Goal: Information Seeking & Learning: Learn about a topic

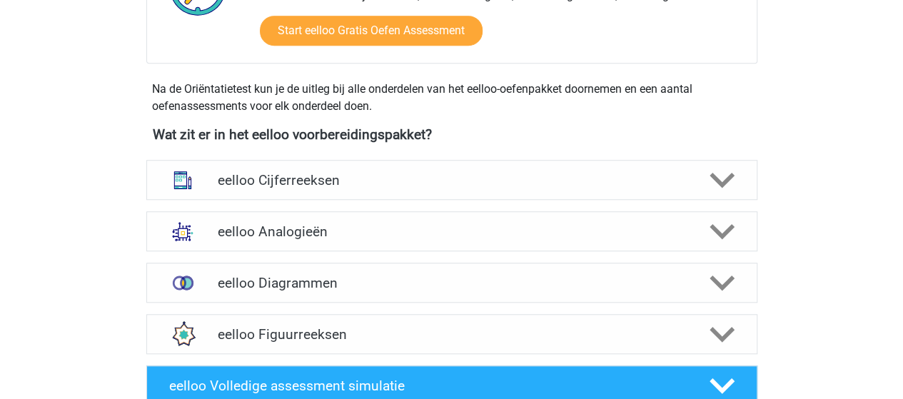
scroll to position [571, 0]
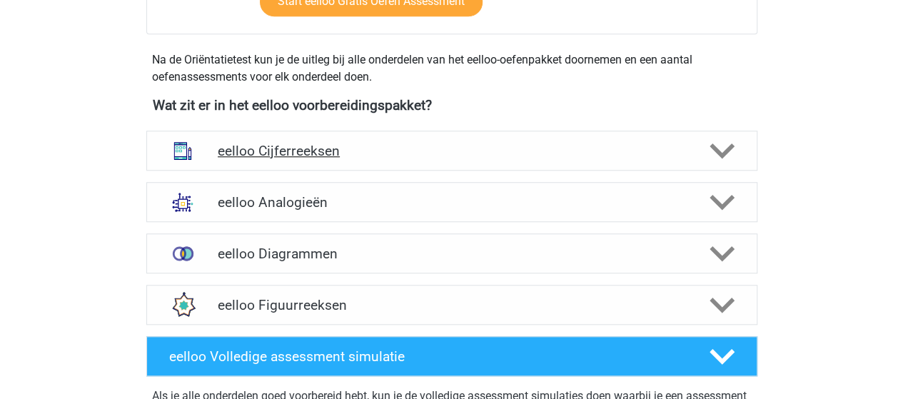
click at [265, 153] on h4 "eelloo Cijferreeksen" at bounding box center [451, 151] width 467 height 16
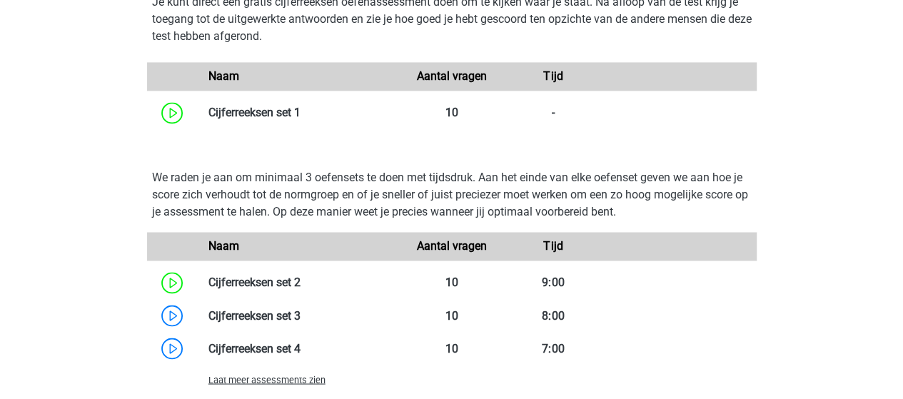
scroll to position [1070, 0]
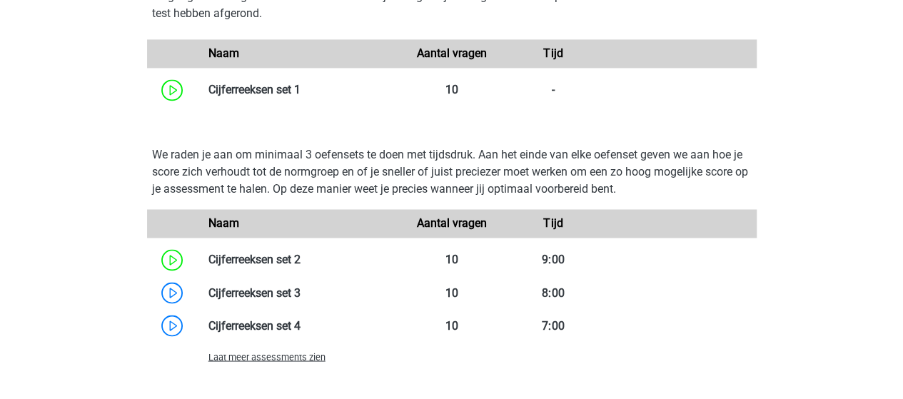
click at [281, 360] on span "Laat meer assessments zien" at bounding box center [266, 356] width 117 height 11
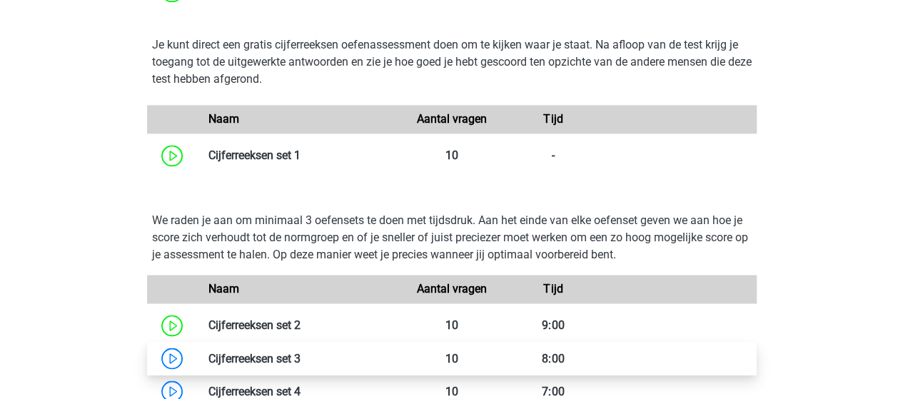
scroll to position [928, 0]
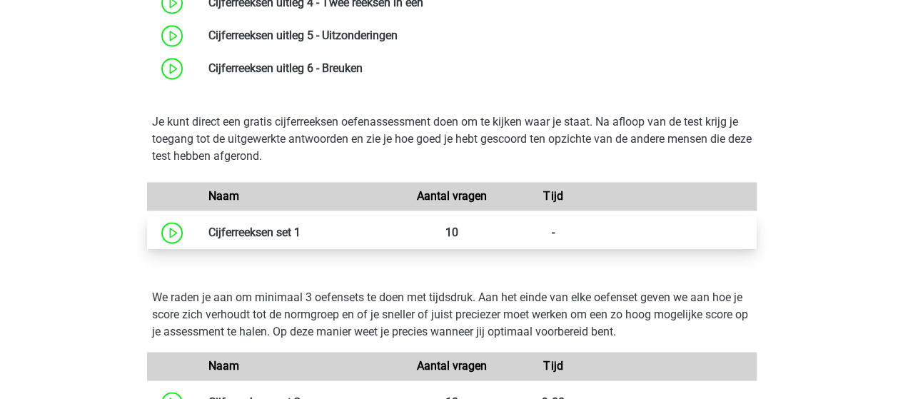
click at [300, 230] on link at bounding box center [300, 233] width 0 height 14
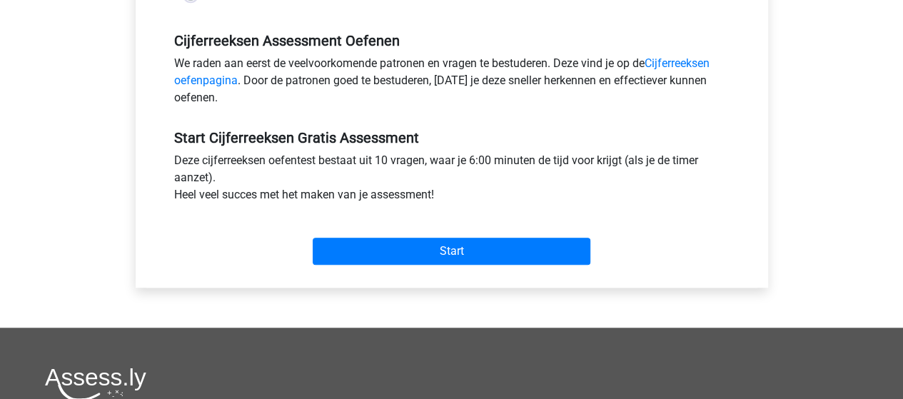
scroll to position [428, 0]
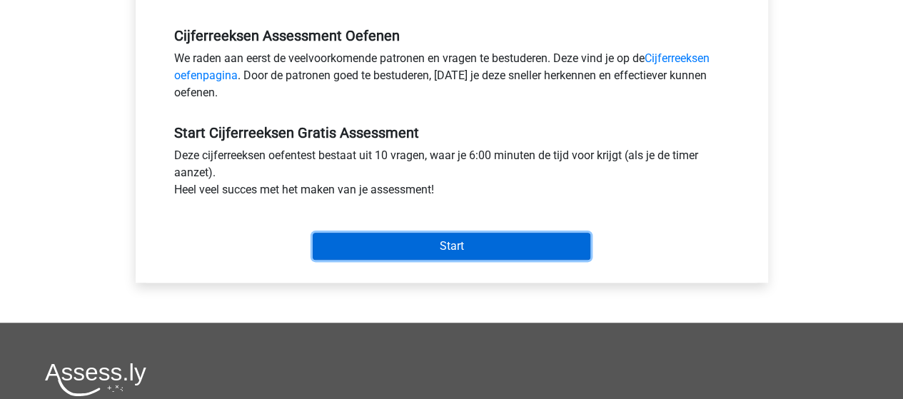
click at [396, 243] on input "Start" at bounding box center [452, 246] width 278 height 27
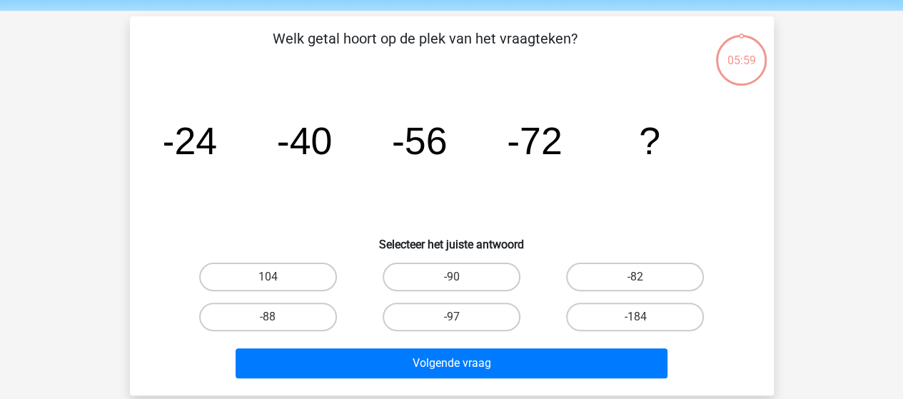
scroll to position [71, 0]
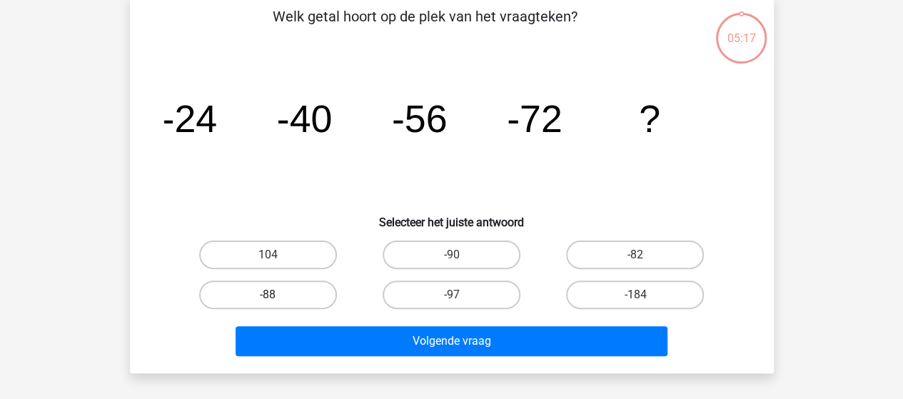
click at [236, 299] on label "-88" at bounding box center [268, 294] width 138 height 29
click at [268, 299] on input "-88" at bounding box center [272, 299] width 9 height 9
radio input "true"
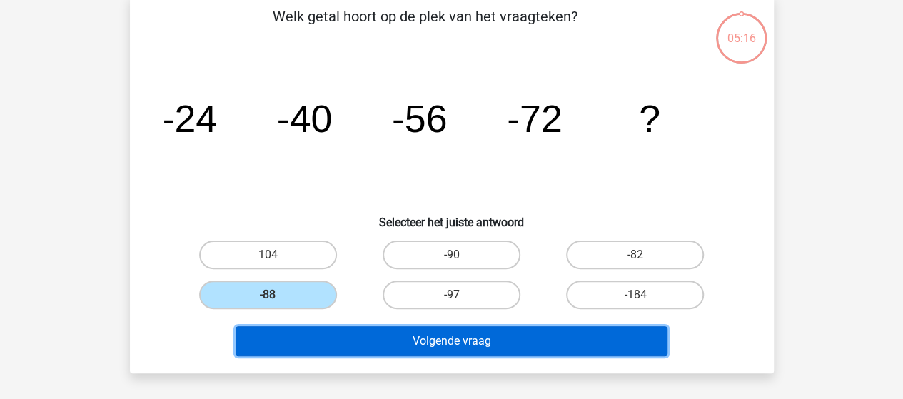
click at [424, 338] on button "Volgende vraag" at bounding box center [452, 341] width 432 height 30
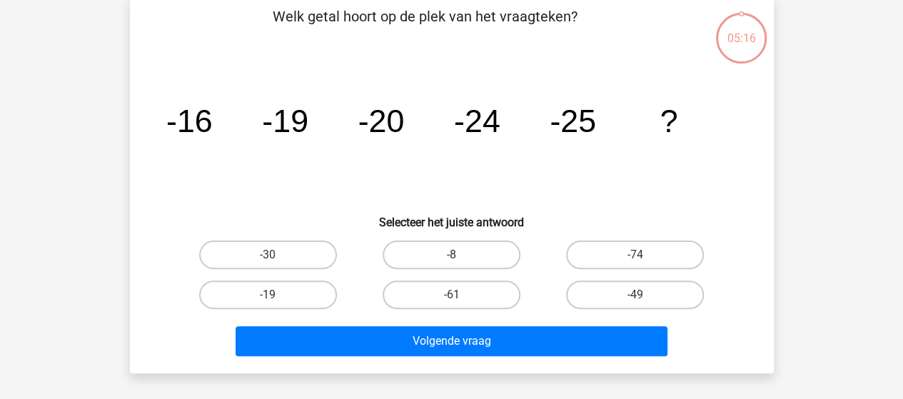
scroll to position [66, 0]
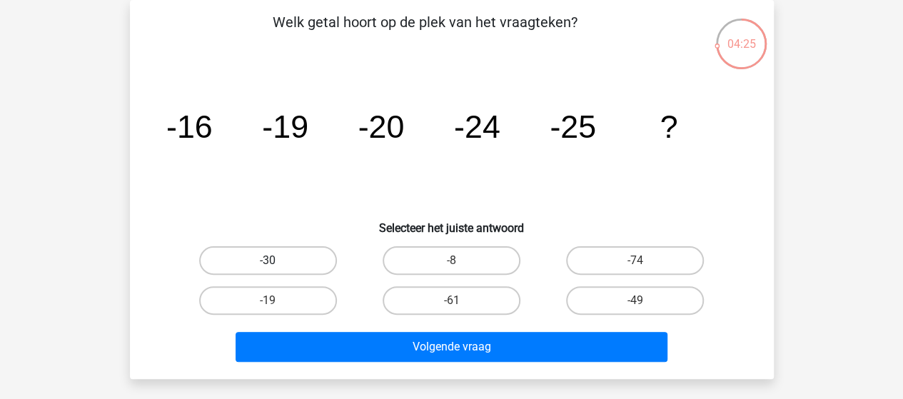
click at [323, 260] on label "-30" at bounding box center [268, 260] width 138 height 29
click at [277, 260] on input "-30" at bounding box center [272, 264] width 9 height 9
radio input "true"
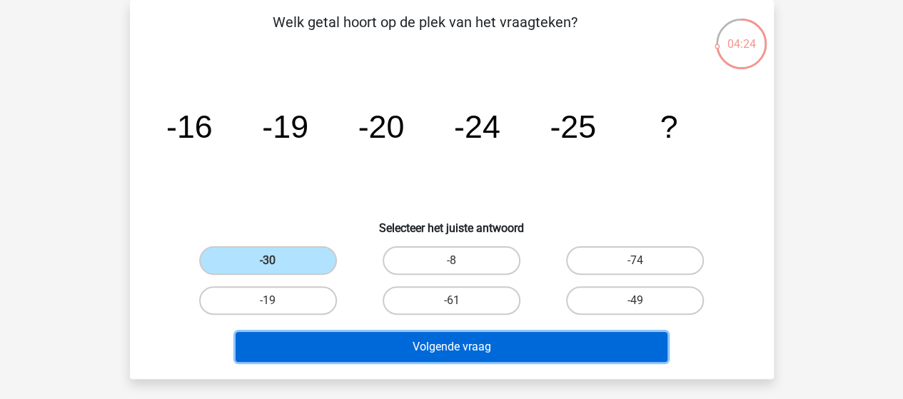
click at [467, 342] on button "Volgende vraag" at bounding box center [452, 347] width 432 height 30
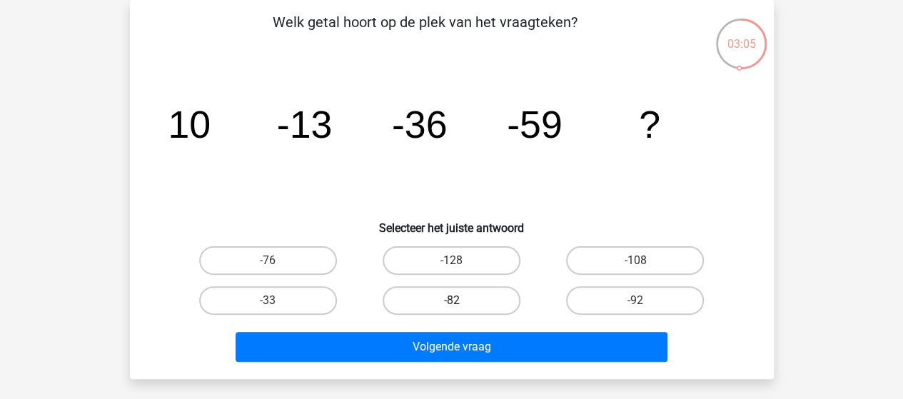
click at [462, 296] on label "-82" at bounding box center [452, 300] width 138 height 29
click at [460, 300] on input "-82" at bounding box center [455, 304] width 9 height 9
radio input "true"
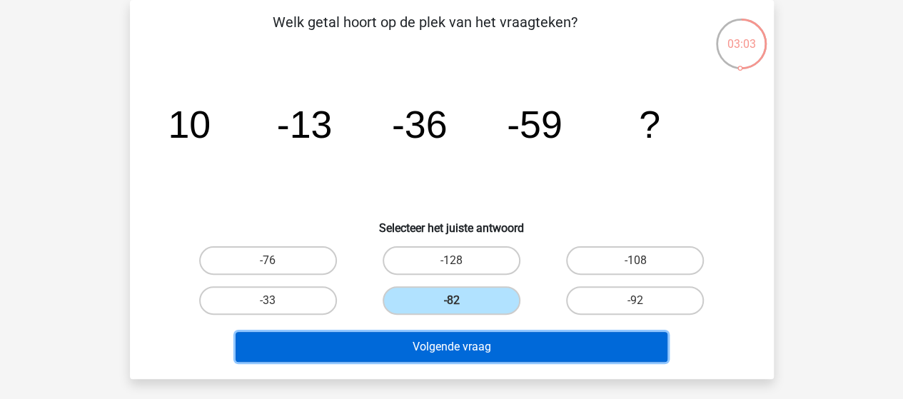
click at [457, 343] on button "Volgende vraag" at bounding box center [452, 347] width 432 height 30
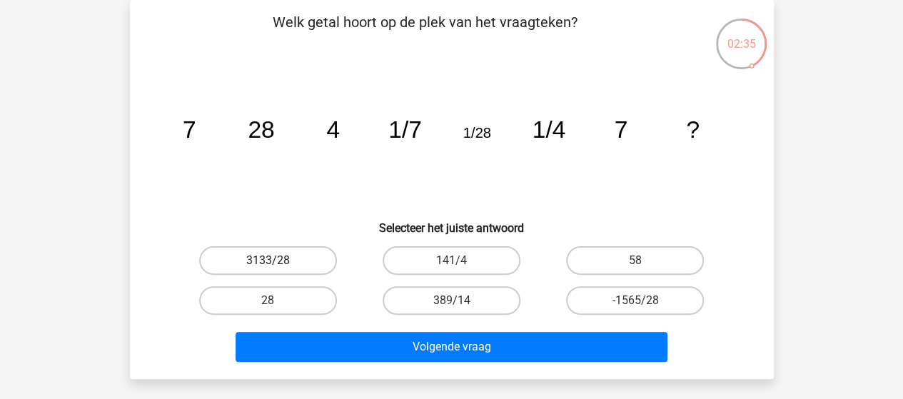
click at [297, 261] on label "3133/28" at bounding box center [268, 260] width 138 height 29
click at [277, 261] on input "3133/28" at bounding box center [272, 264] width 9 height 9
radio input "true"
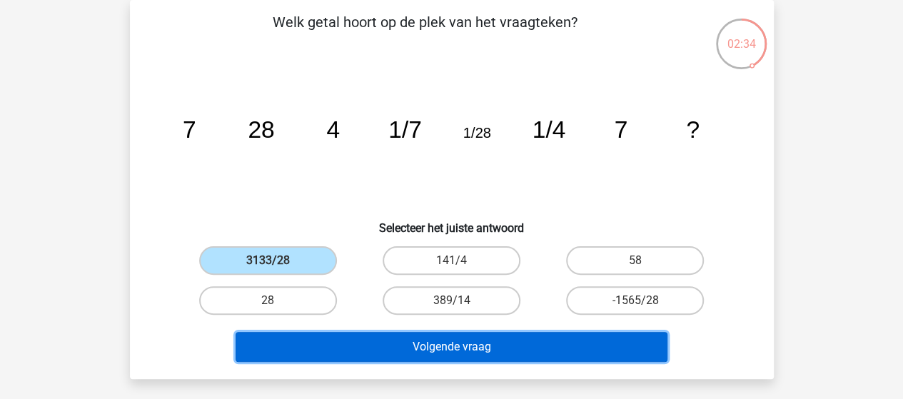
click at [478, 343] on button "Volgende vraag" at bounding box center [452, 347] width 432 height 30
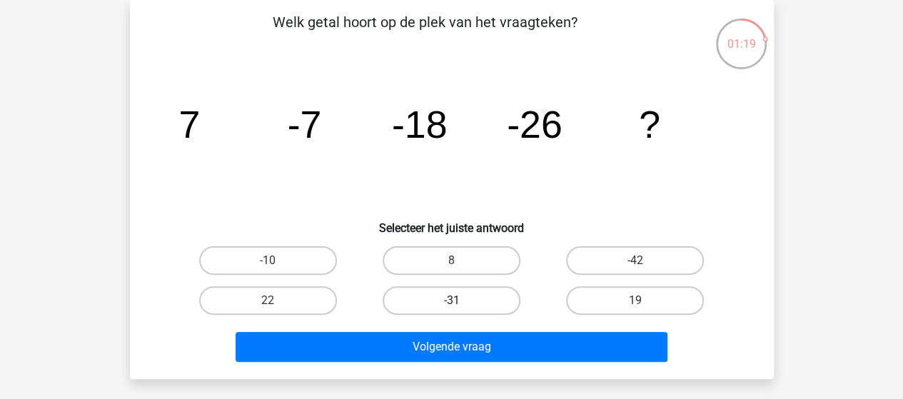
click at [494, 293] on label "-31" at bounding box center [452, 300] width 138 height 29
click at [460, 300] on input "-31" at bounding box center [455, 304] width 9 height 9
radio input "true"
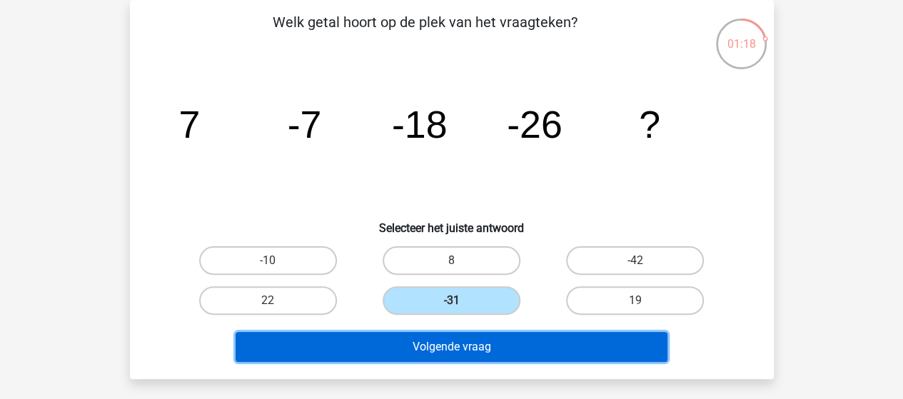
click at [521, 343] on button "Volgende vraag" at bounding box center [452, 347] width 432 height 30
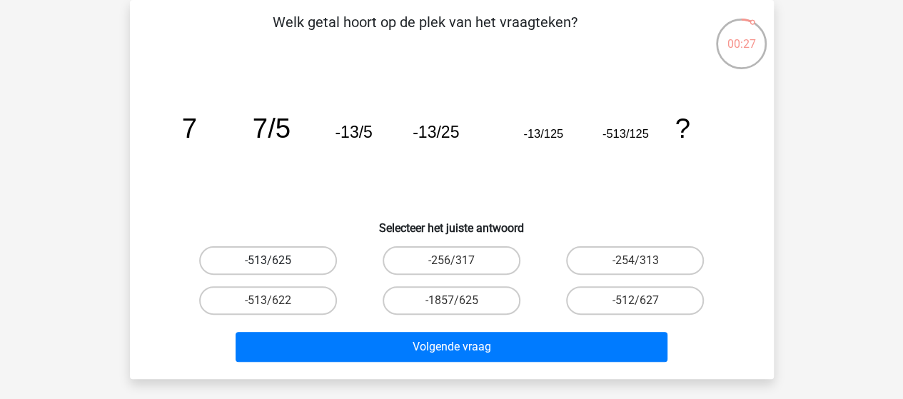
click at [273, 256] on label "-513/625" at bounding box center [268, 260] width 138 height 29
click at [273, 260] on input "-513/625" at bounding box center [272, 264] width 9 height 9
radio input "true"
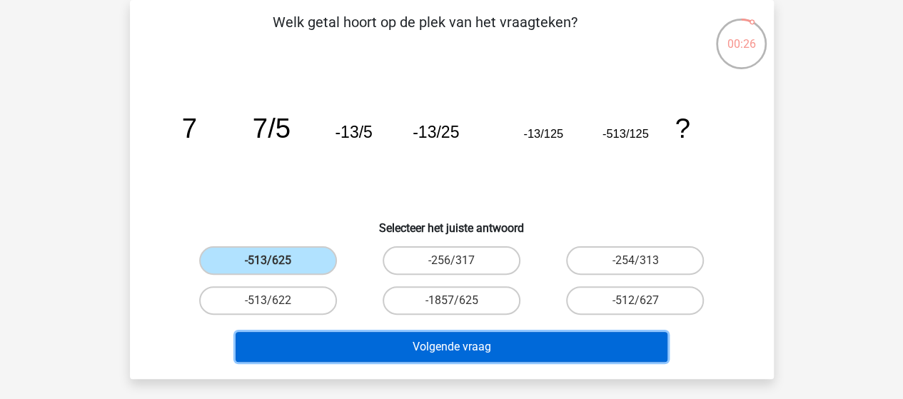
click at [468, 349] on button "Volgende vraag" at bounding box center [452, 347] width 432 height 30
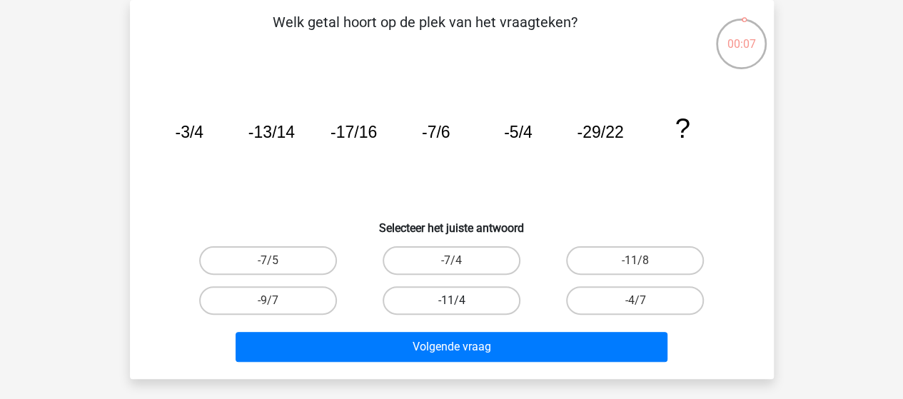
click at [465, 300] on label "-11/4" at bounding box center [452, 300] width 138 height 29
click at [460, 300] on input "-11/4" at bounding box center [455, 304] width 9 height 9
radio input "true"
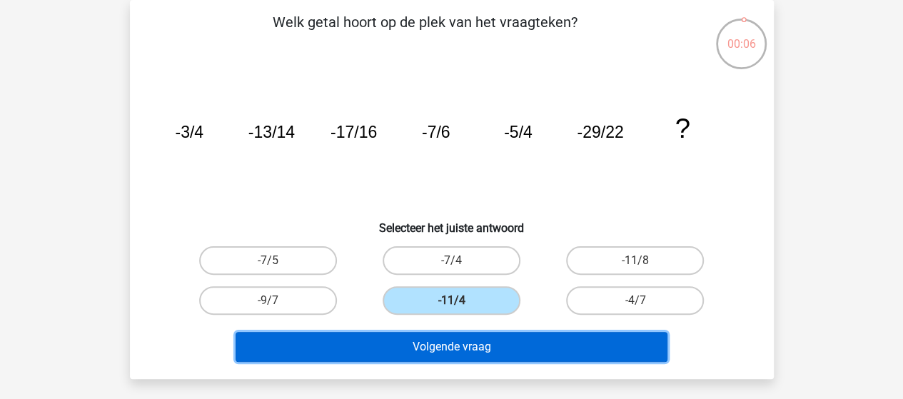
click at [512, 337] on button "Volgende vraag" at bounding box center [452, 347] width 432 height 30
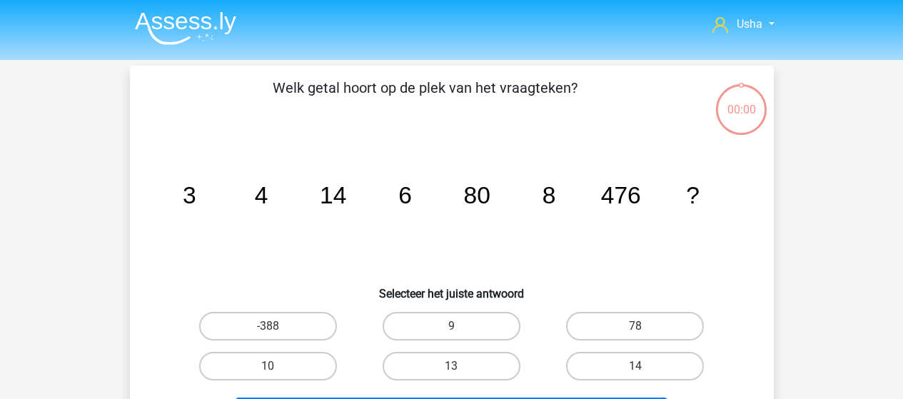
scroll to position [66, 0]
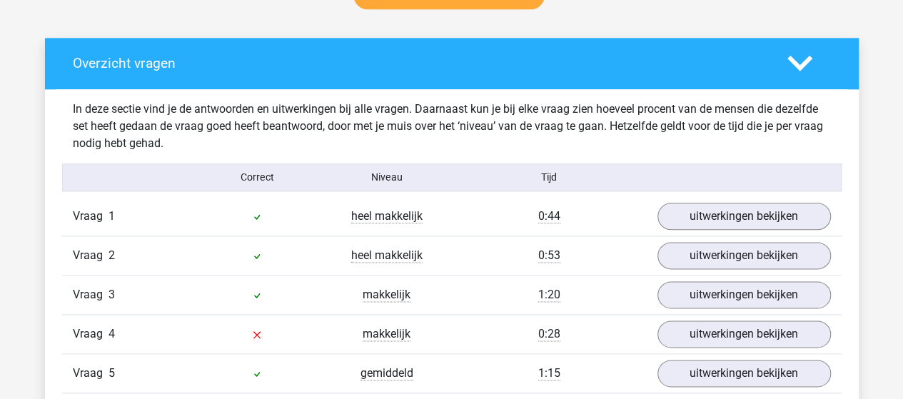
scroll to position [856, 0]
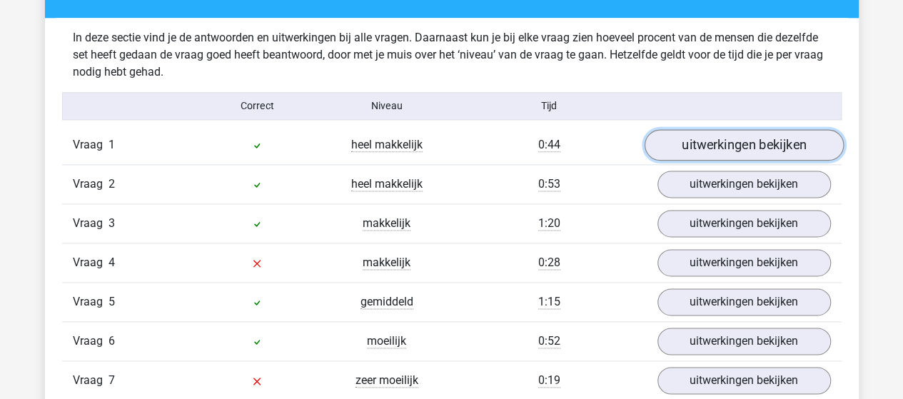
click at [732, 138] on link "uitwerkingen bekijken" at bounding box center [743, 144] width 199 height 31
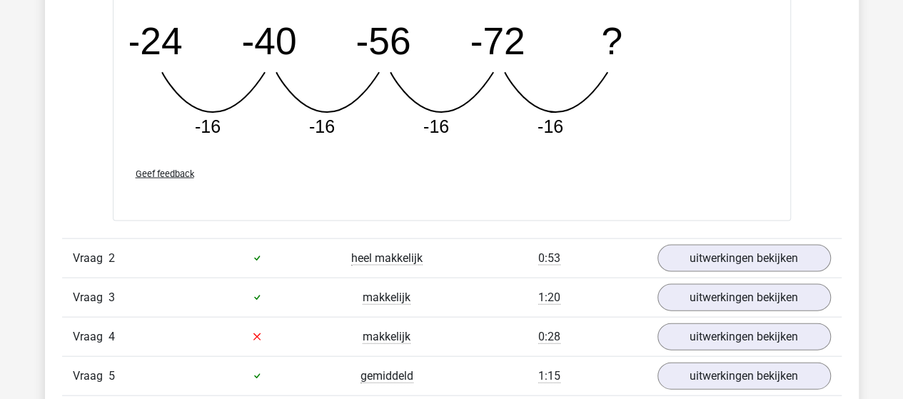
scroll to position [1427, 0]
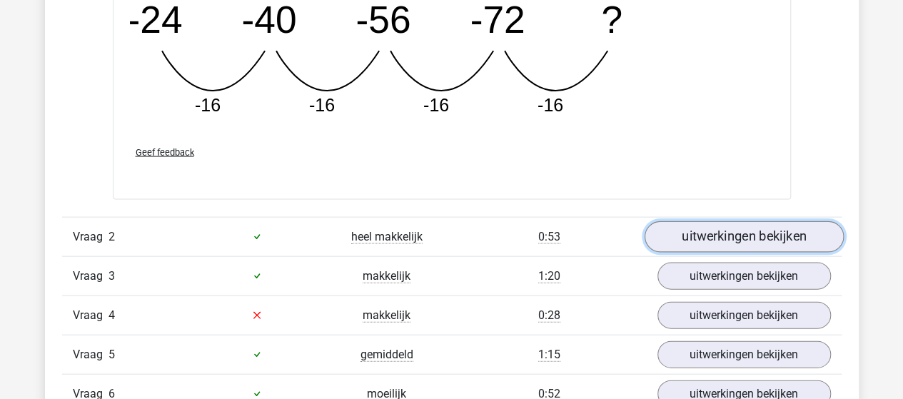
click at [743, 236] on link "uitwerkingen bekijken" at bounding box center [743, 236] width 199 height 31
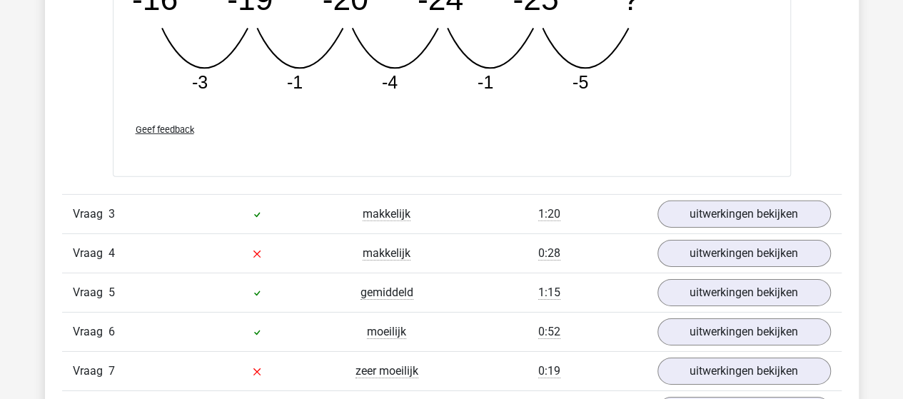
scroll to position [2212, 0]
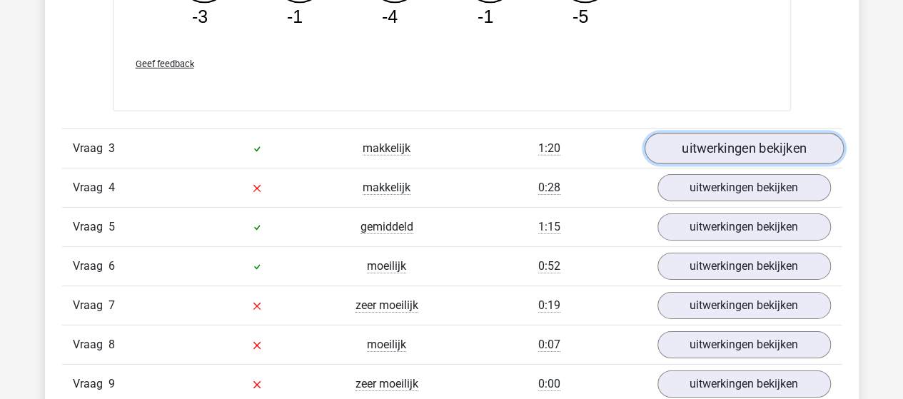
click at [721, 146] on link "uitwerkingen bekijken" at bounding box center [743, 148] width 199 height 31
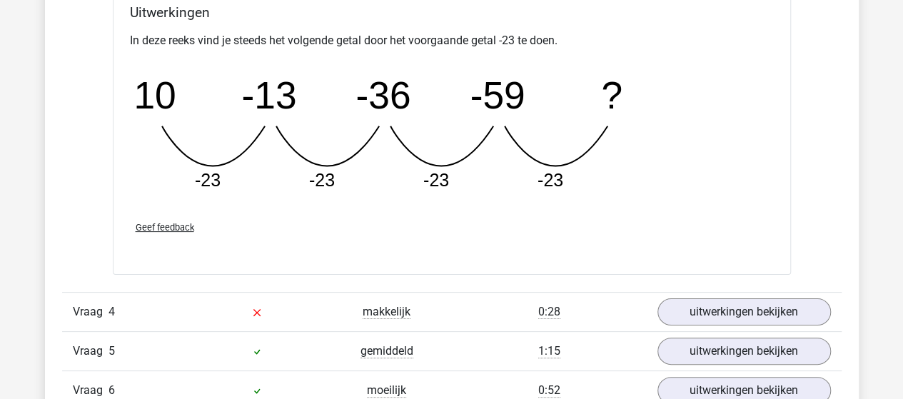
scroll to position [2855, 0]
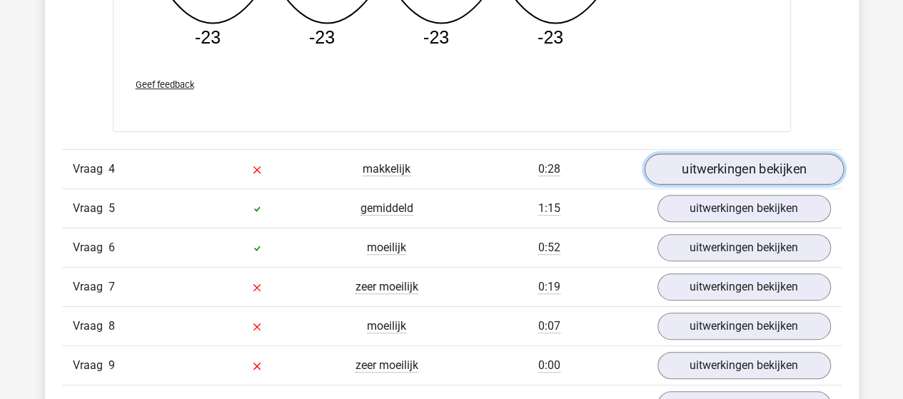
click at [712, 160] on link "uitwerkingen bekijken" at bounding box center [743, 168] width 199 height 31
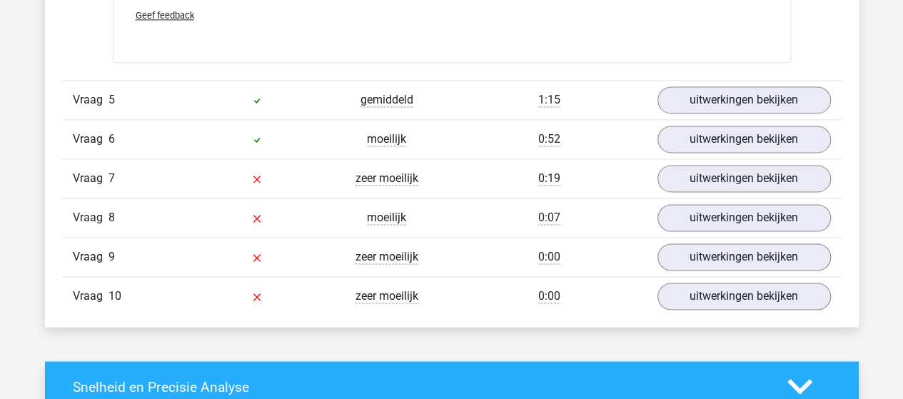
scroll to position [3711, 0]
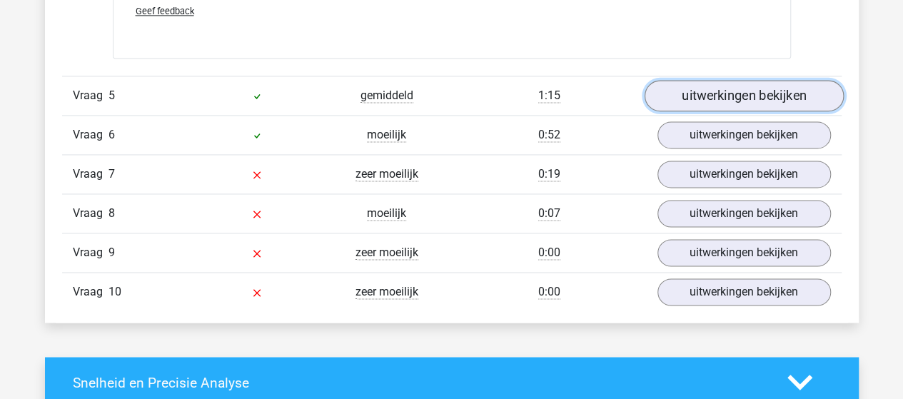
click at [716, 93] on link "uitwerkingen bekijken" at bounding box center [743, 95] width 199 height 31
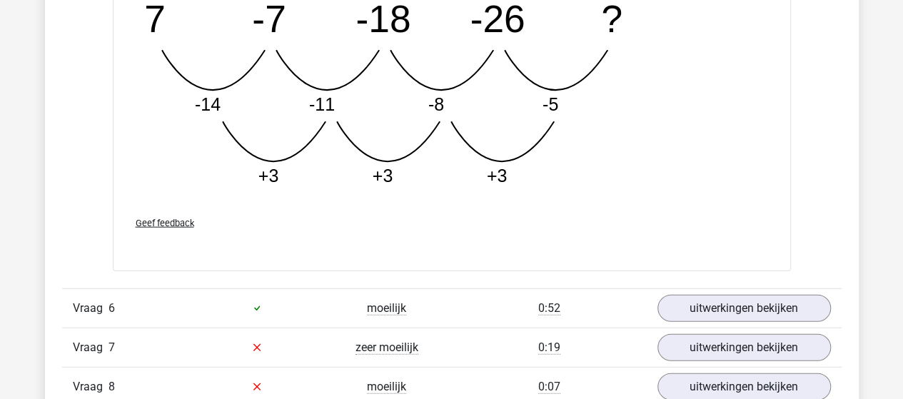
scroll to position [4353, 0]
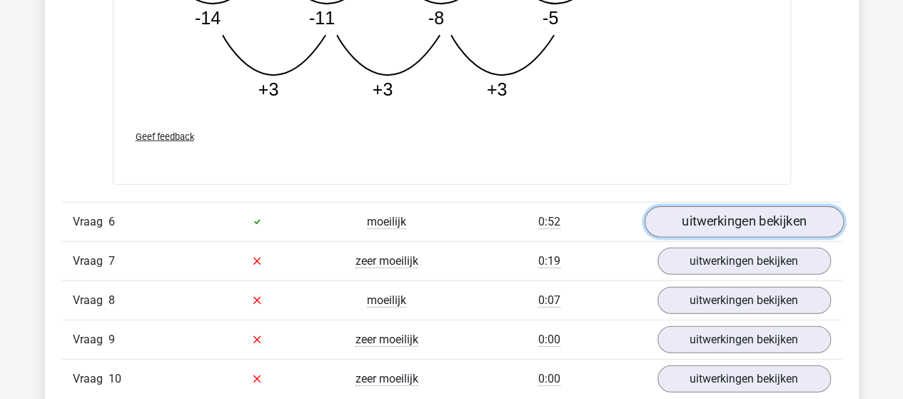
click at [698, 218] on link "uitwerkingen bekijken" at bounding box center [743, 221] width 199 height 31
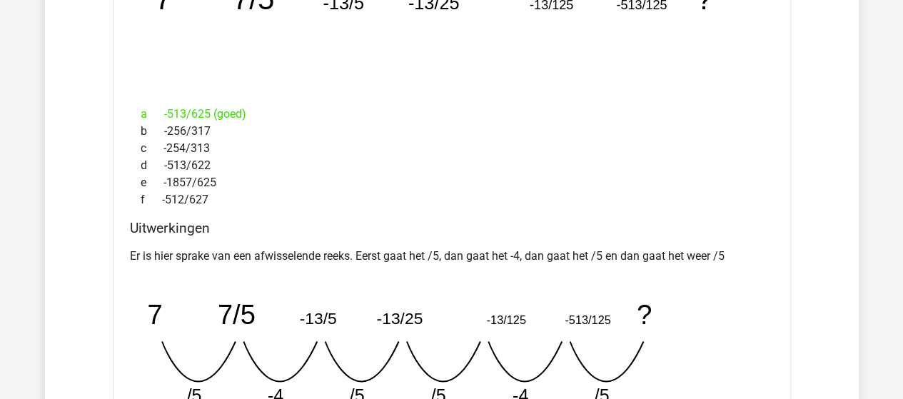
scroll to position [4781, 0]
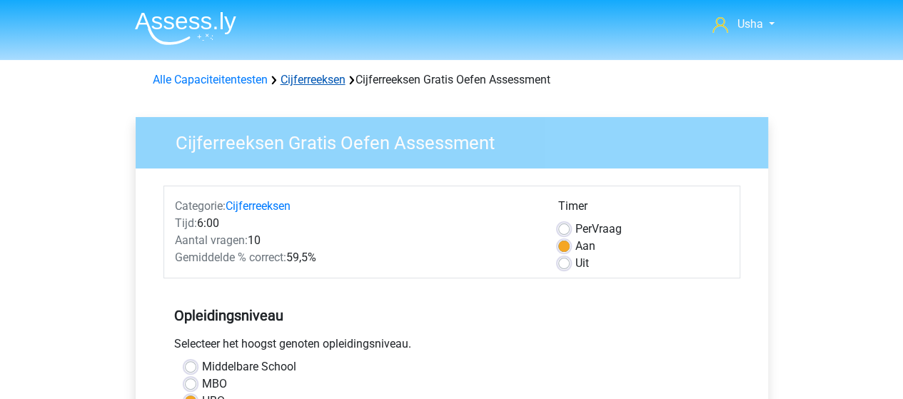
click at [318, 82] on link "Cijferreeksen" at bounding box center [312, 80] width 65 height 14
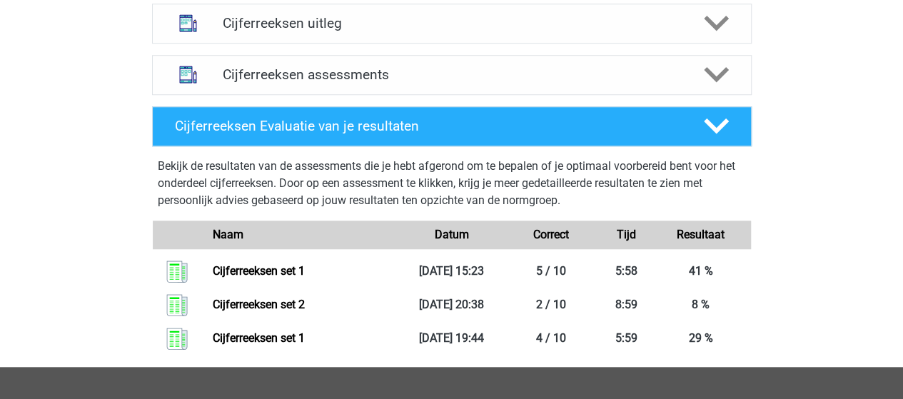
scroll to position [642, 0]
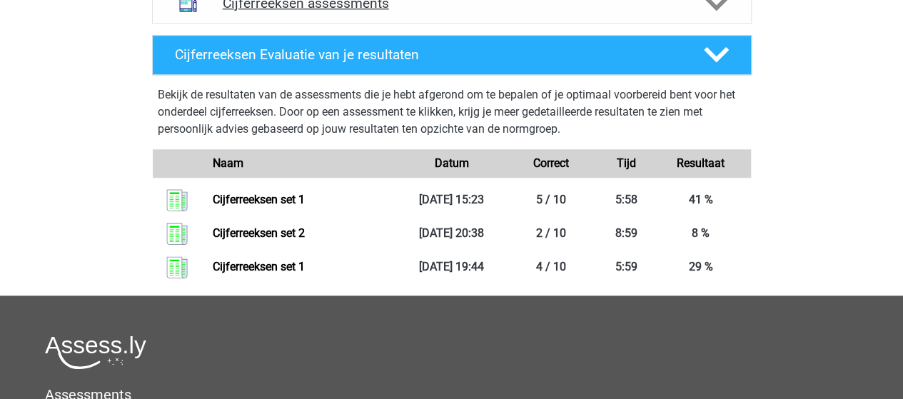
click at [709, 11] on polygon at bounding box center [716, 4] width 25 height 16
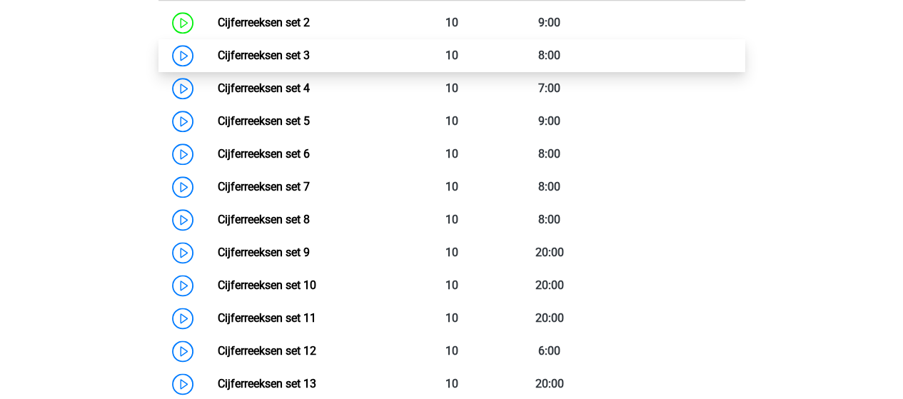
scroll to position [714, 0]
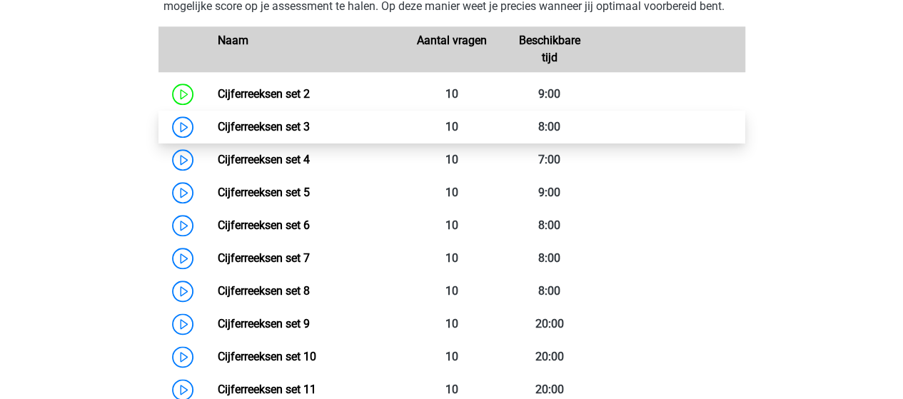
click at [273, 133] on link "Cijferreeksen set 3" at bounding box center [264, 127] width 92 height 14
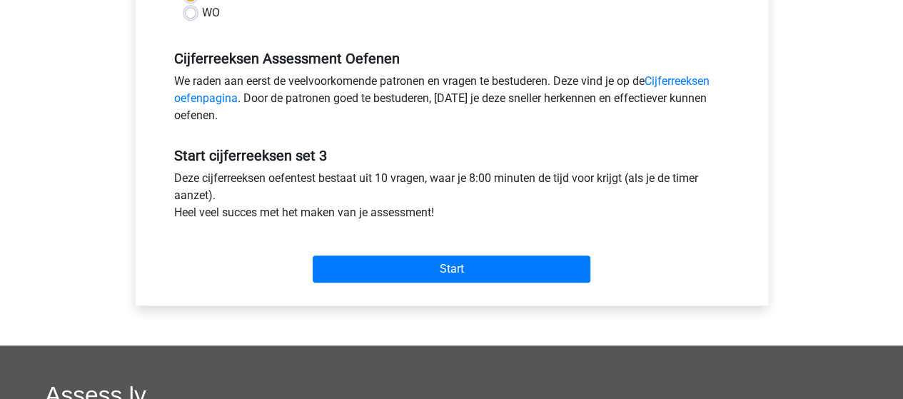
scroll to position [428, 0]
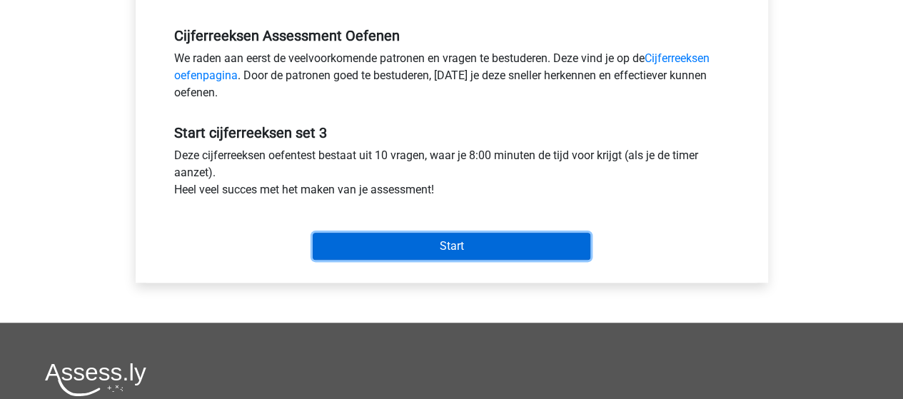
click at [444, 253] on input "Start" at bounding box center [452, 246] width 278 height 27
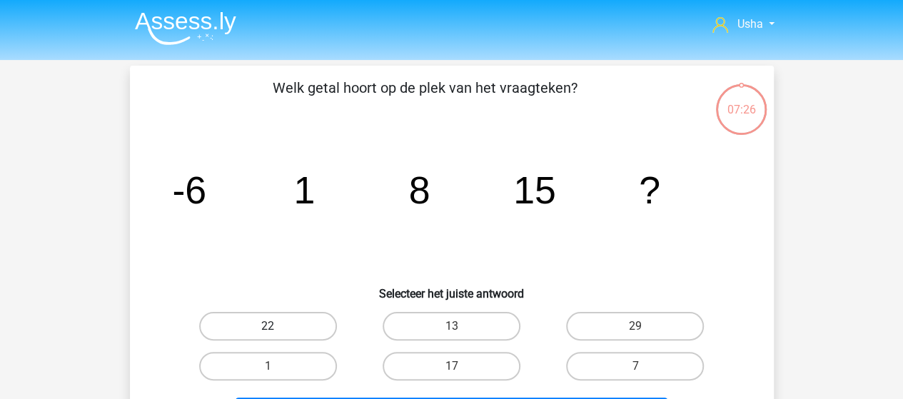
click at [298, 319] on label "22" at bounding box center [268, 326] width 138 height 29
click at [277, 326] on input "22" at bounding box center [272, 330] width 9 height 9
radio input "true"
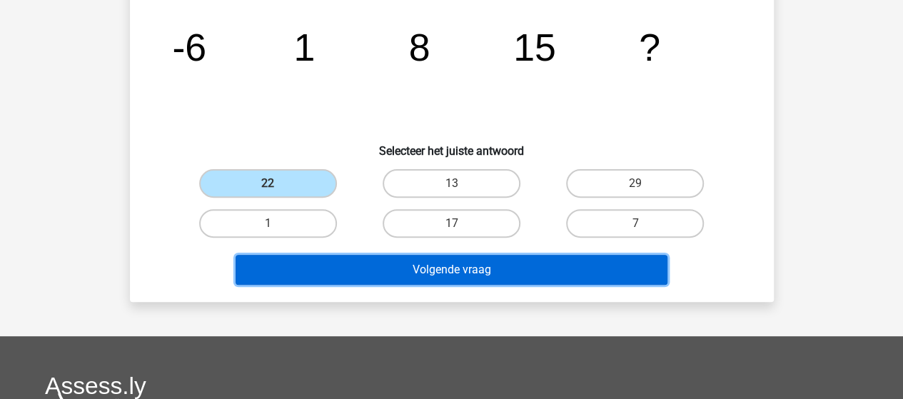
click at [447, 264] on button "Volgende vraag" at bounding box center [452, 270] width 432 height 30
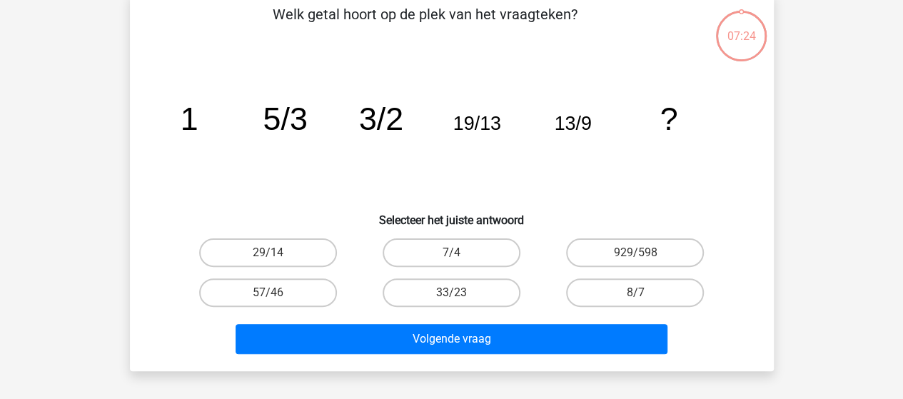
scroll to position [66, 0]
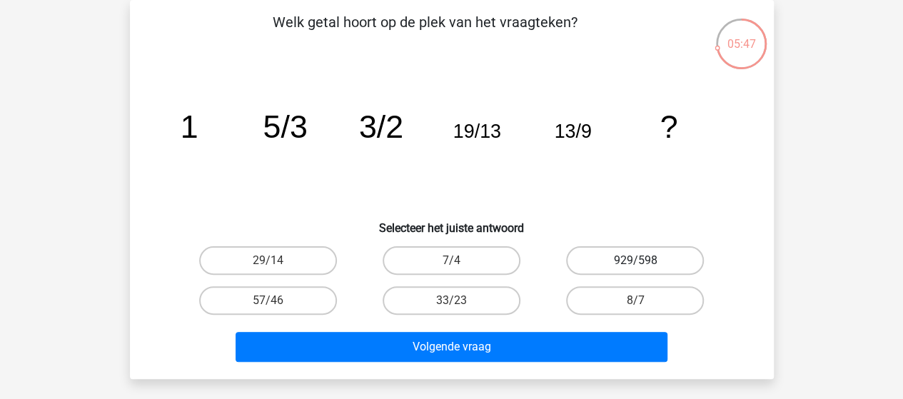
click at [599, 260] on label "929/598" at bounding box center [635, 260] width 138 height 29
click at [635, 260] on input "929/598" at bounding box center [639, 264] width 9 height 9
radio input "true"
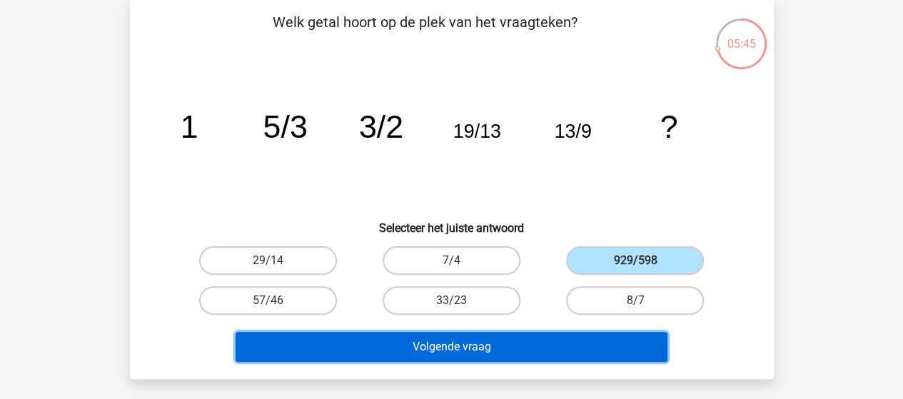
click at [517, 347] on button "Volgende vraag" at bounding box center [452, 347] width 432 height 30
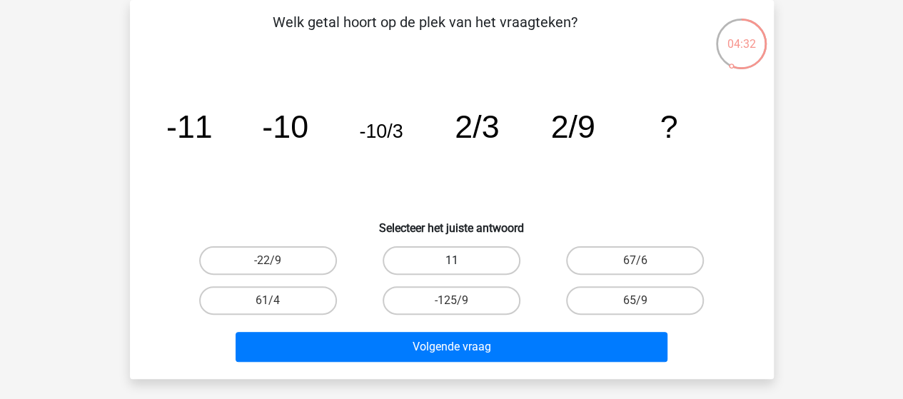
click at [488, 260] on label "11" at bounding box center [452, 260] width 138 height 29
click at [460, 260] on input "11" at bounding box center [455, 264] width 9 height 9
radio input "true"
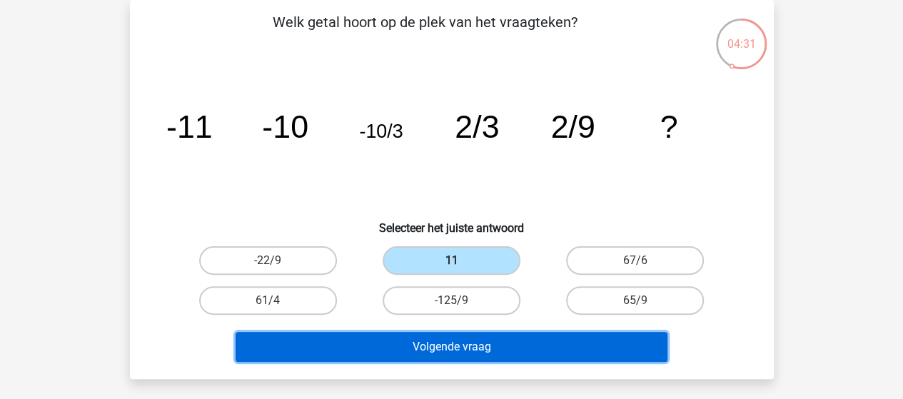
click at [500, 346] on button "Volgende vraag" at bounding box center [452, 347] width 432 height 30
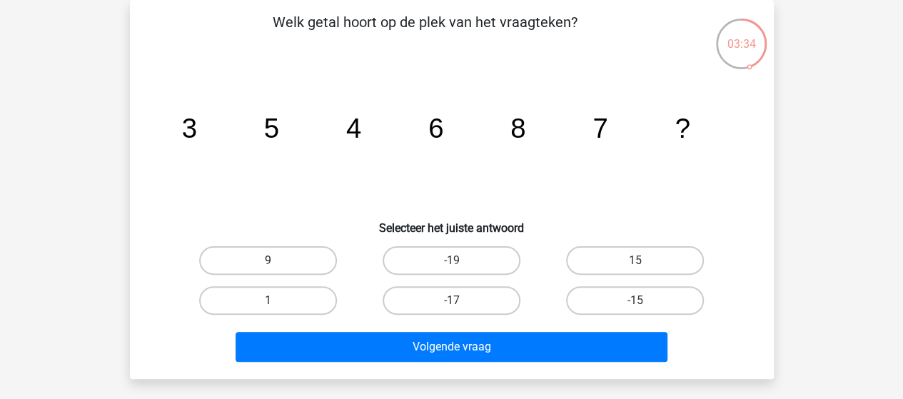
click at [284, 262] on label "9" at bounding box center [268, 260] width 138 height 29
click at [277, 262] on input "9" at bounding box center [272, 264] width 9 height 9
radio input "true"
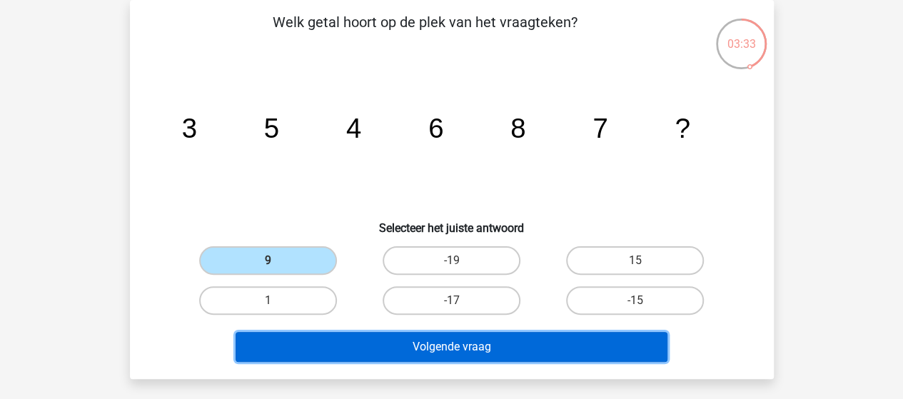
click at [455, 347] on button "Volgende vraag" at bounding box center [452, 347] width 432 height 30
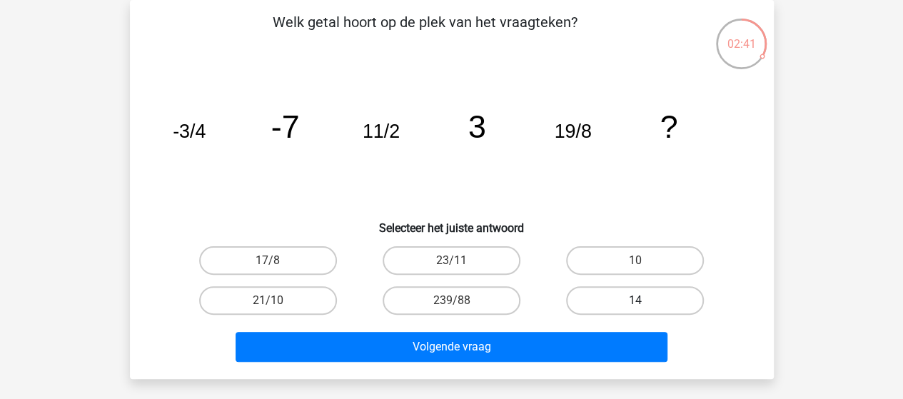
click at [614, 296] on label "14" at bounding box center [635, 300] width 138 height 29
click at [635, 300] on input "14" at bounding box center [639, 304] width 9 height 9
radio input "true"
click at [602, 262] on label "10" at bounding box center [635, 260] width 138 height 29
click at [635, 262] on input "10" at bounding box center [639, 264] width 9 height 9
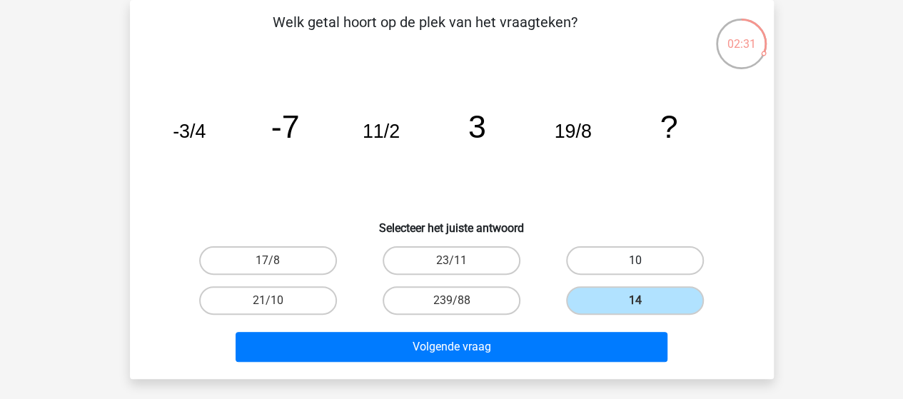
radio input "true"
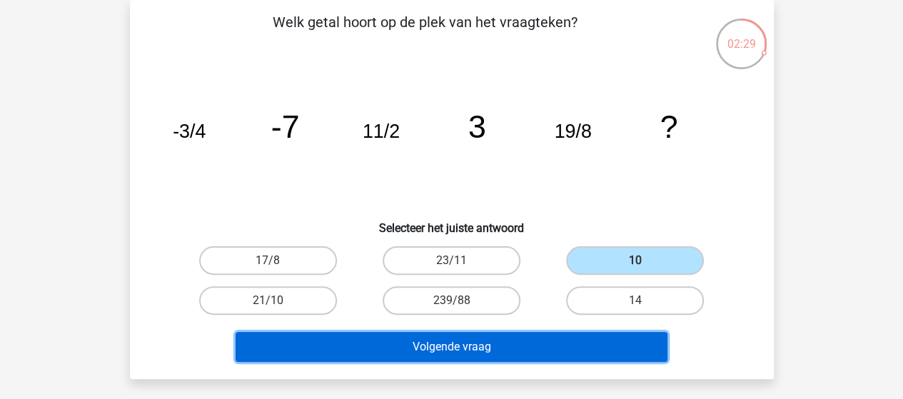
click at [498, 348] on button "Volgende vraag" at bounding box center [452, 347] width 432 height 30
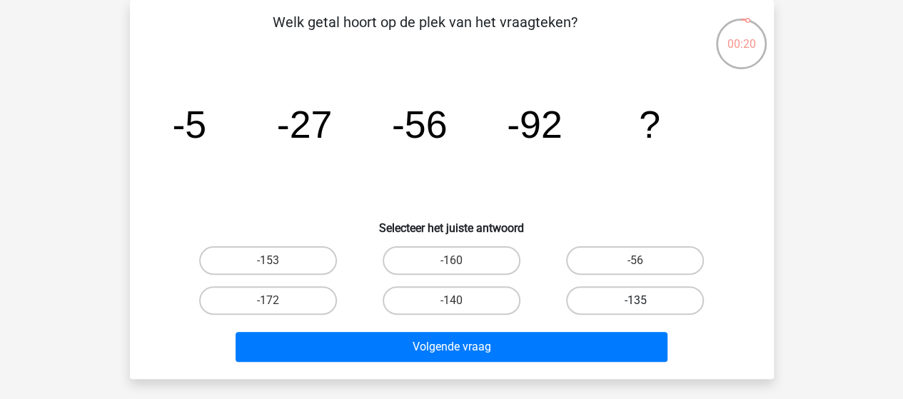
click at [584, 298] on label "-135" at bounding box center [635, 300] width 138 height 29
click at [635, 300] on input "-135" at bounding box center [639, 304] width 9 height 9
radio input "true"
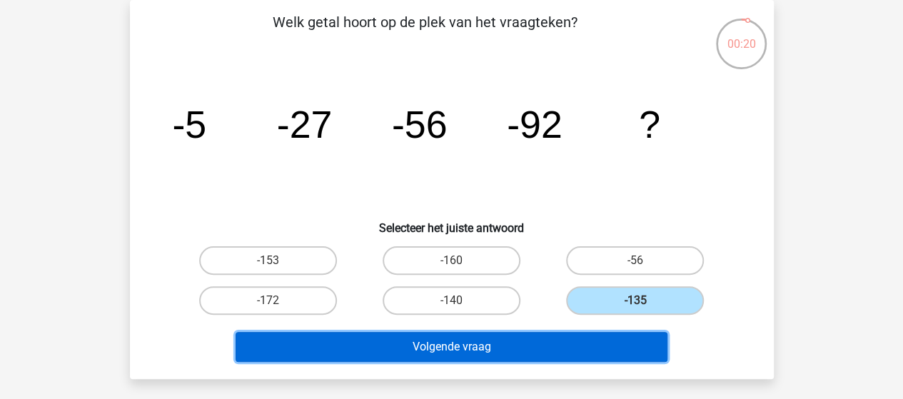
click at [497, 347] on button "Volgende vraag" at bounding box center [452, 347] width 432 height 30
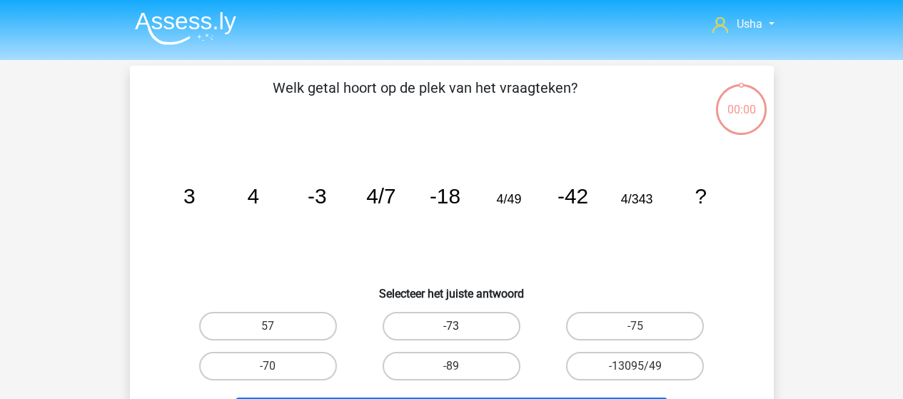
scroll to position [66, 0]
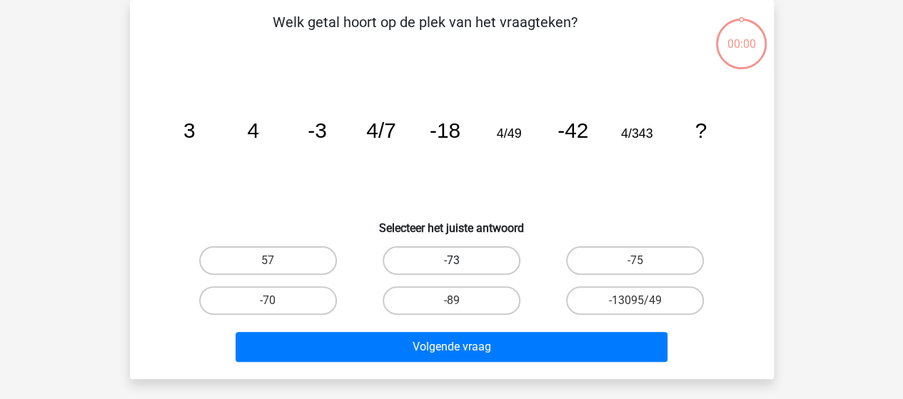
click at [485, 254] on label "-73" at bounding box center [452, 260] width 138 height 29
click at [460, 260] on input "-73" at bounding box center [455, 264] width 9 height 9
radio input "true"
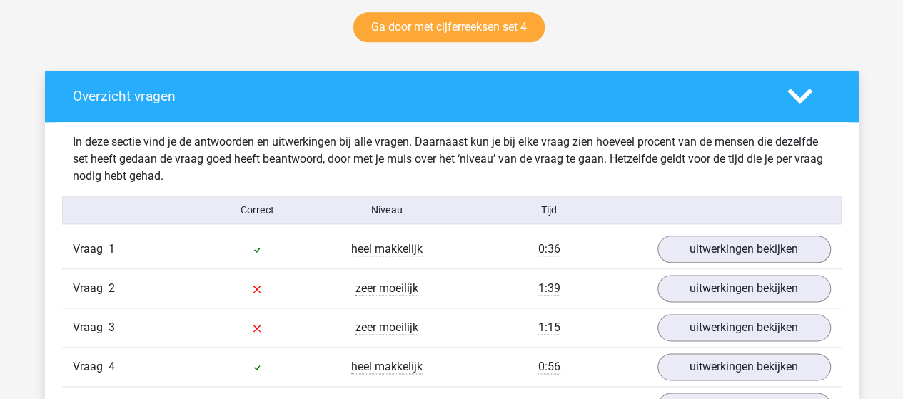
scroll to position [785, 0]
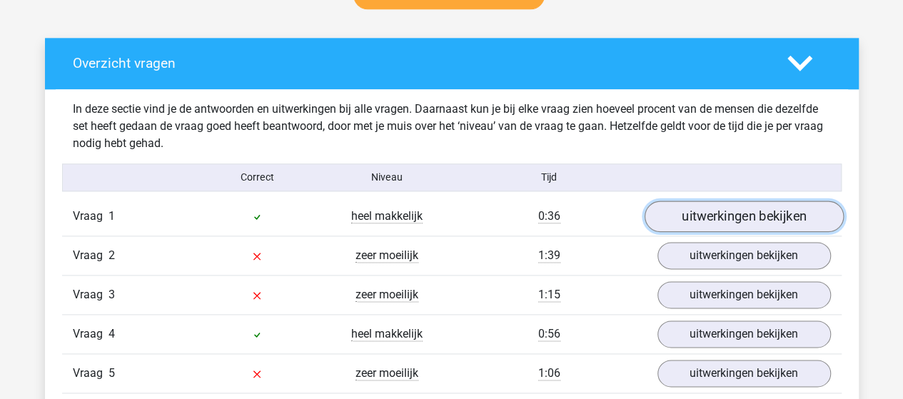
click at [697, 216] on link "uitwerkingen bekijken" at bounding box center [743, 216] width 199 height 31
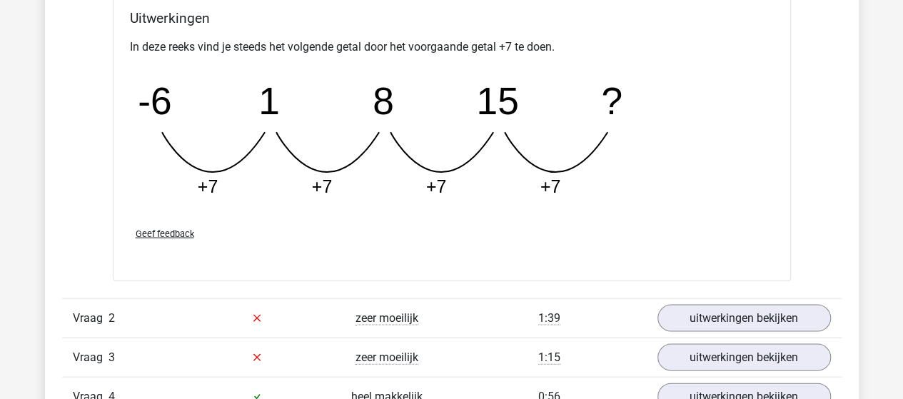
scroll to position [1427, 0]
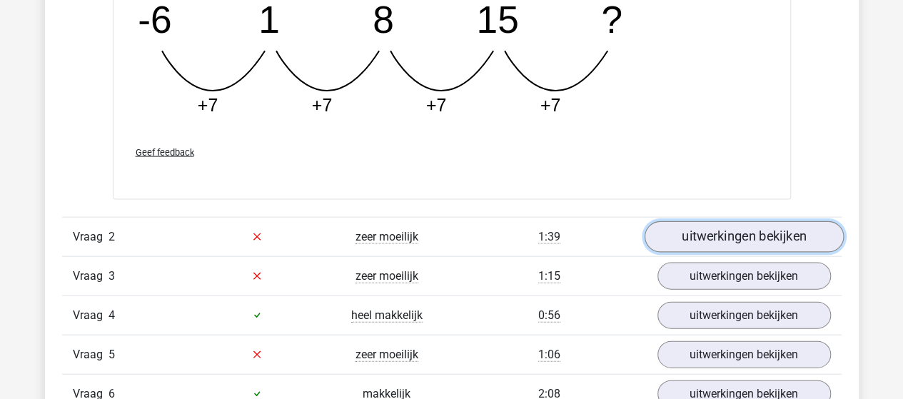
click at [767, 228] on link "uitwerkingen bekijken" at bounding box center [743, 236] width 199 height 31
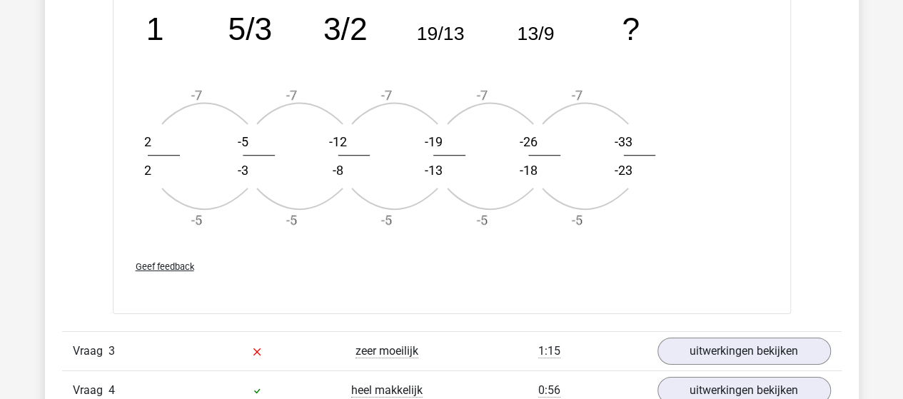
scroll to position [2284, 0]
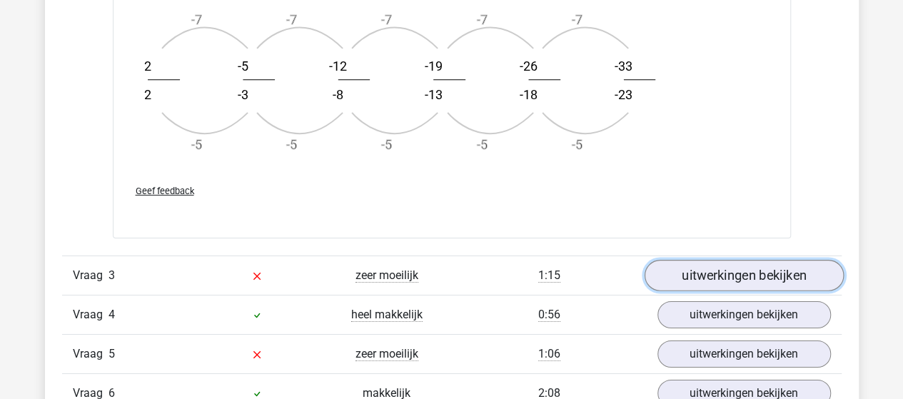
click at [749, 278] on link "uitwerkingen bekijken" at bounding box center [743, 275] width 199 height 31
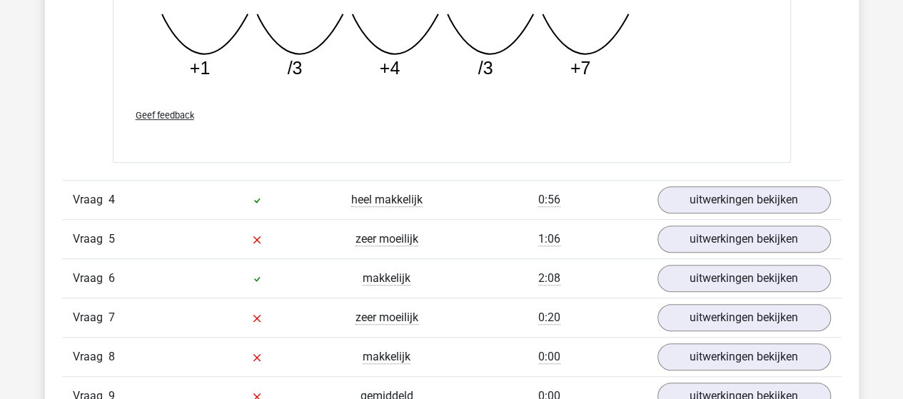
scroll to position [3140, 0]
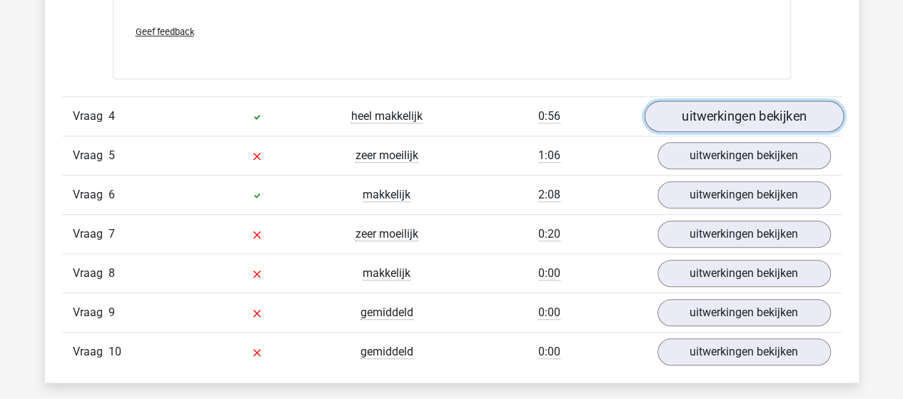
click at [702, 113] on link "uitwerkingen bekijken" at bounding box center [743, 116] width 199 height 31
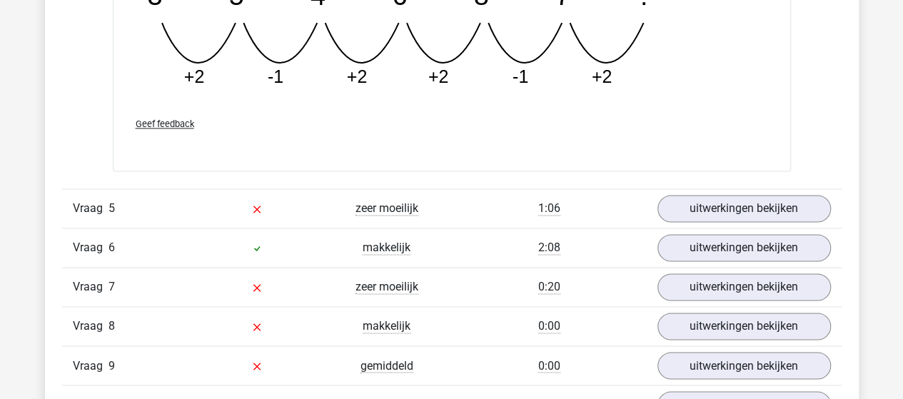
scroll to position [3782, 0]
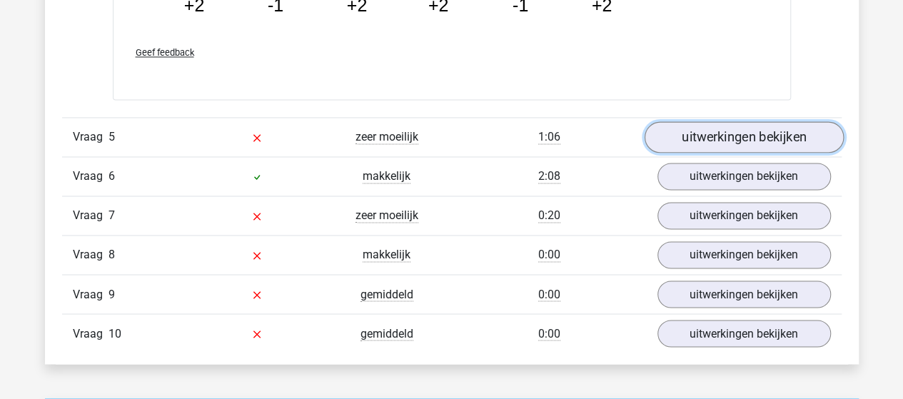
click at [743, 128] on link "uitwerkingen bekijken" at bounding box center [743, 136] width 199 height 31
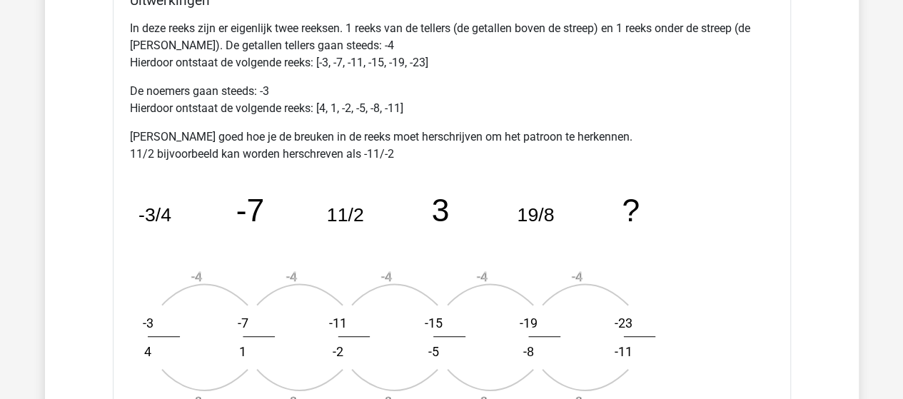
scroll to position [4353, 0]
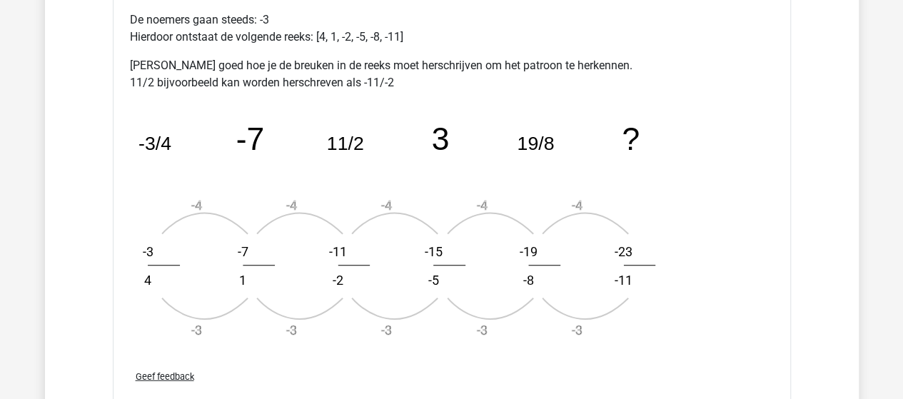
click at [652, 116] on icon "image/svg+xml -3/4 -7 11/2 3 19/8 ? -4 -3 -3 4 -4 -3 -7 1 -4 -3 -11 -2 -4 -3 -1…" at bounding box center [415, 228] width 571 height 250
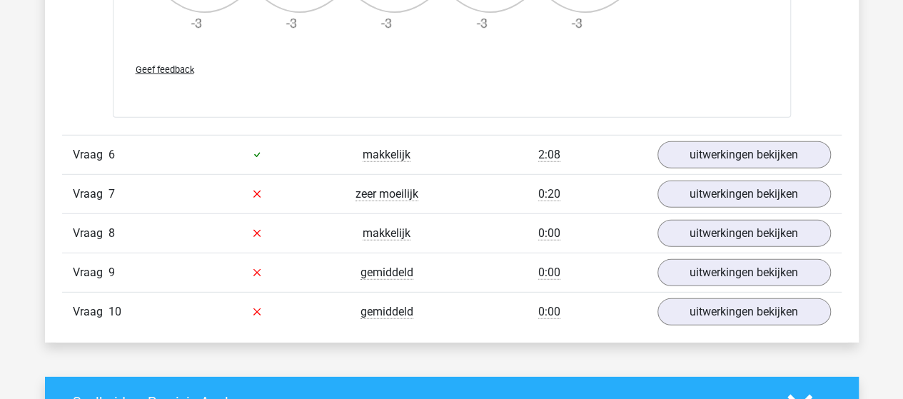
scroll to position [4710, 0]
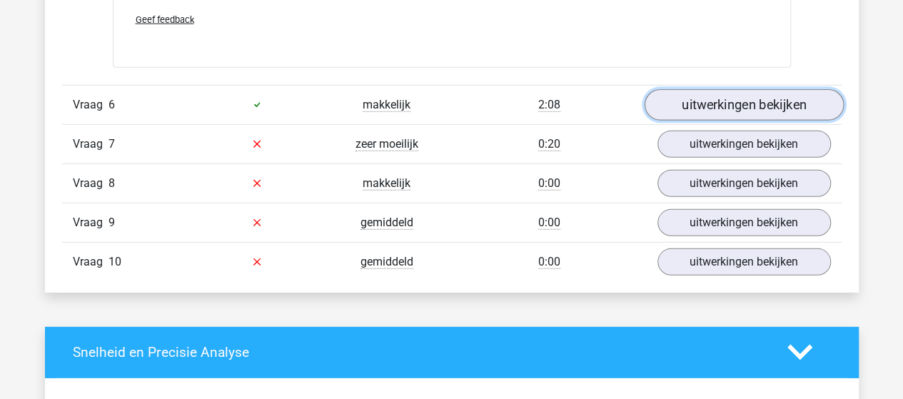
click at [680, 103] on link "uitwerkingen bekijken" at bounding box center [743, 104] width 199 height 31
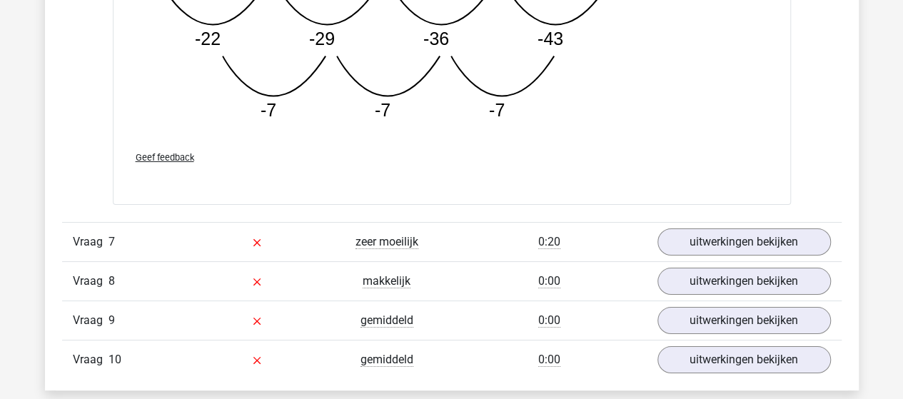
scroll to position [5424, 0]
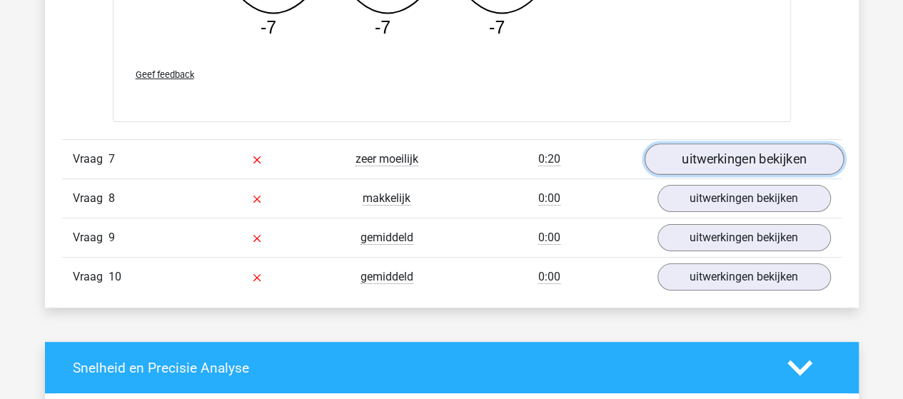
click at [684, 153] on link "uitwerkingen bekijken" at bounding box center [743, 158] width 199 height 31
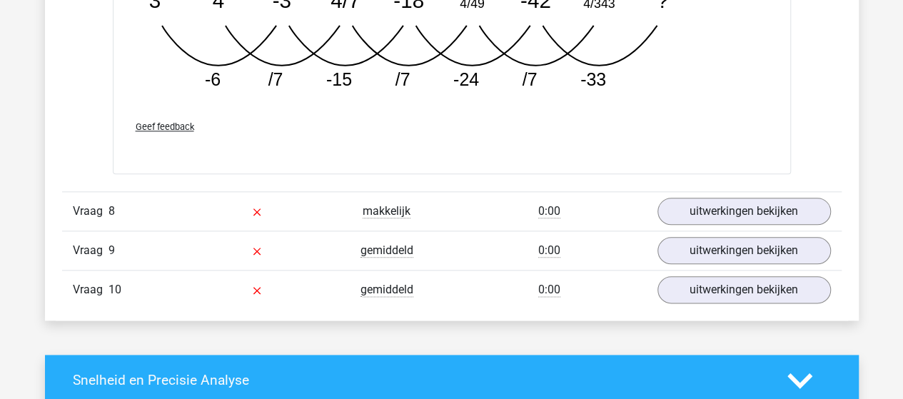
scroll to position [6209, 0]
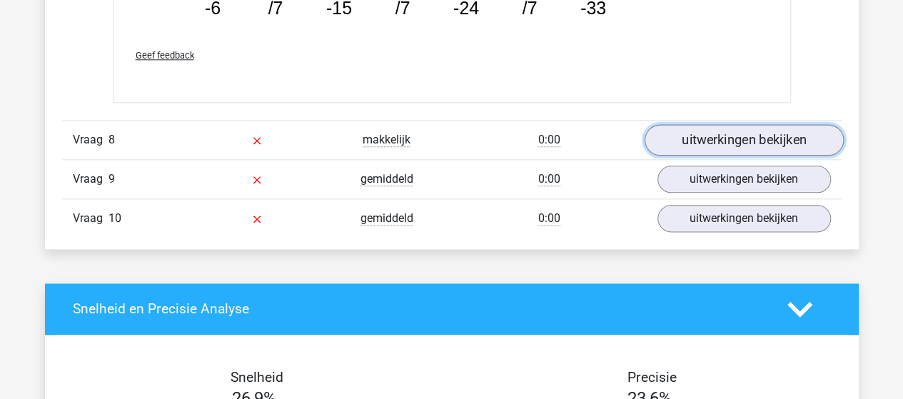
click at [714, 128] on link "uitwerkingen bekijken" at bounding box center [743, 139] width 199 height 31
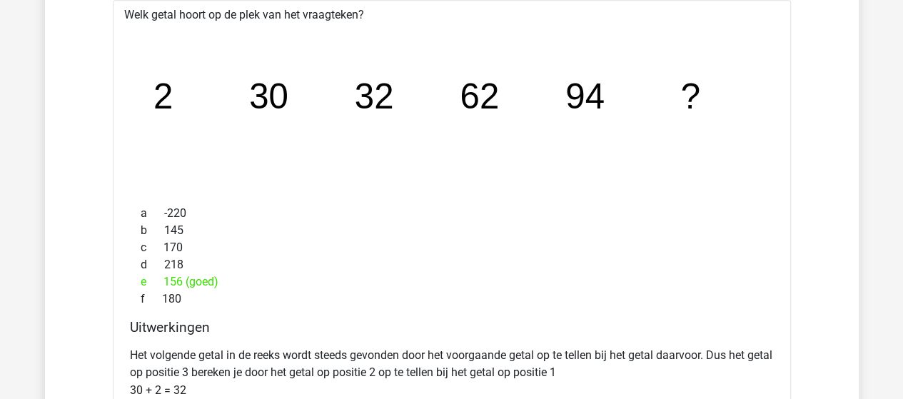
scroll to position [6351, 0]
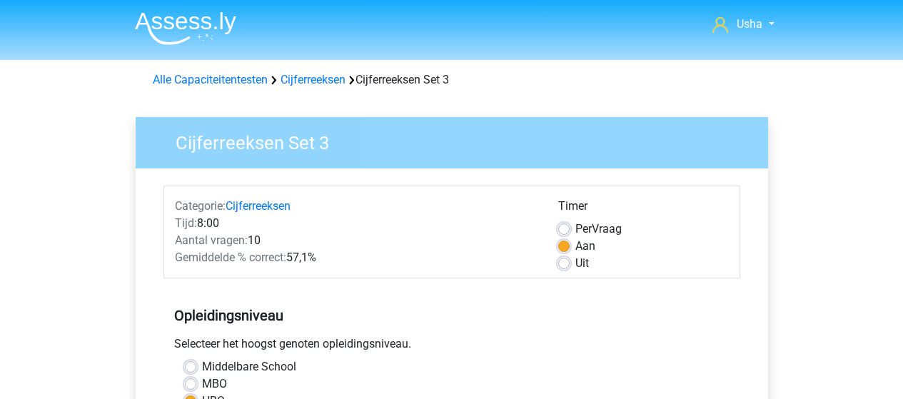
scroll to position [428, 0]
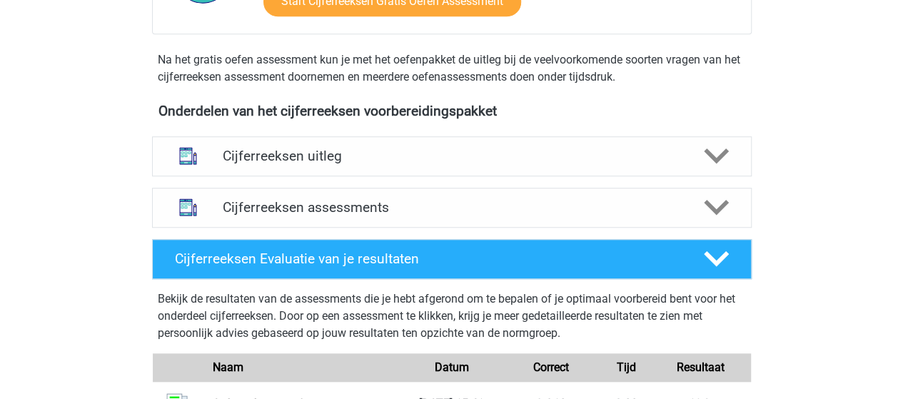
scroll to position [428, 0]
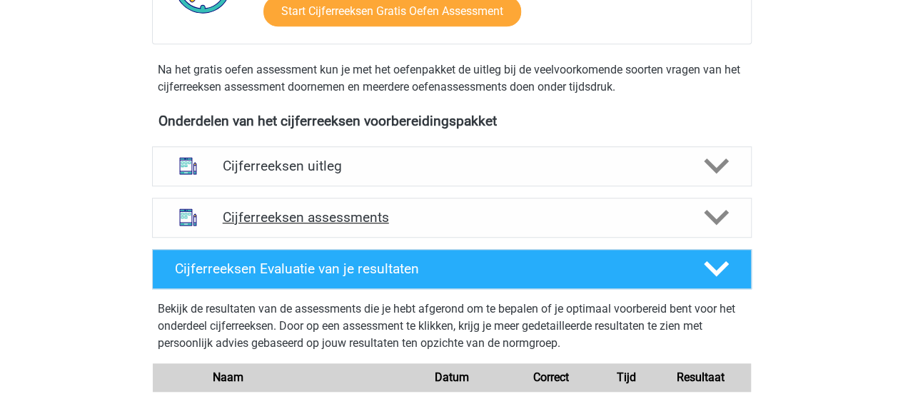
click at [344, 226] on h4 "Cijferreeksen assessments" at bounding box center [452, 217] width 458 height 16
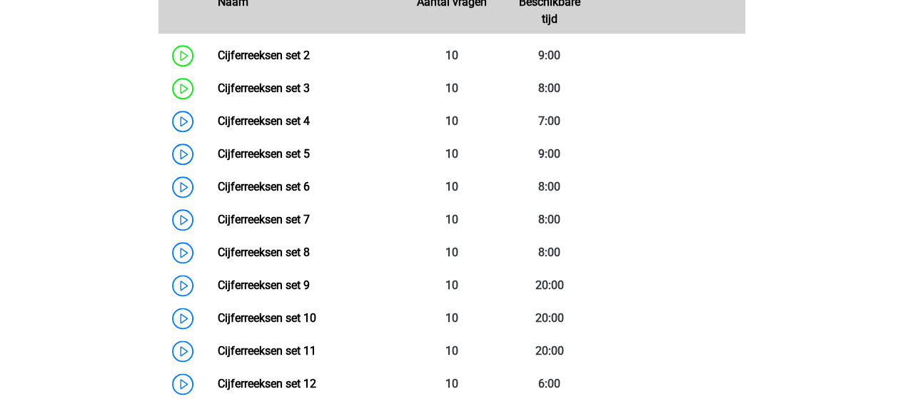
scroll to position [785, 0]
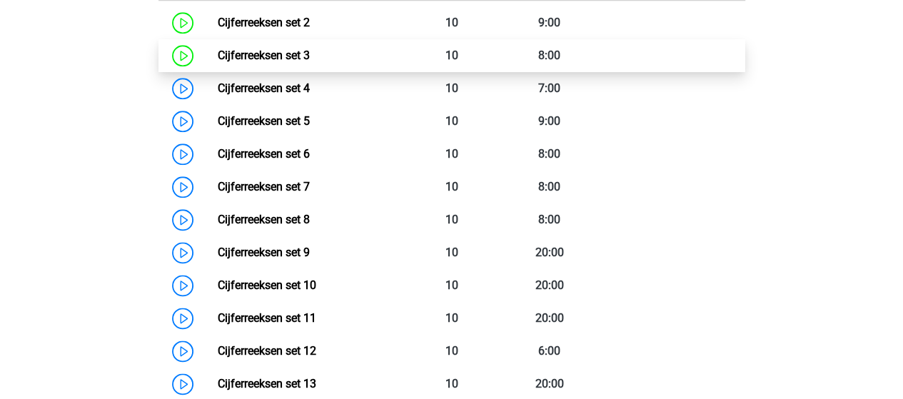
click at [246, 62] on link "Cijferreeksen set 3" at bounding box center [264, 56] width 92 height 14
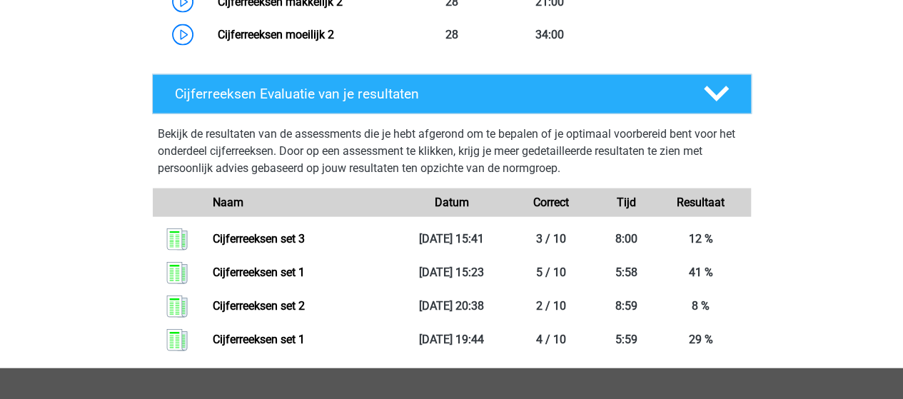
scroll to position [1570, 0]
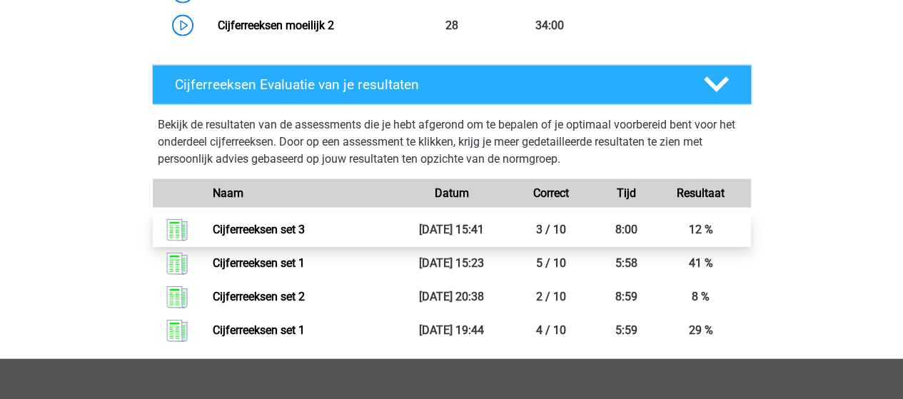
click at [289, 236] on link "Cijferreeksen set 3" at bounding box center [259, 230] width 92 height 14
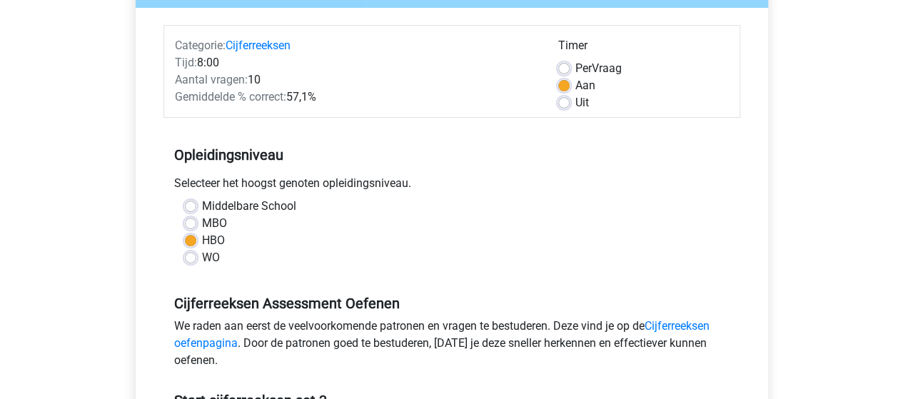
scroll to position [143, 0]
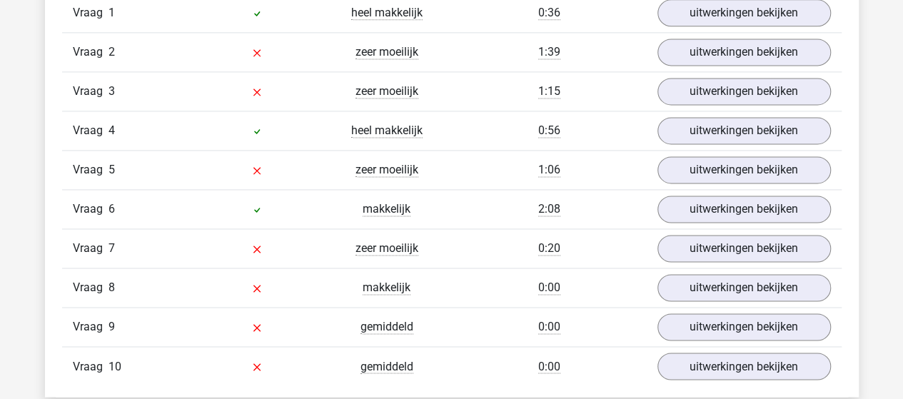
scroll to position [1072, 0]
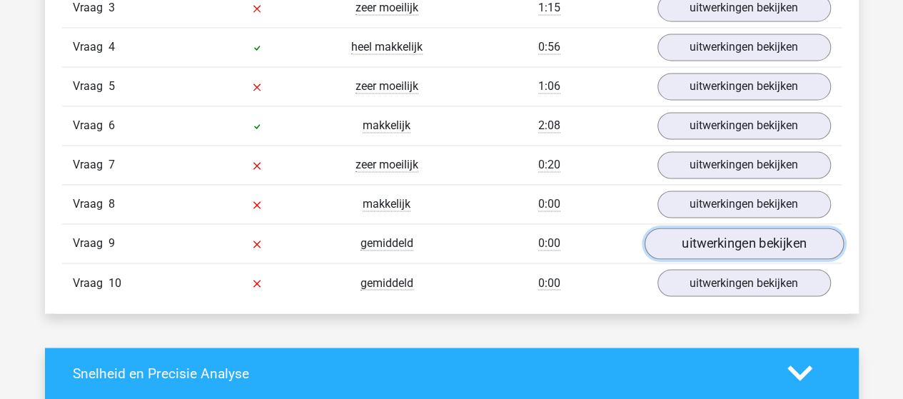
click at [679, 235] on link "uitwerkingen bekijken" at bounding box center [743, 243] width 199 height 31
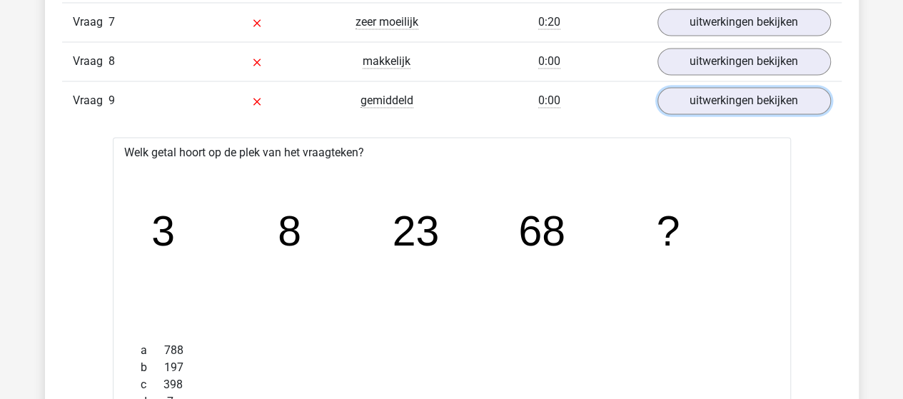
scroll to position [1143, 0]
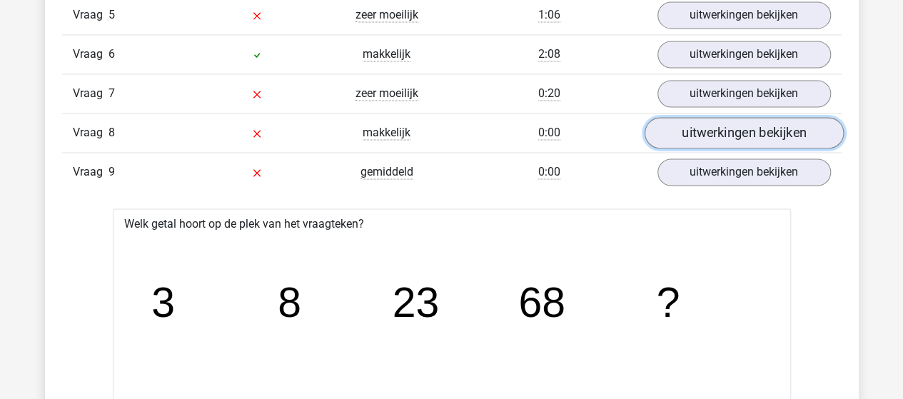
click at [672, 129] on link "uitwerkingen bekijken" at bounding box center [743, 132] width 199 height 31
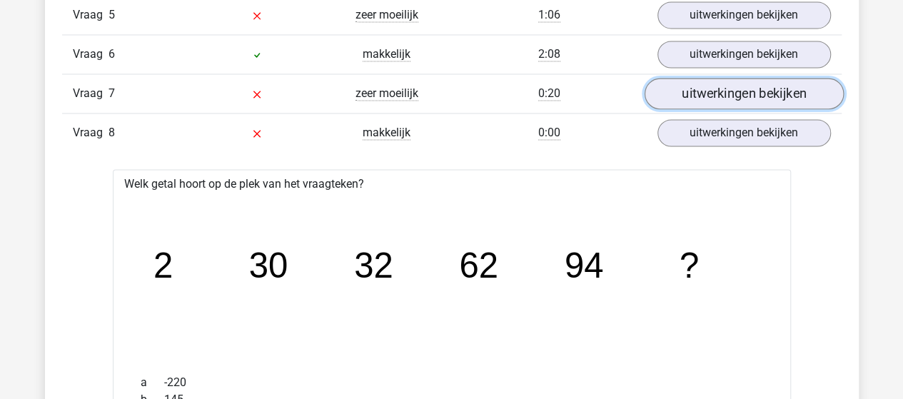
click at [677, 91] on link "uitwerkingen bekijken" at bounding box center [743, 93] width 199 height 31
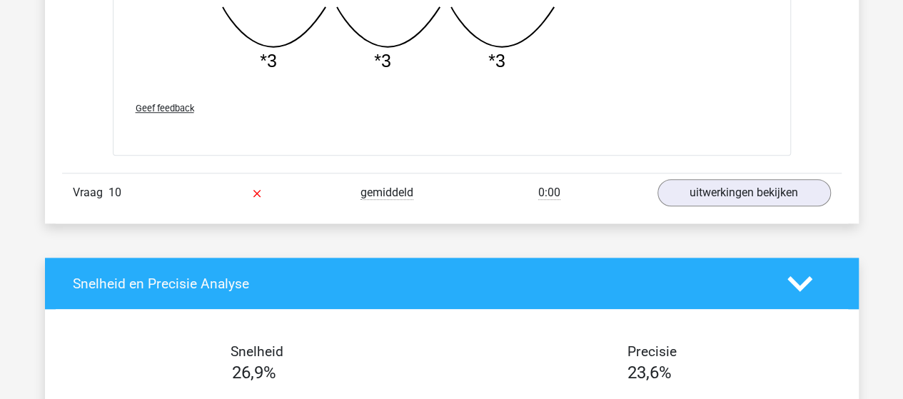
scroll to position [3356, 0]
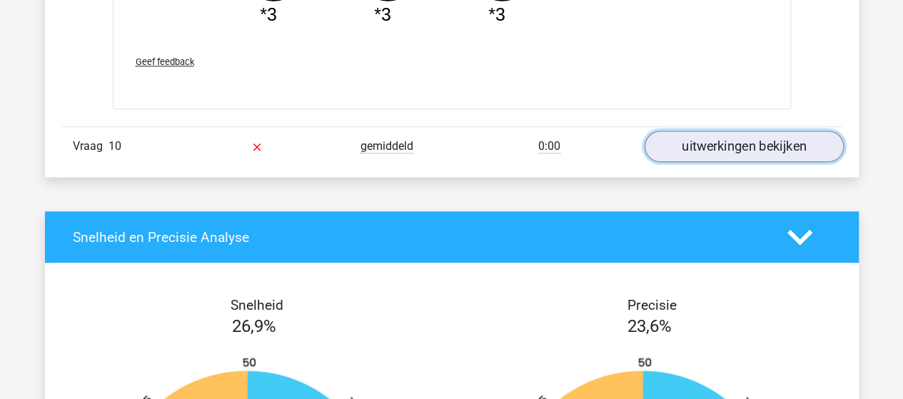
click at [708, 139] on link "uitwerkingen bekijken" at bounding box center [743, 146] width 199 height 31
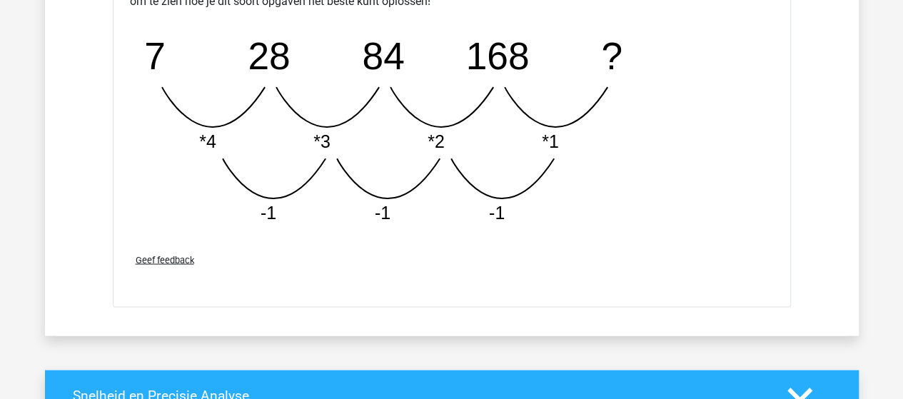
scroll to position [3998, 0]
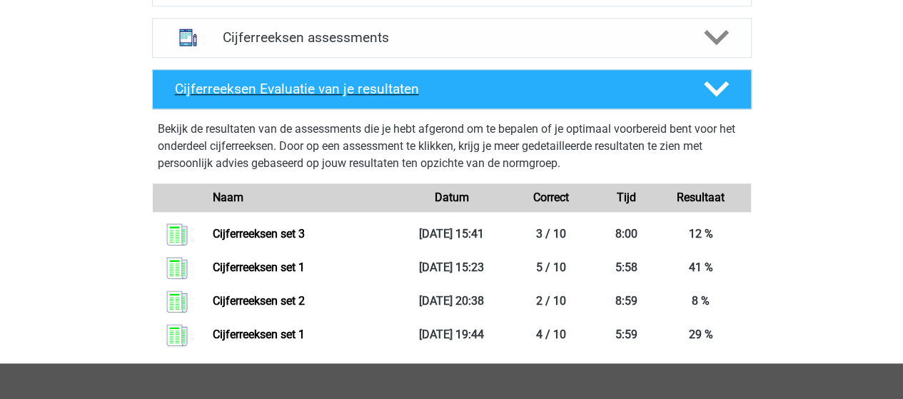
scroll to position [537, 0]
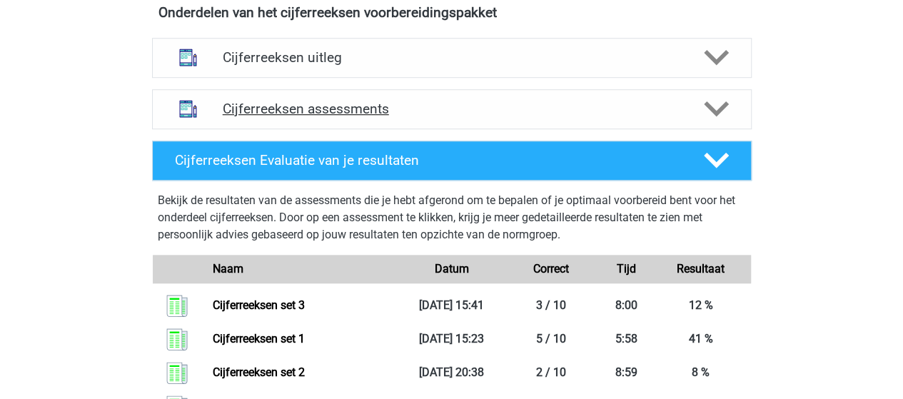
click at [359, 117] on h4 "Cijferreeksen assessments" at bounding box center [452, 109] width 458 height 16
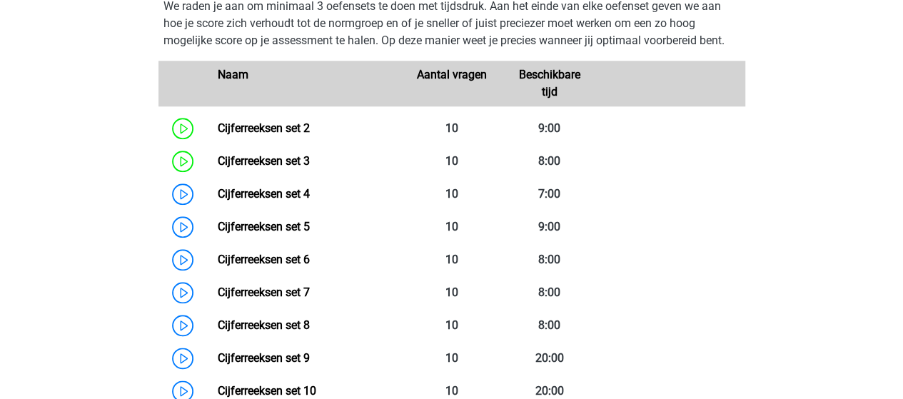
scroll to position [751, 0]
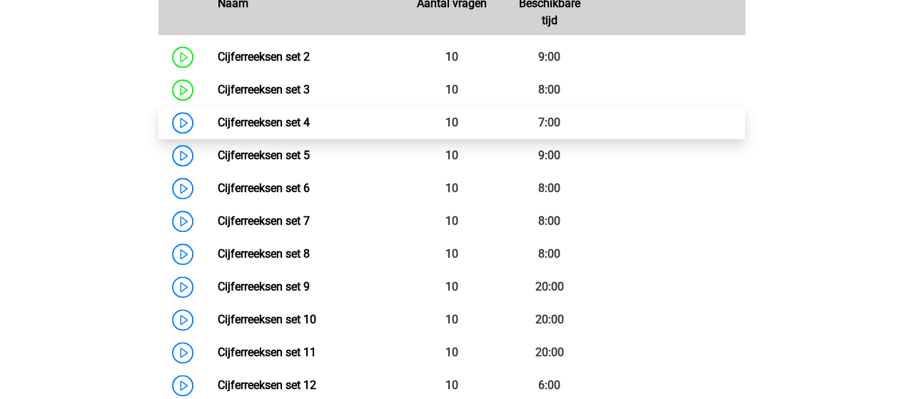
click at [277, 129] on link "Cijferreeksen set 4" at bounding box center [264, 123] width 92 height 14
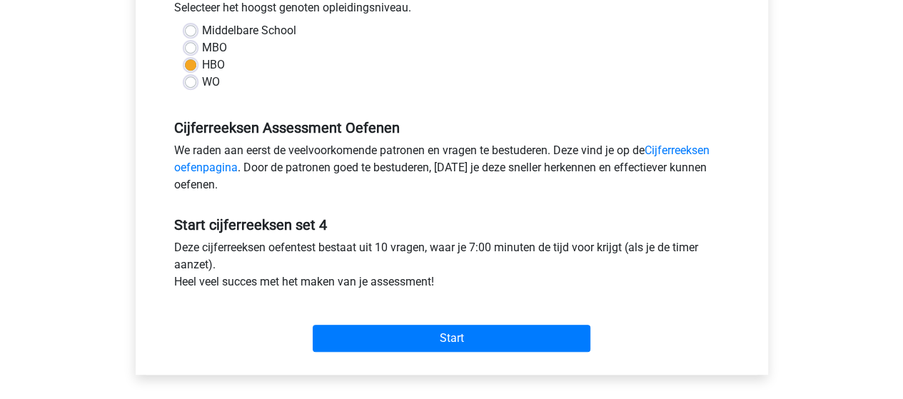
scroll to position [428, 0]
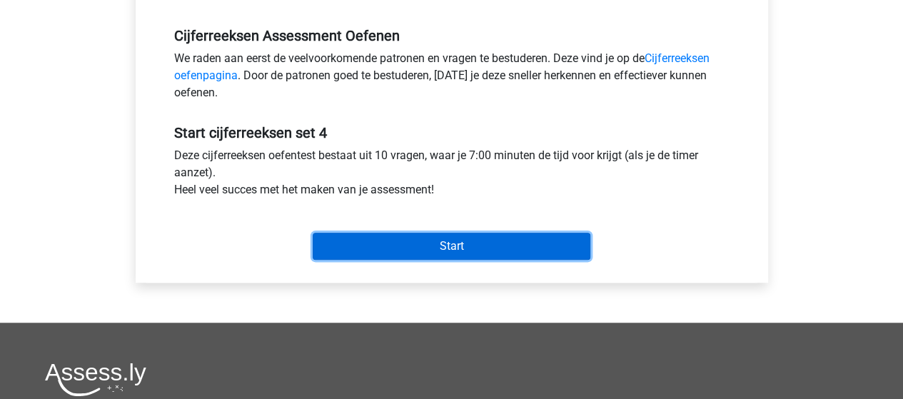
click at [417, 249] on input "Start" at bounding box center [452, 246] width 278 height 27
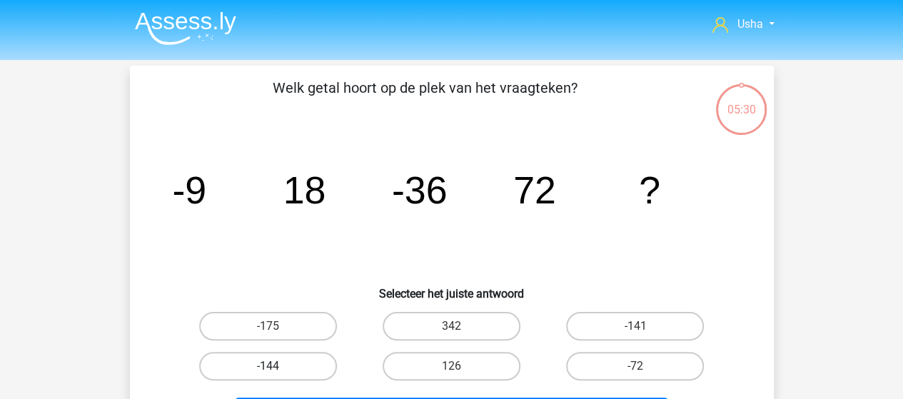
click at [308, 364] on label "-144" at bounding box center [268, 366] width 138 height 29
click at [277, 366] on input "-144" at bounding box center [272, 370] width 9 height 9
radio input "true"
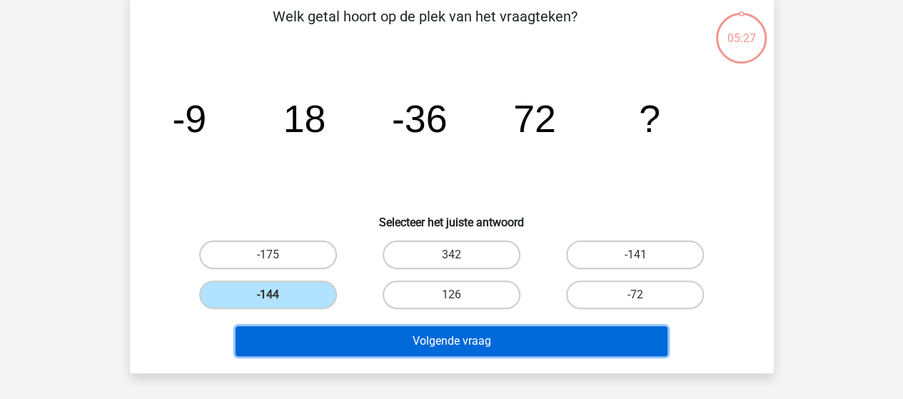
click at [427, 343] on button "Volgende vraag" at bounding box center [452, 341] width 432 height 30
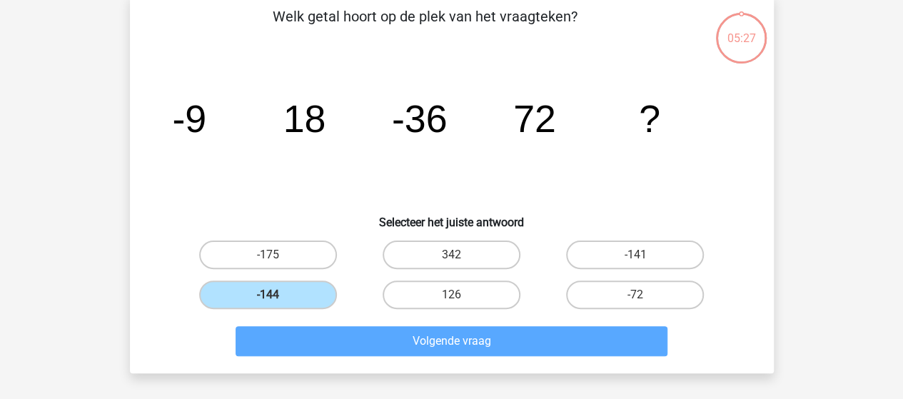
scroll to position [66, 0]
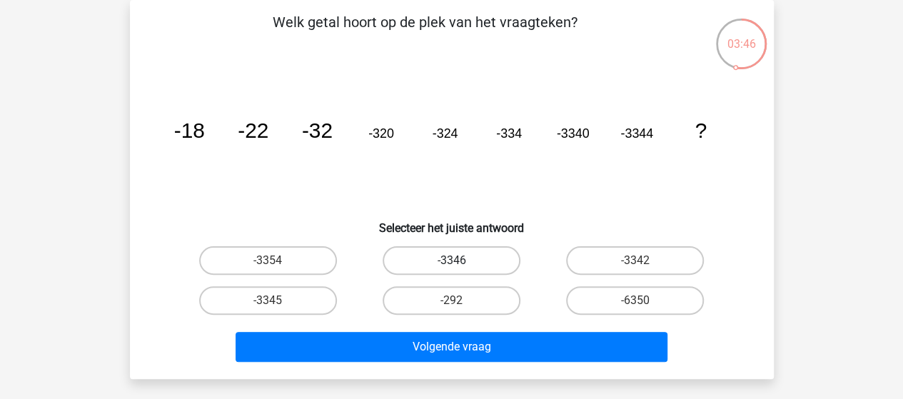
click at [472, 258] on label "-3346" at bounding box center [452, 260] width 138 height 29
click at [460, 260] on input "-3346" at bounding box center [455, 264] width 9 height 9
radio input "true"
click at [251, 255] on label "-3354" at bounding box center [268, 260] width 138 height 29
click at [268, 260] on input "-3354" at bounding box center [272, 264] width 9 height 9
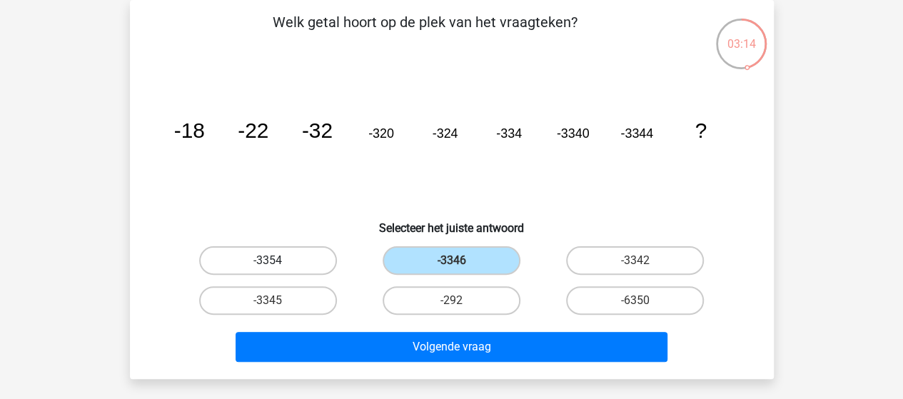
radio input "true"
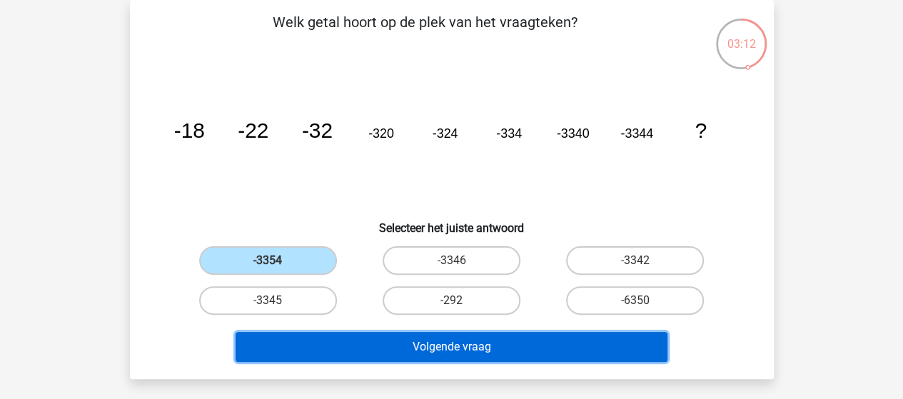
click at [405, 349] on button "Volgende vraag" at bounding box center [452, 347] width 432 height 30
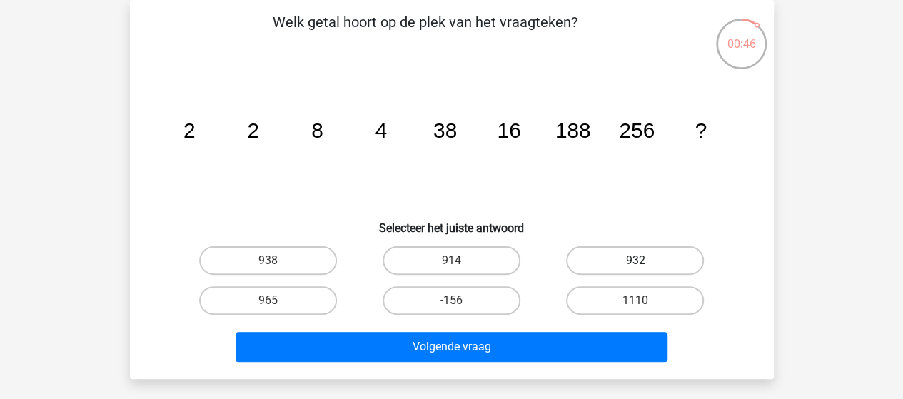
click at [605, 258] on label "932" at bounding box center [635, 260] width 138 height 29
click at [635, 260] on input "932" at bounding box center [639, 264] width 9 height 9
radio input "true"
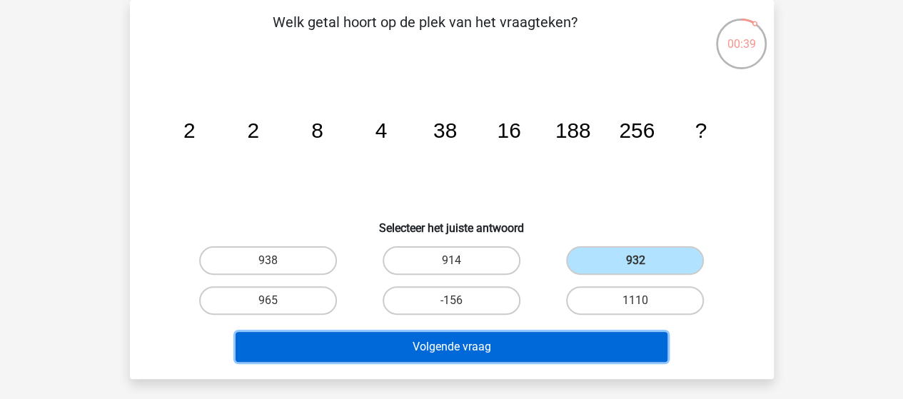
click at [459, 340] on button "Volgende vraag" at bounding box center [452, 347] width 432 height 30
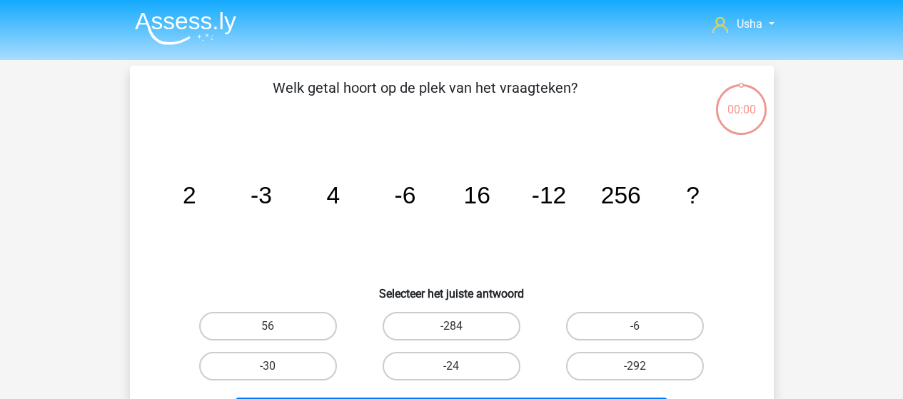
scroll to position [66, 0]
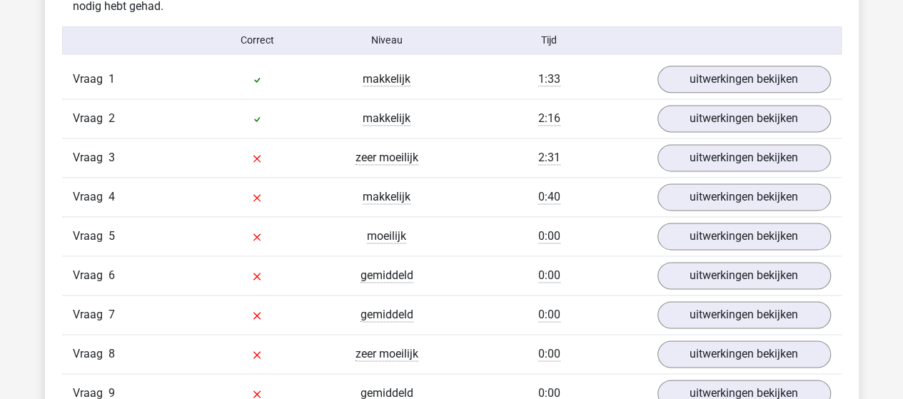
scroll to position [785, 0]
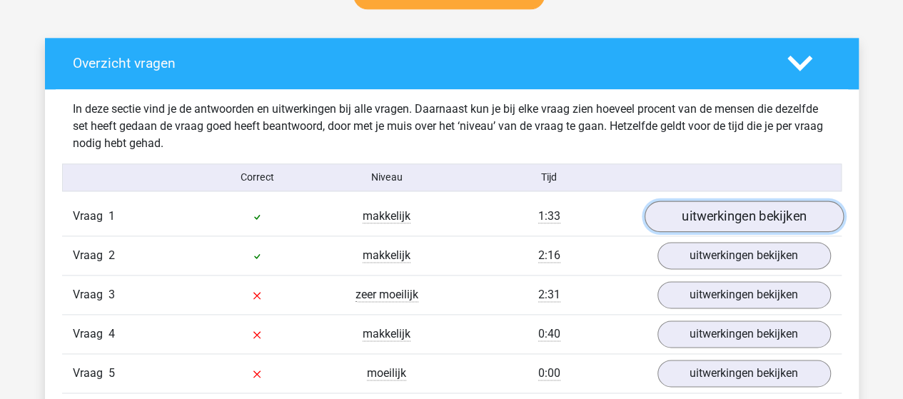
click at [692, 213] on link "uitwerkingen bekijken" at bounding box center [743, 216] width 199 height 31
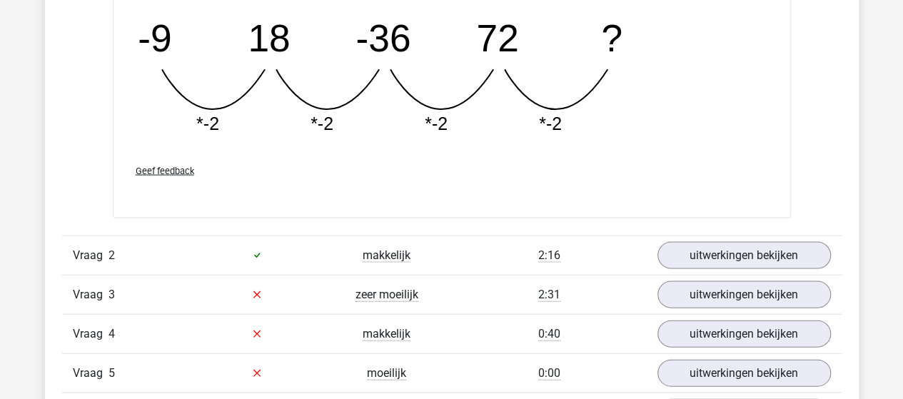
scroll to position [1427, 0]
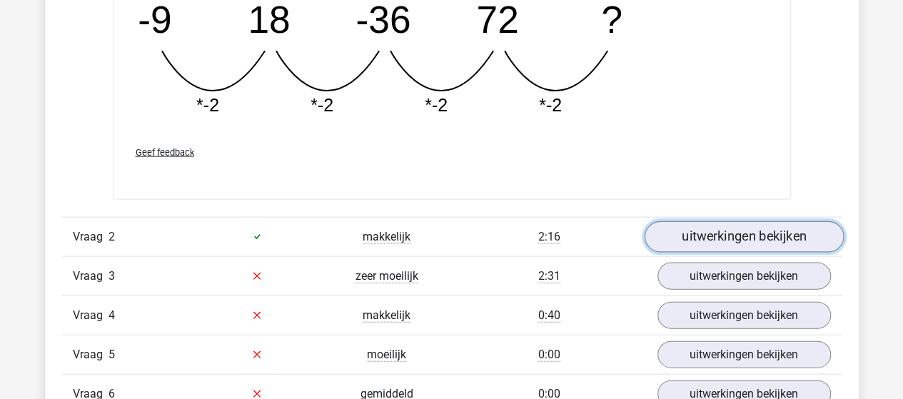
click at [694, 237] on link "uitwerkingen bekijken" at bounding box center [743, 236] width 199 height 31
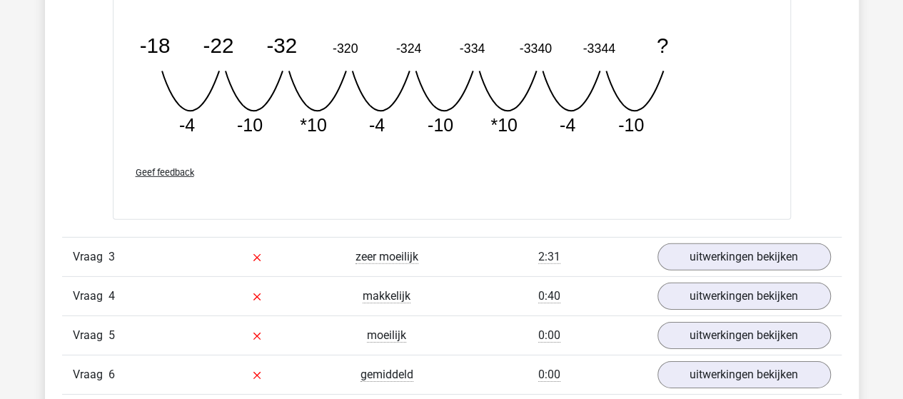
scroll to position [2141, 0]
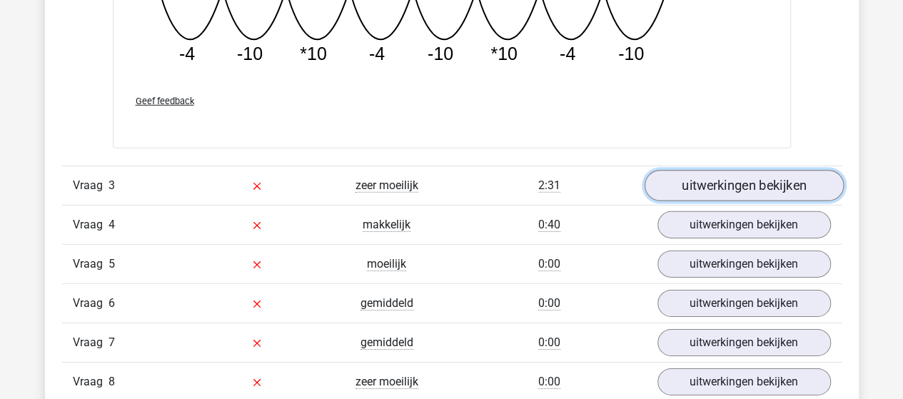
click at [719, 184] on link "uitwerkingen bekijken" at bounding box center [743, 186] width 199 height 31
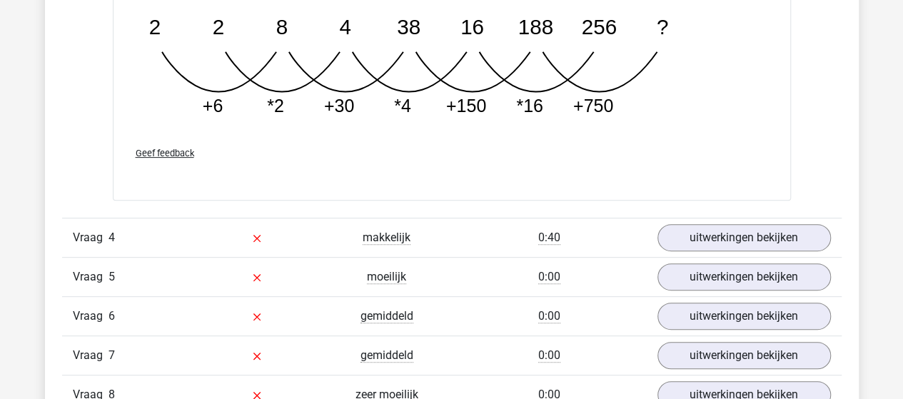
scroll to position [2926, 0]
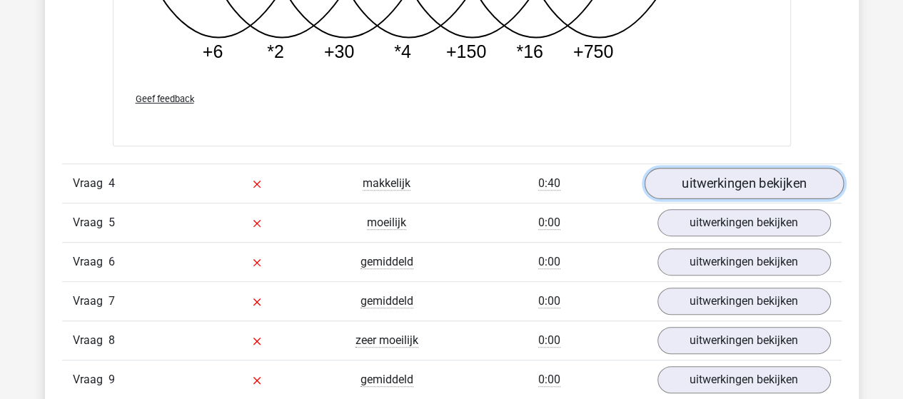
click at [691, 175] on link "uitwerkingen bekijken" at bounding box center [743, 183] width 199 height 31
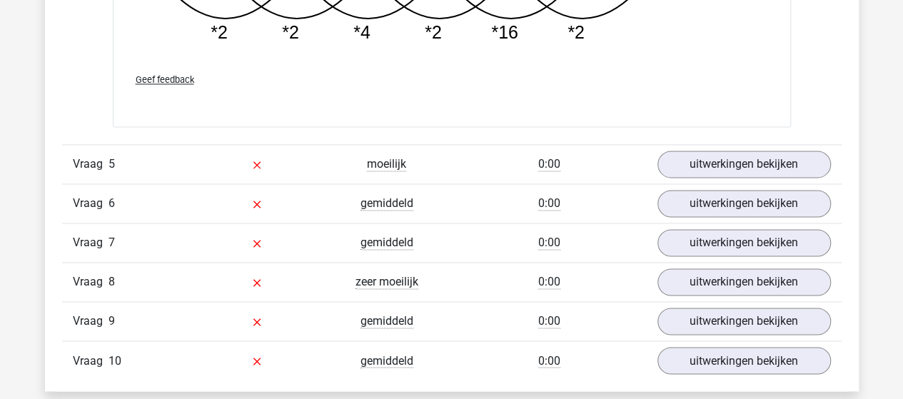
scroll to position [3782, 0]
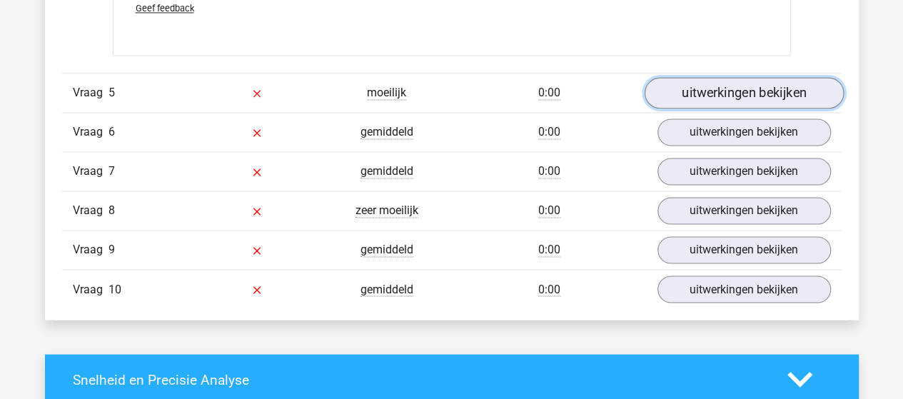
click at [696, 83] on link "uitwerkingen bekijken" at bounding box center [743, 92] width 199 height 31
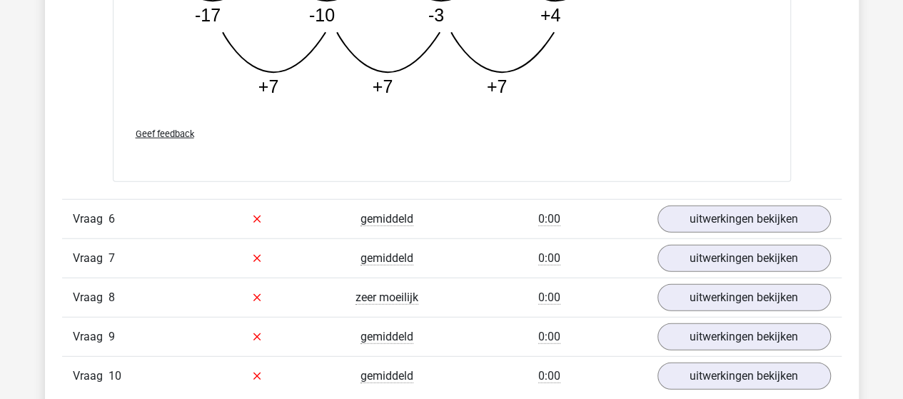
scroll to position [4496, 0]
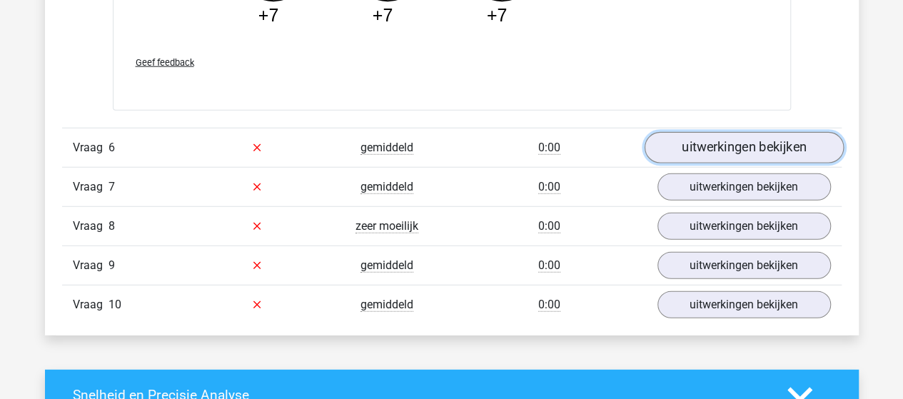
click at [749, 138] on link "uitwerkingen bekijken" at bounding box center [743, 147] width 199 height 31
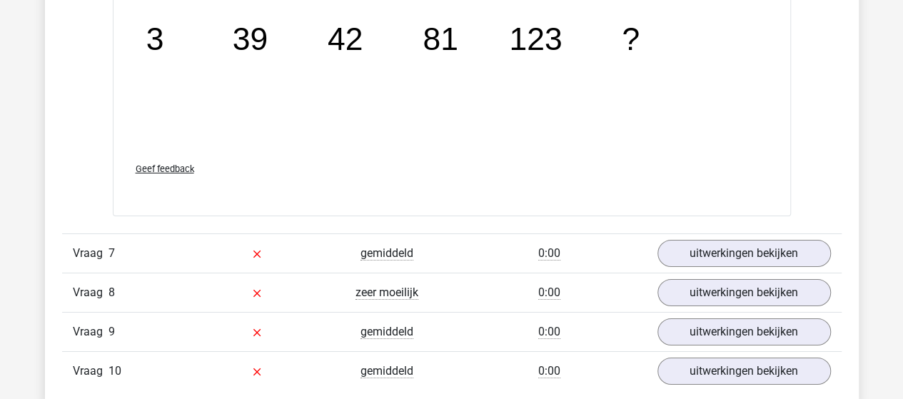
scroll to position [5210, 0]
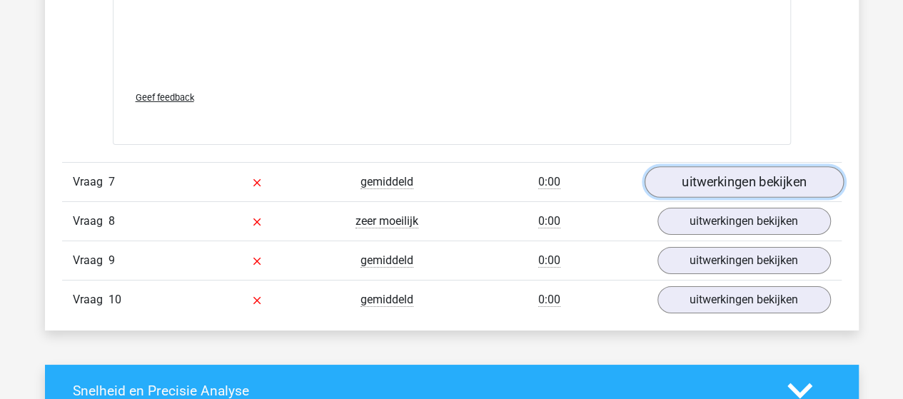
click at [707, 177] on link "uitwerkingen bekijken" at bounding box center [743, 181] width 199 height 31
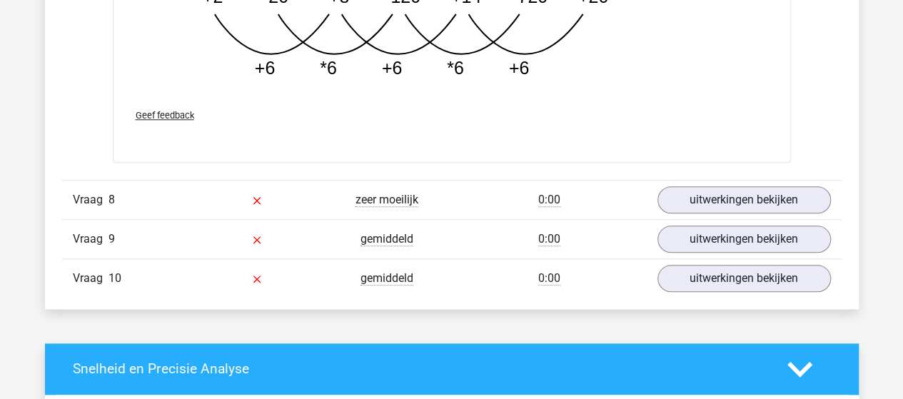
scroll to position [6137, 0]
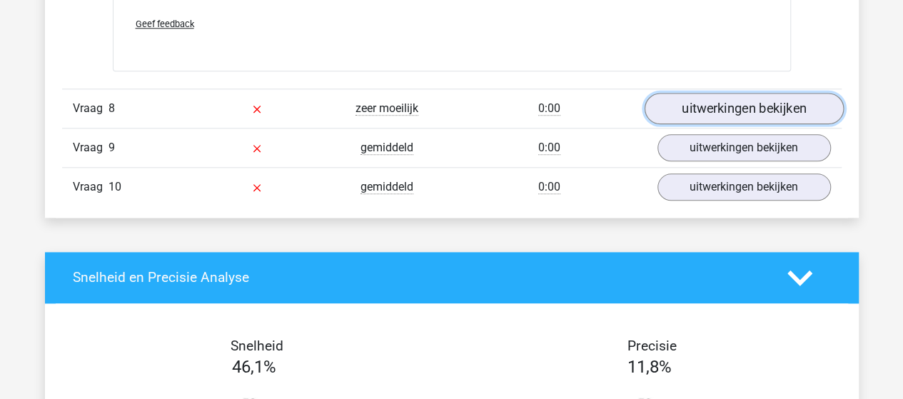
click at [744, 99] on link "uitwerkingen bekijken" at bounding box center [743, 108] width 199 height 31
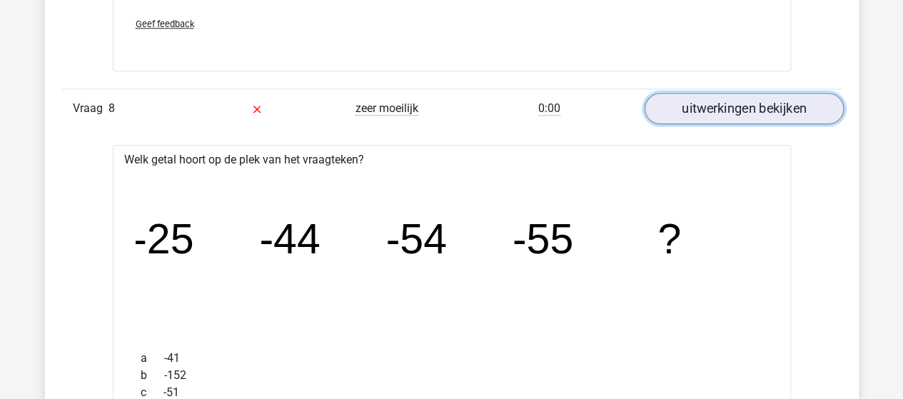
click at [694, 102] on link "uitwerkingen bekijken" at bounding box center [743, 108] width 199 height 31
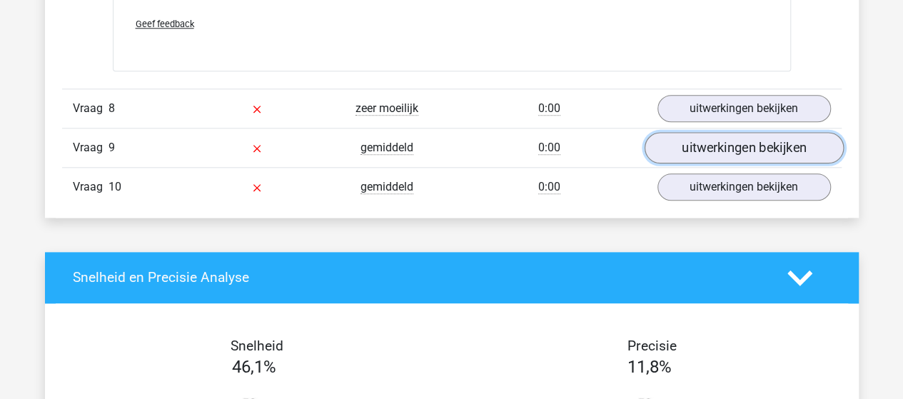
click at [689, 142] on link "uitwerkingen bekijken" at bounding box center [743, 147] width 199 height 31
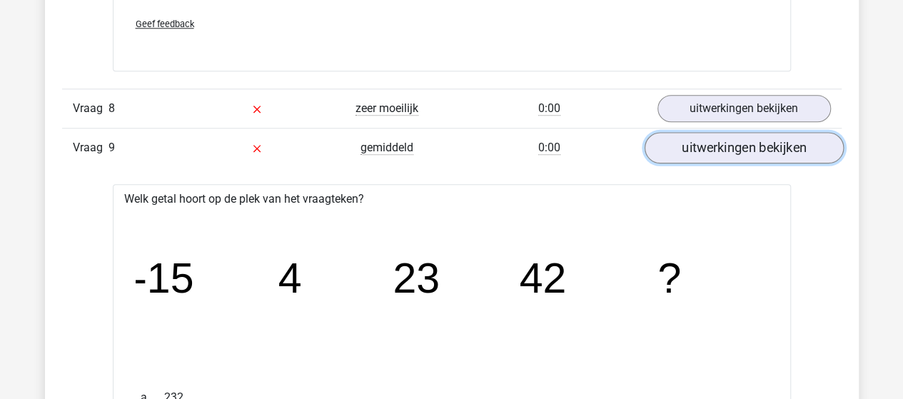
click at [678, 144] on link "uitwerkingen bekijken" at bounding box center [743, 147] width 199 height 31
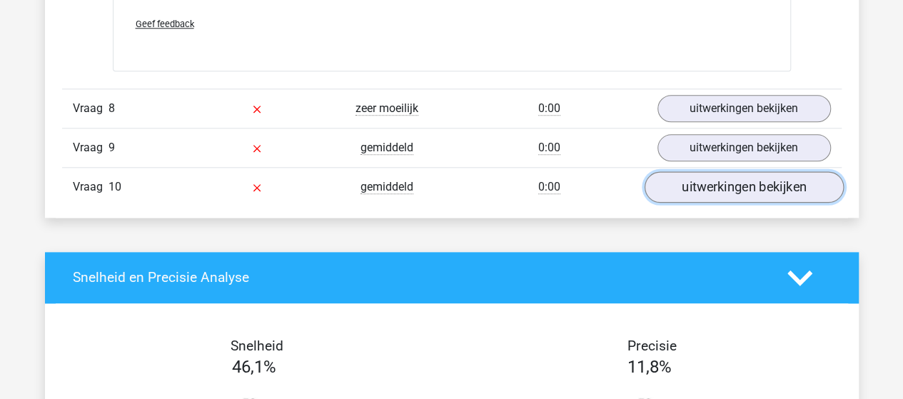
click at [691, 179] on link "uitwerkingen bekijken" at bounding box center [743, 186] width 199 height 31
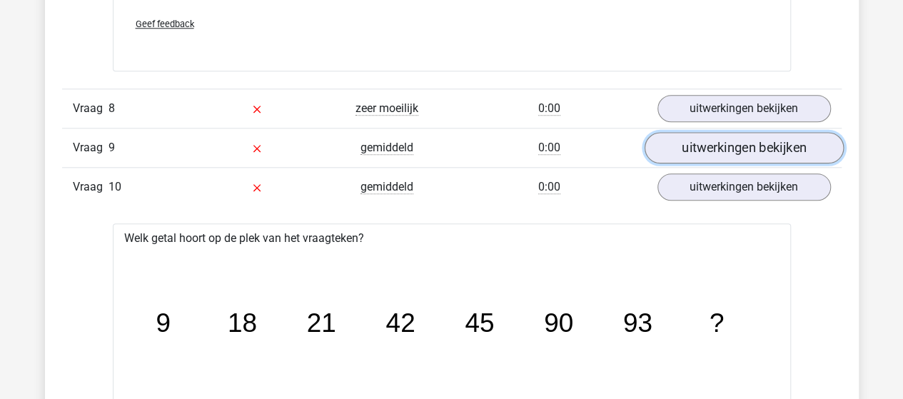
click at [711, 140] on link "uitwerkingen bekijken" at bounding box center [743, 147] width 199 height 31
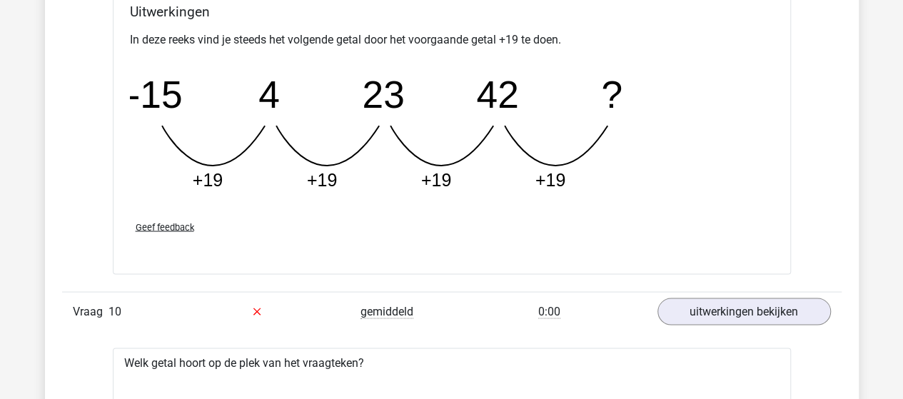
scroll to position [6780, 0]
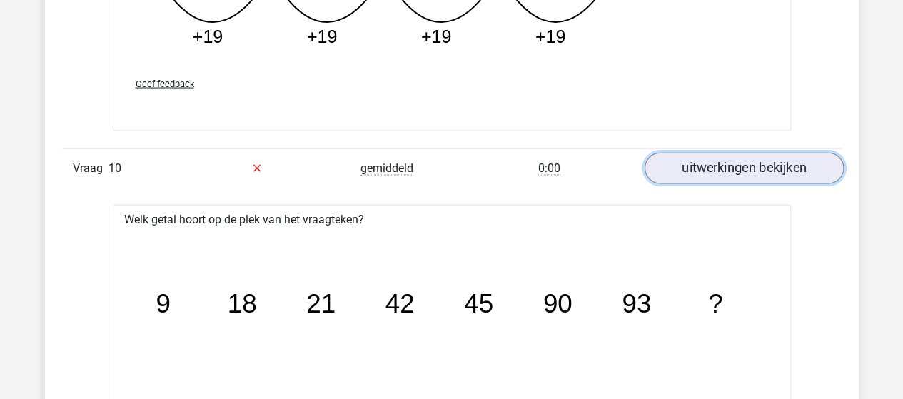
click at [699, 164] on link "uitwerkingen bekijken" at bounding box center [743, 168] width 199 height 31
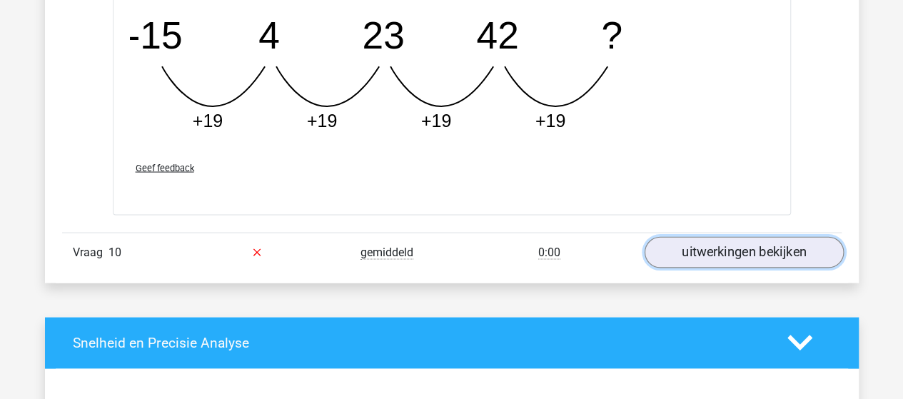
scroll to position [6708, 0]
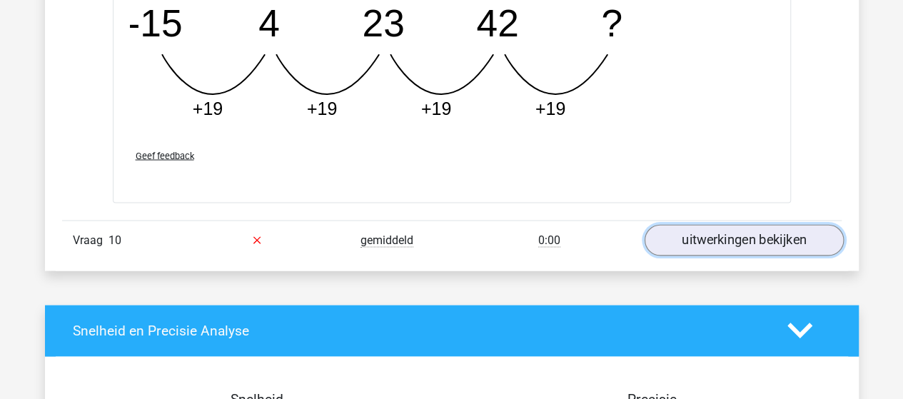
click at [729, 224] on link "uitwerkingen bekijken" at bounding box center [743, 239] width 199 height 31
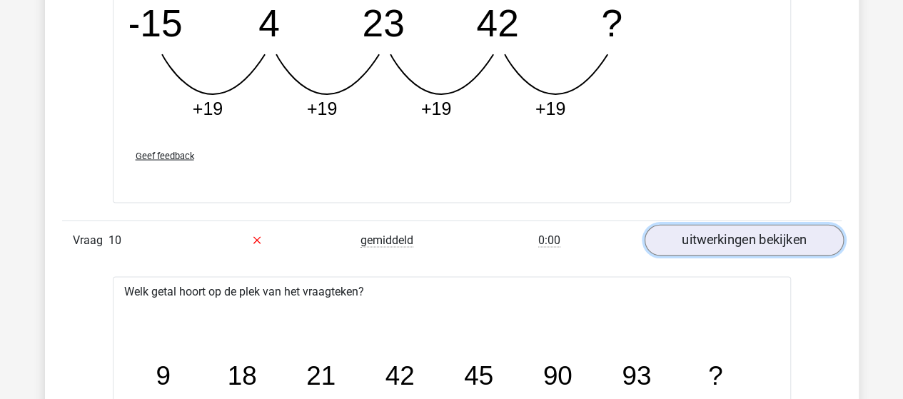
click at [700, 233] on link "uitwerkingen bekijken" at bounding box center [743, 239] width 199 height 31
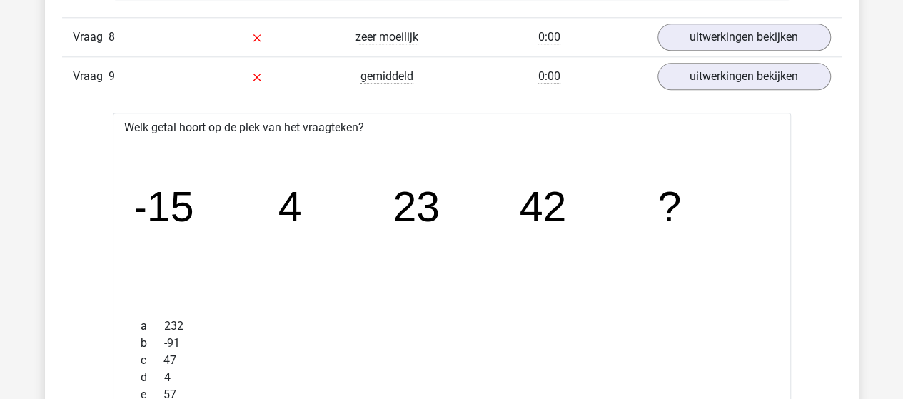
scroll to position [6137, 0]
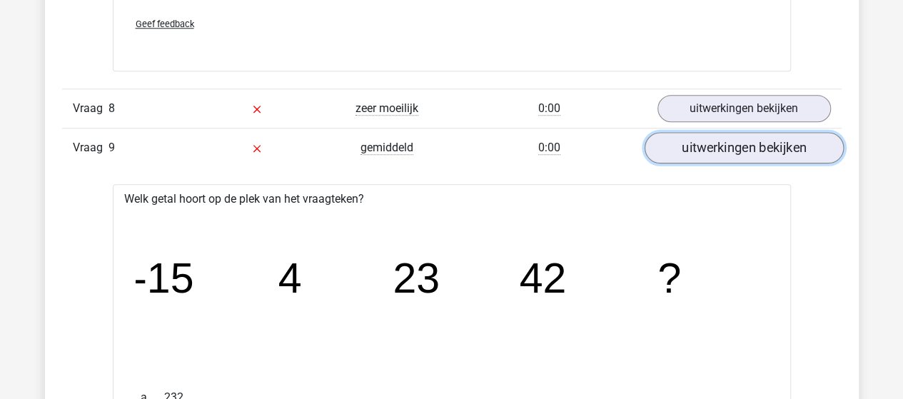
click at [729, 138] on link "uitwerkingen bekijken" at bounding box center [743, 147] width 199 height 31
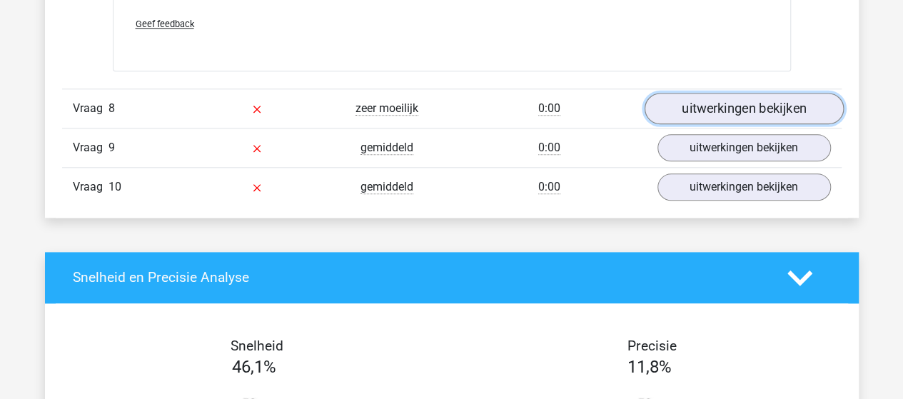
click at [719, 105] on link "uitwerkingen bekijken" at bounding box center [743, 108] width 199 height 31
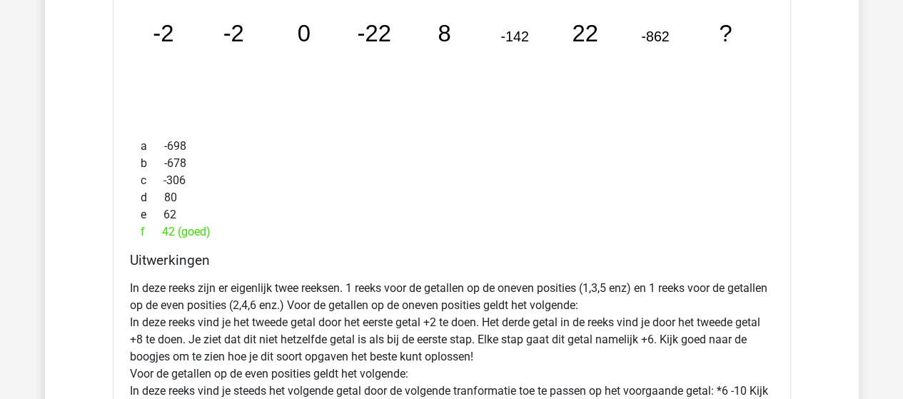
scroll to position [5424, 0]
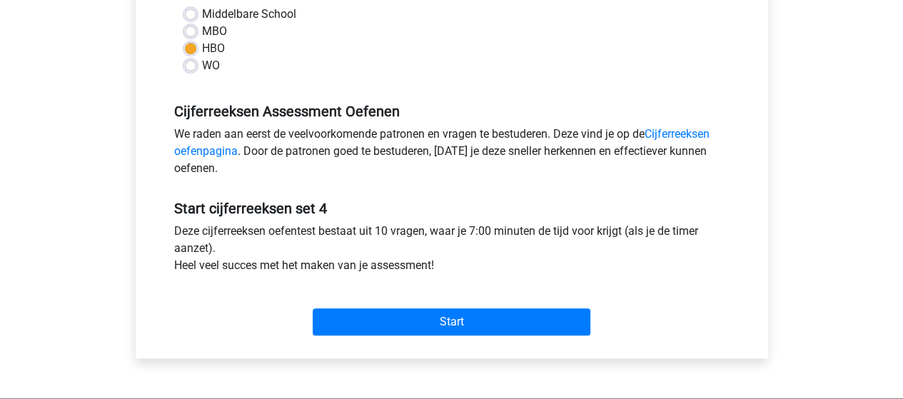
scroll to position [357, 0]
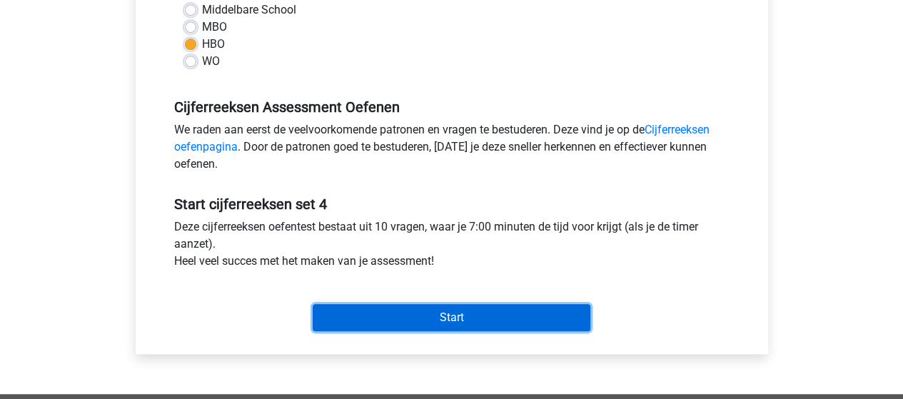
click at [410, 313] on input "Start" at bounding box center [452, 317] width 278 height 27
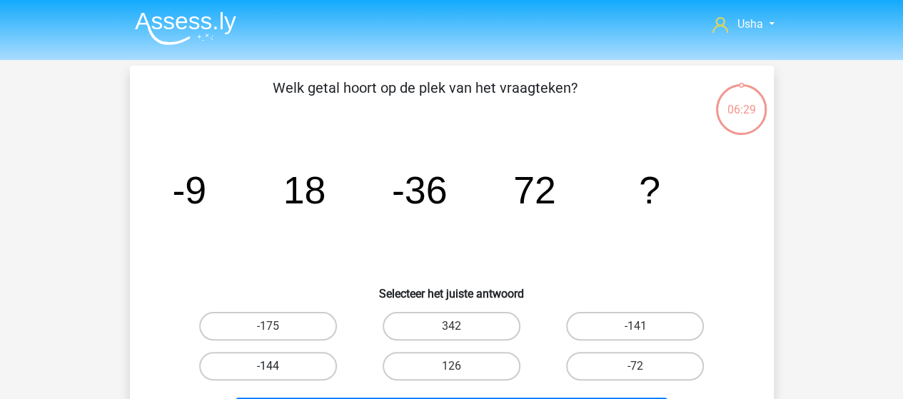
click at [303, 368] on label "-144" at bounding box center [268, 366] width 138 height 29
click at [277, 368] on input "-144" at bounding box center [272, 370] width 9 height 9
radio input "true"
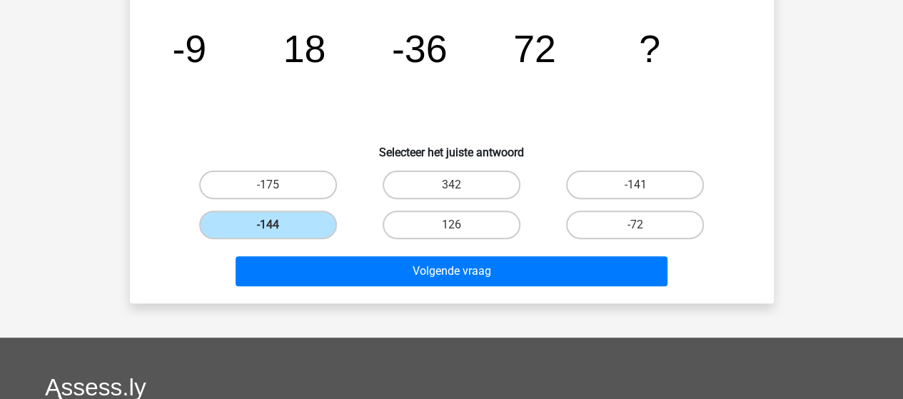
scroll to position [143, 0]
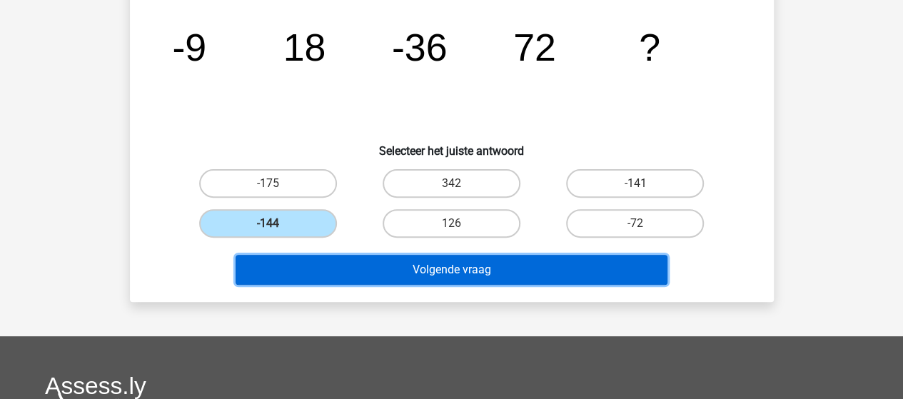
click at [412, 270] on button "Volgende vraag" at bounding box center [452, 270] width 432 height 30
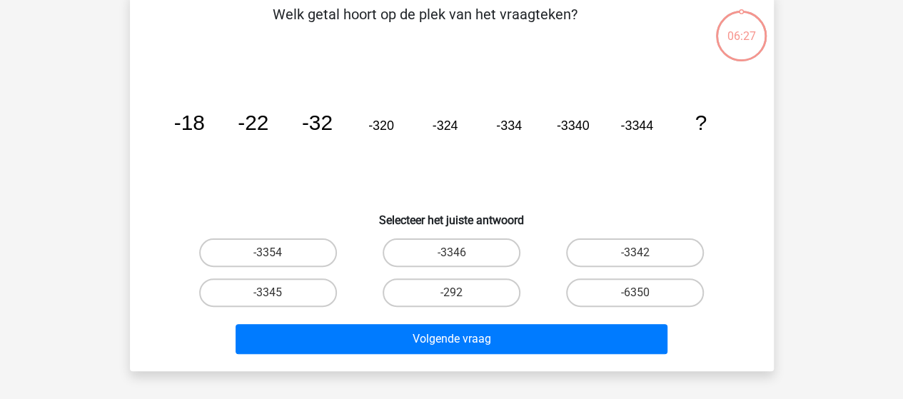
scroll to position [66, 0]
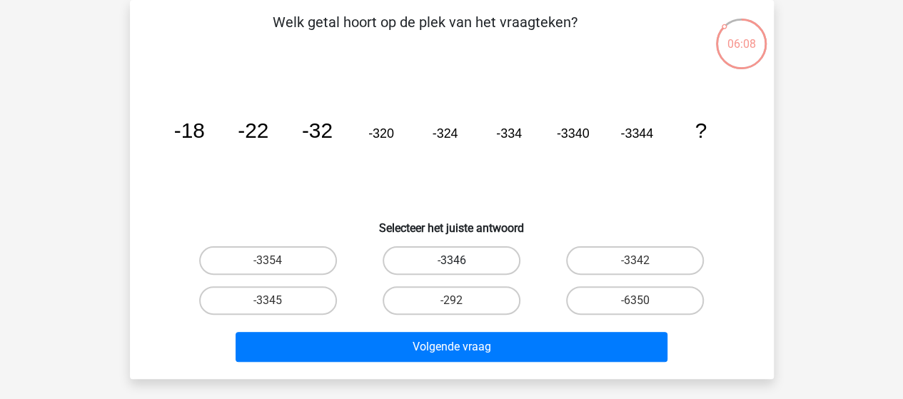
click at [467, 260] on label "-3346" at bounding box center [452, 260] width 138 height 29
click at [460, 260] on input "-3346" at bounding box center [455, 264] width 9 height 9
radio input "true"
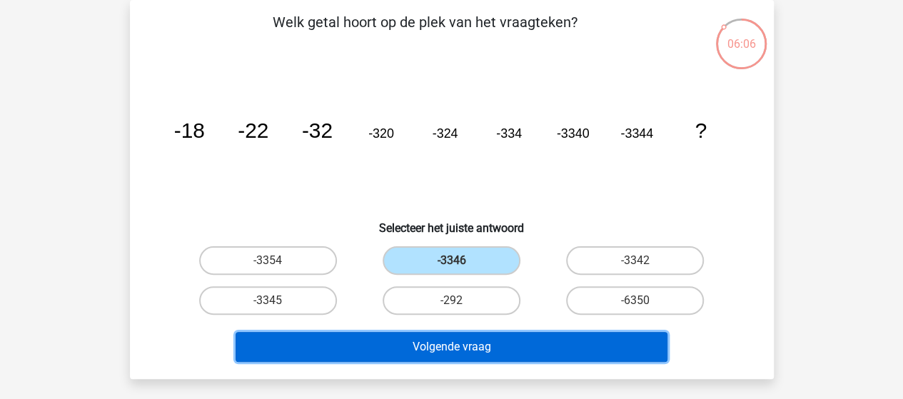
click at [481, 335] on button "Volgende vraag" at bounding box center [452, 347] width 432 height 30
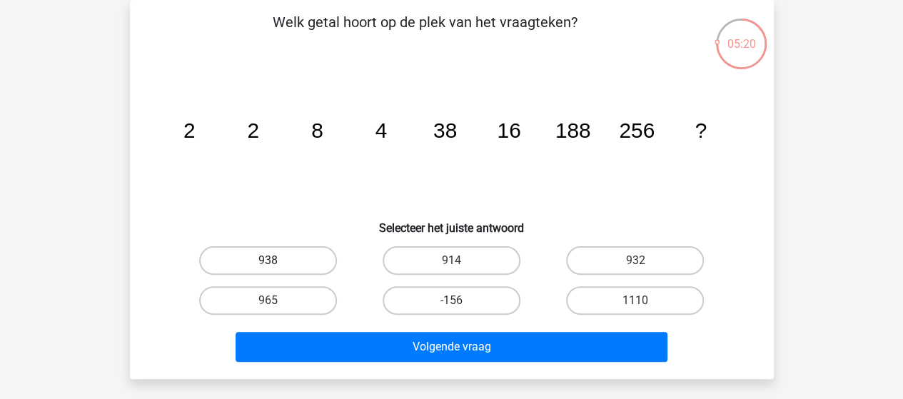
click at [278, 263] on label "938" at bounding box center [268, 260] width 138 height 29
click at [277, 263] on input "938" at bounding box center [272, 264] width 9 height 9
radio input "true"
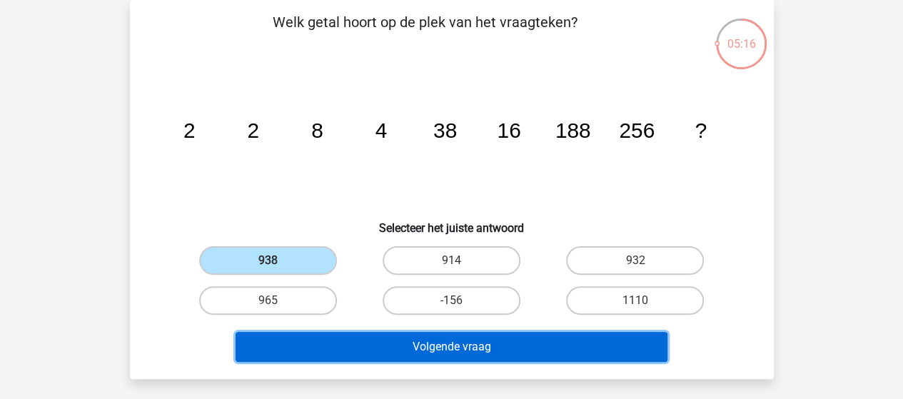
click at [448, 345] on button "Volgende vraag" at bounding box center [452, 347] width 432 height 30
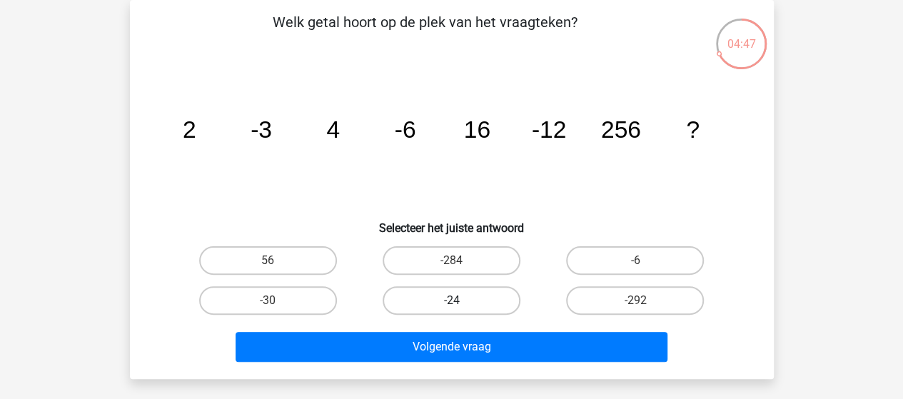
click at [461, 300] on label "-24" at bounding box center [452, 300] width 138 height 29
click at [460, 300] on input "-24" at bounding box center [455, 304] width 9 height 9
radio input "true"
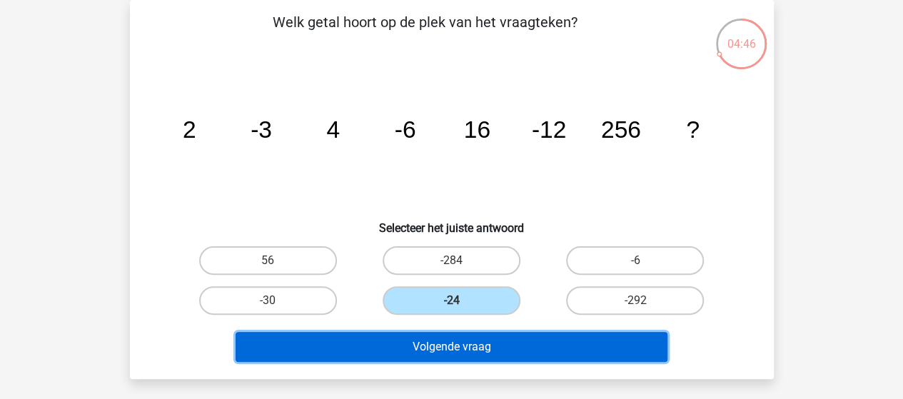
click at [466, 349] on button "Volgende vraag" at bounding box center [452, 347] width 432 height 30
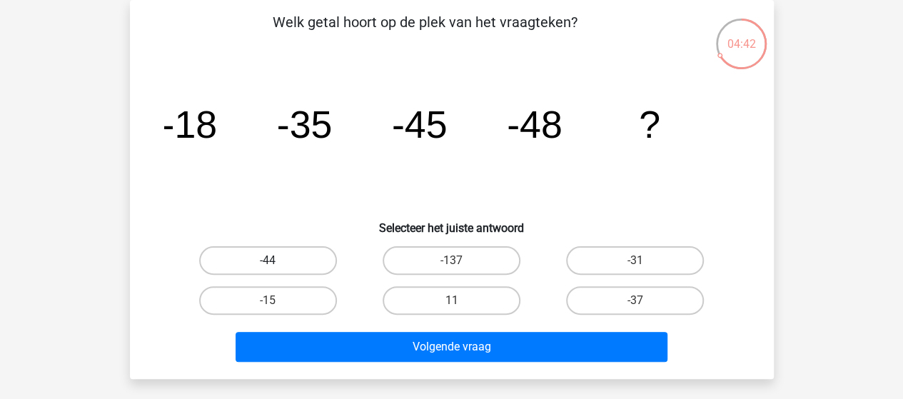
click at [278, 250] on label "-44" at bounding box center [268, 260] width 138 height 29
click at [277, 260] on input "-44" at bounding box center [272, 264] width 9 height 9
radio input "true"
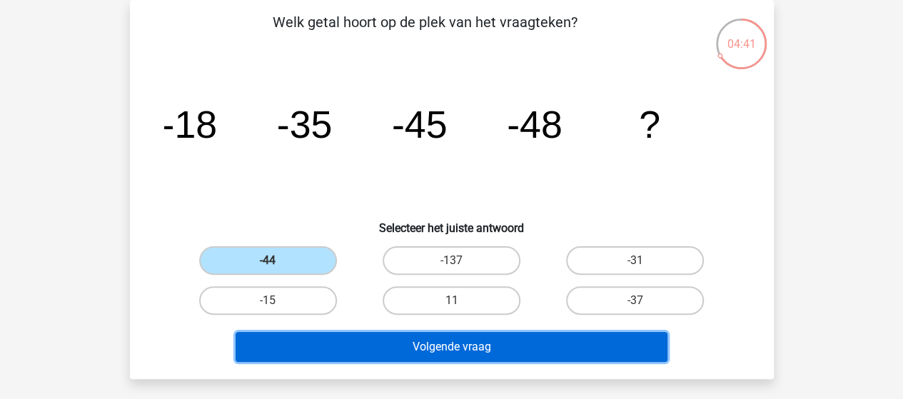
click at [457, 343] on button "Volgende vraag" at bounding box center [452, 347] width 432 height 30
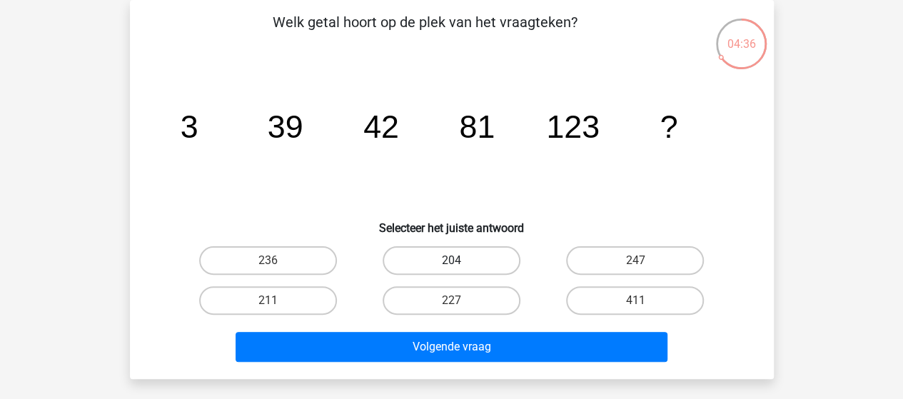
click at [460, 255] on label "204" at bounding box center [452, 260] width 138 height 29
click at [460, 260] on input "204" at bounding box center [455, 264] width 9 height 9
radio input "true"
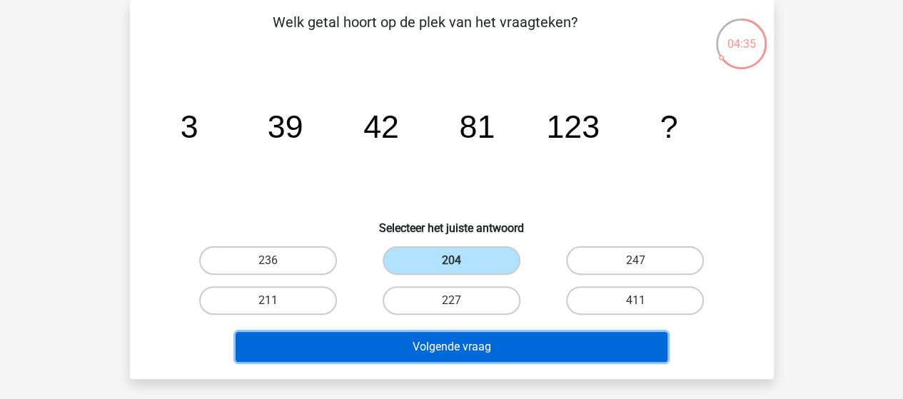
click at [450, 339] on button "Volgende vraag" at bounding box center [452, 347] width 432 height 30
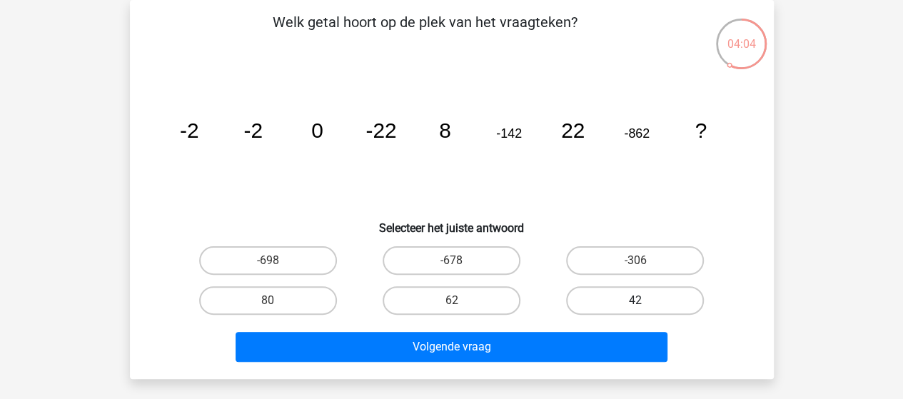
click at [601, 298] on label "42" at bounding box center [635, 300] width 138 height 29
click at [635, 300] on input "42" at bounding box center [639, 304] width 9 height 9
radio input "true"
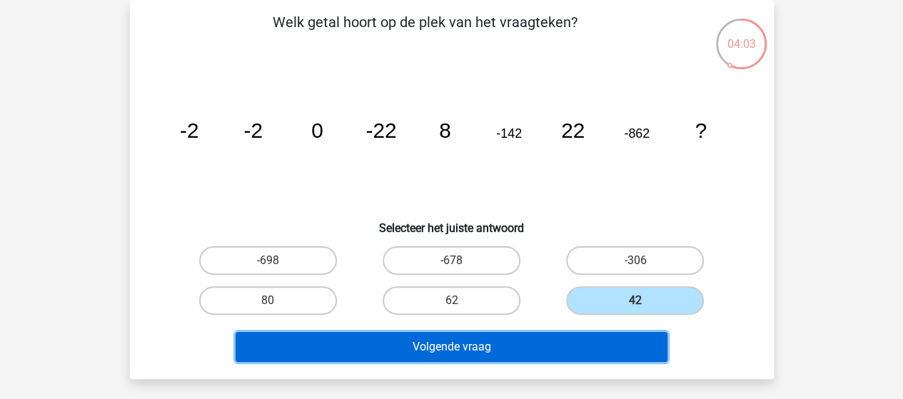
click at [515, 347] on button "Volgende vraag" at bounding box center [452, 347] width 432 height 30
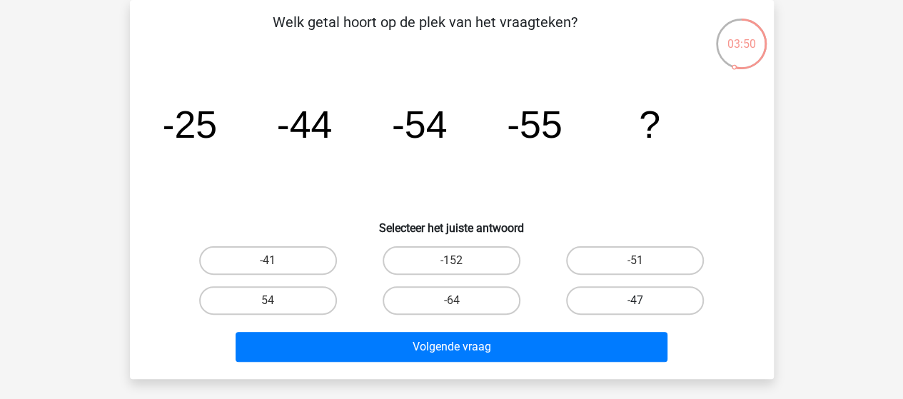
click at [602, 299] on label "-47" at bounding box center [635, 300] width 138 height 29
click at [635, 300] on input "-47" at bounding box center [639, 304] width 9 height 9
radio input "true"
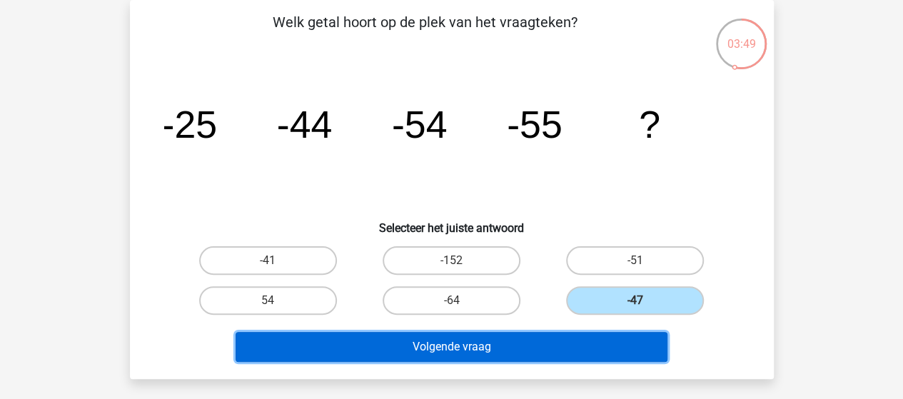
click at [505, 345] on button "Volgende vraag" at bounding box center [452, 347] width 432 height 30
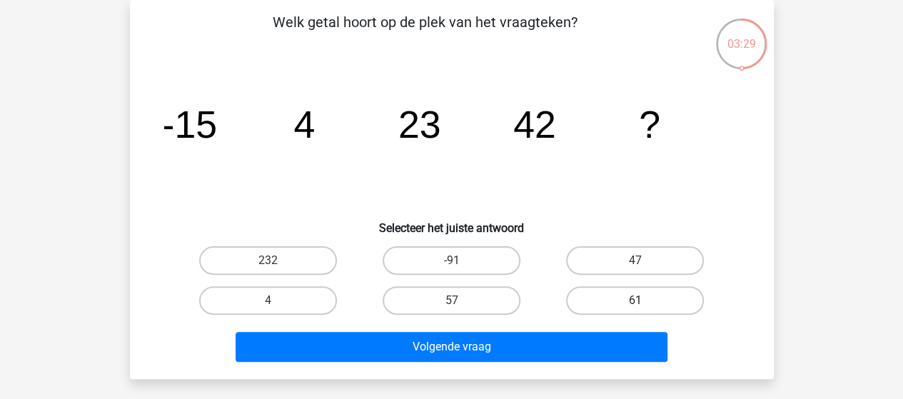
click at [616, 303] on label "61" at bounding box center [635, 300] width 138 height 29
click at [635, 303] on input "61" at bounding box center [639, 304] width 9 height 9
radio input "true"
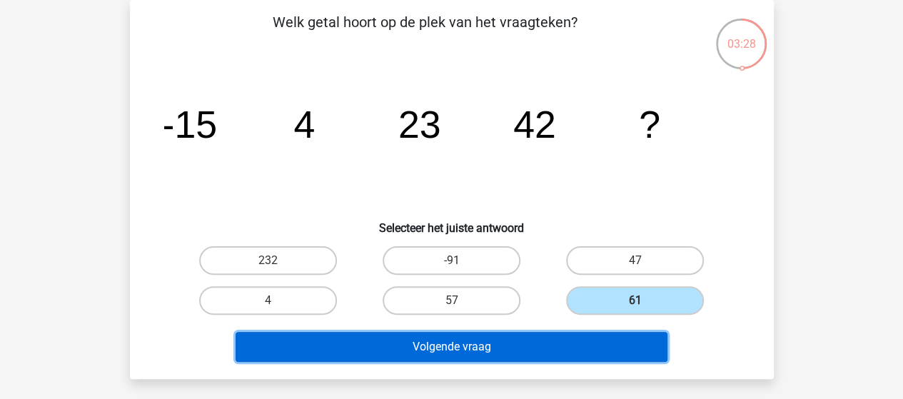
click at [547, 350] on button "Volgende vraag" at bounding box center [452, 347] width 432 height 30
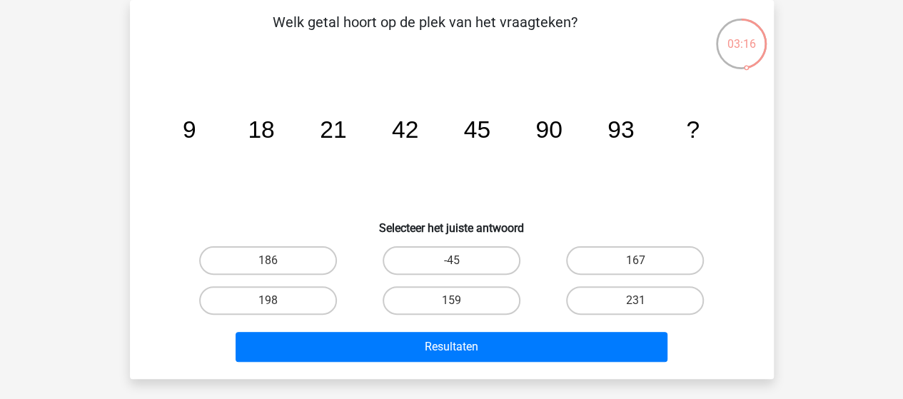
click at [275, 260] on input "186" at bounding box center [272, 264] width 9 height 9
radio input "true"
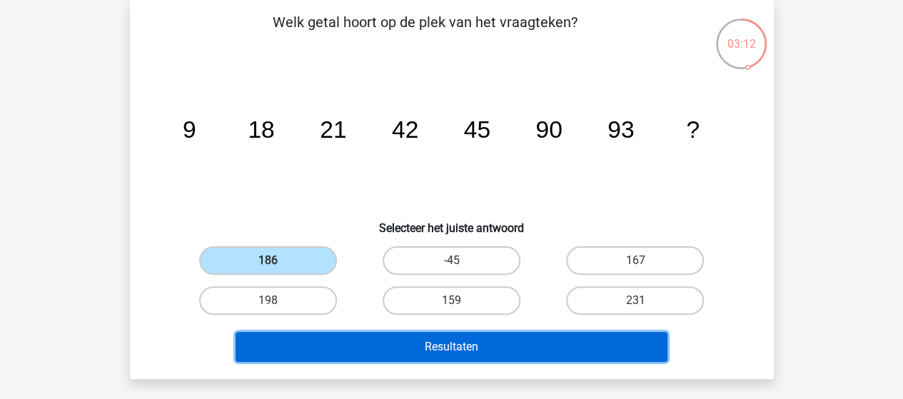
click at [467, 350] on button "Resultaten" at bounding box center [452, 347] width 432 height 30
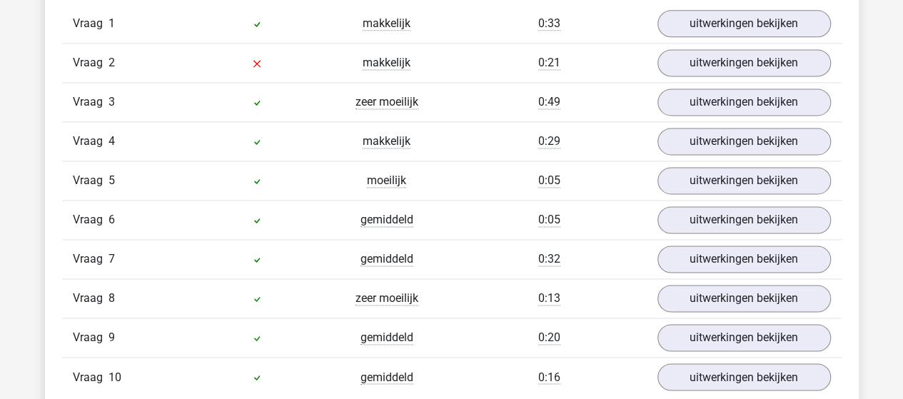
scroll to position [999, 0]
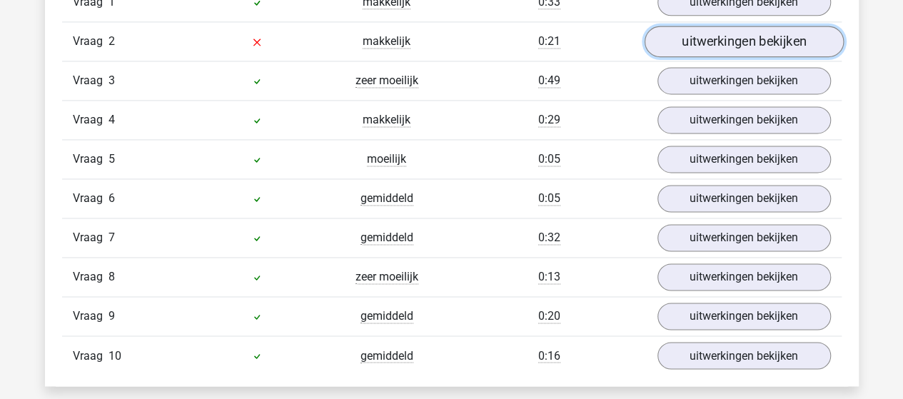
click at [767, 42] on link "uitwerkingen bekijken" at bounding box center [743, 41] width 199 height 31
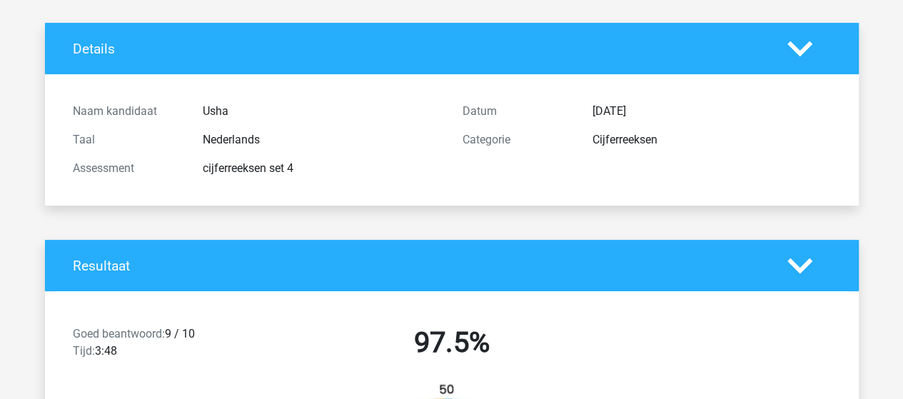
scroll to position [0, 0]
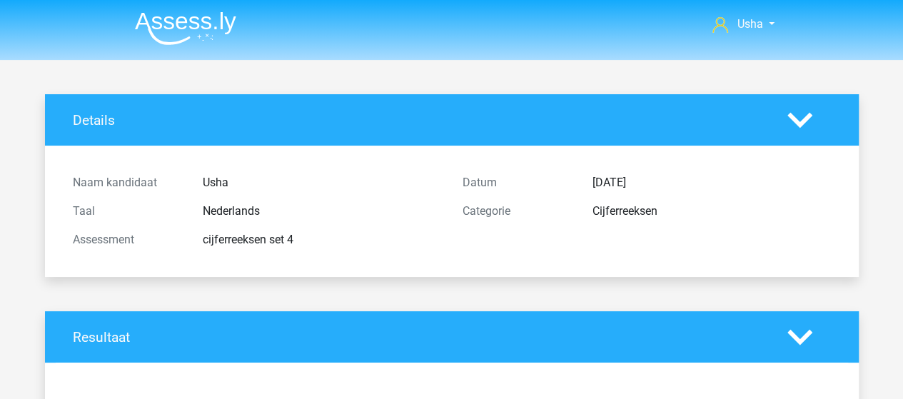
click at [196, 17] on img at bounding box center [185, 28] width 101 height 34
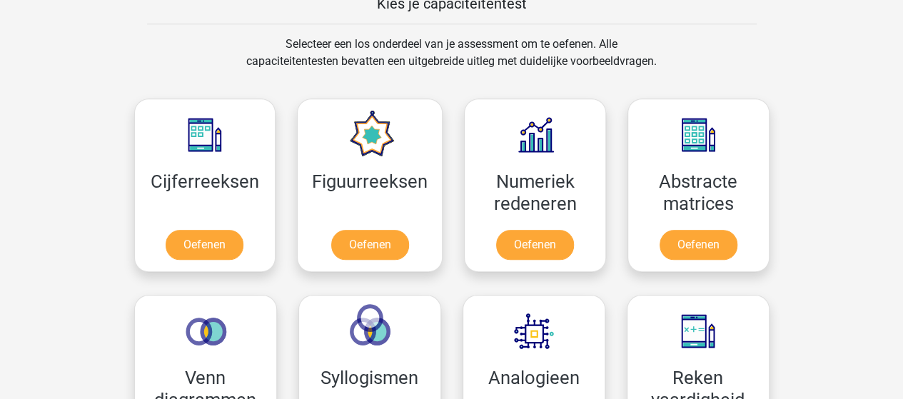
scroll to position [642, 0]
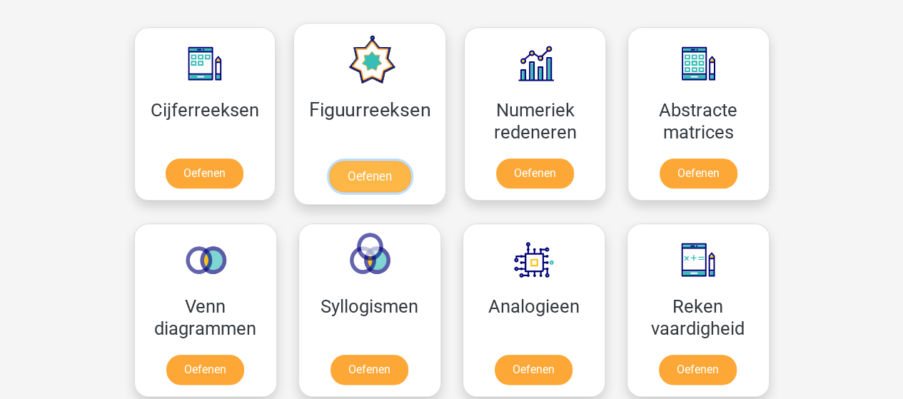
click at [395, 161] on link "Oefenen" at bounding box center [369, 176] width 81 height 31
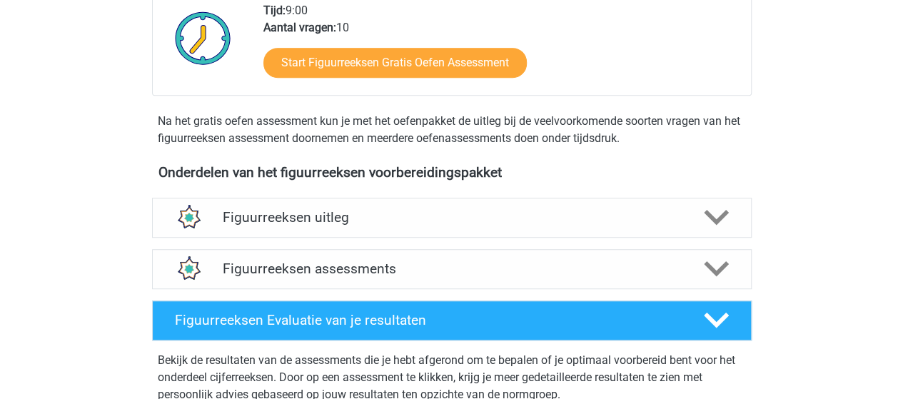
scroll to position [428, 0]
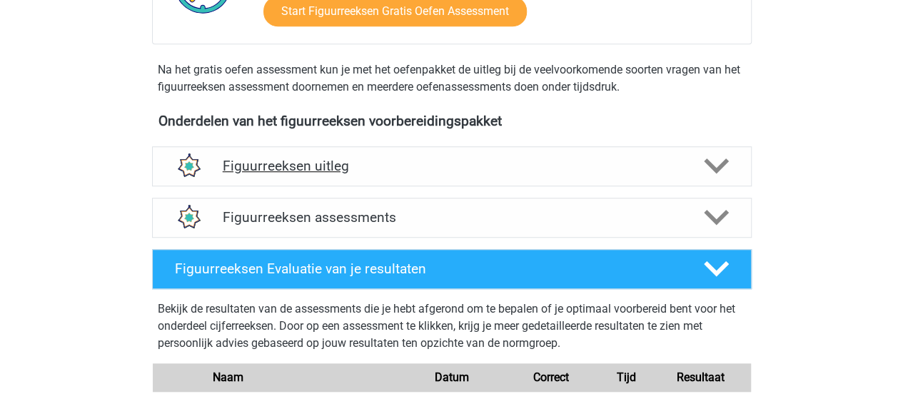
click at [327, 163] on h4 "Figuurreeksen uitleg" at bounding box center [452, 166] width 458 height 16
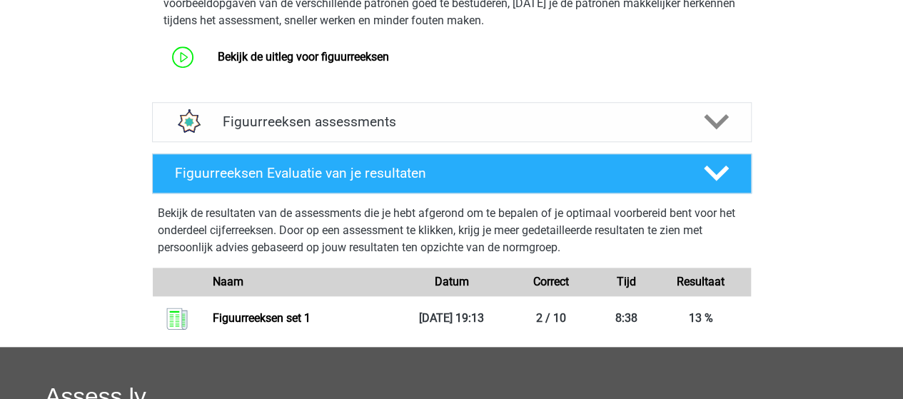
scroll to position [642, 0]
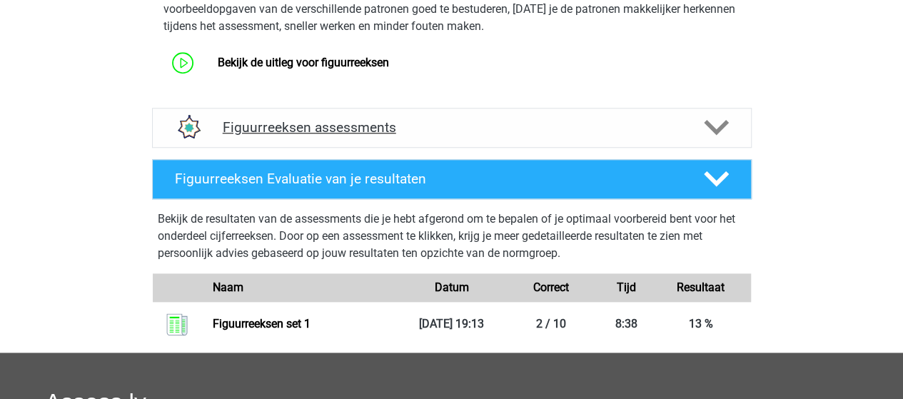
click at [306, 129] on h4 "Figuurreeksen assessments" at bounding box center [452, 127] width 458 height 16
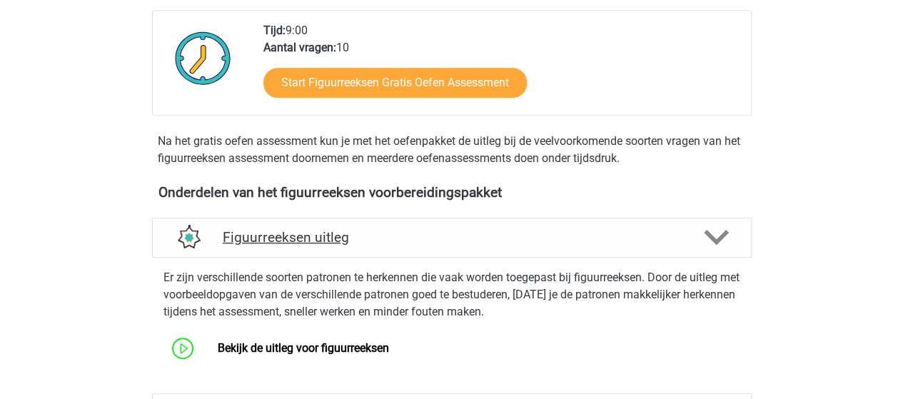
scroll to position [428, 0]
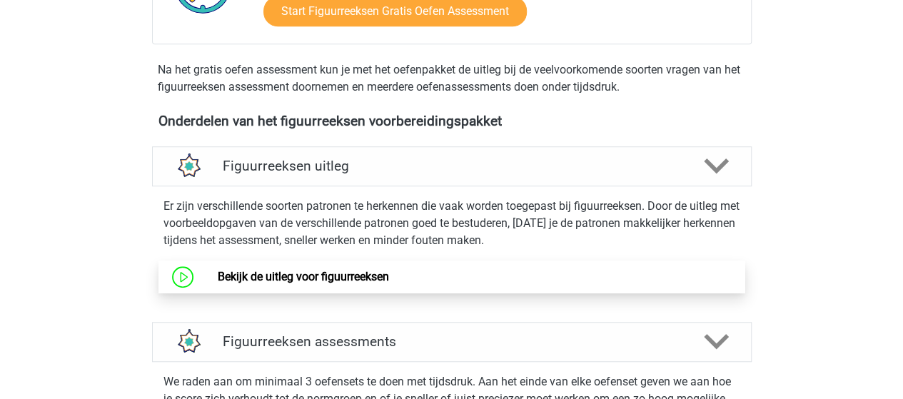
click at [343, 273] on link "Bekijk de uitleg voor figuurreeksen" at bounding box center [303, 277] width 171 height 14
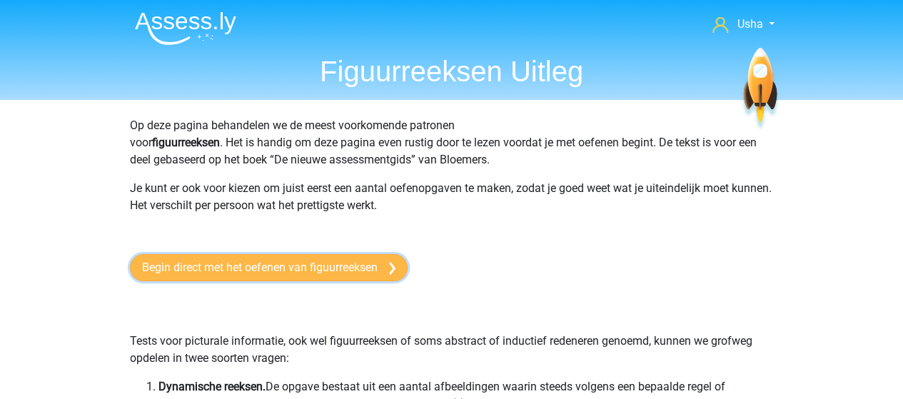
click at [335, 268] on link "Begin direct met het oefenen van figuurreeksen" at bounding box center [269, 267] width 278 height 27
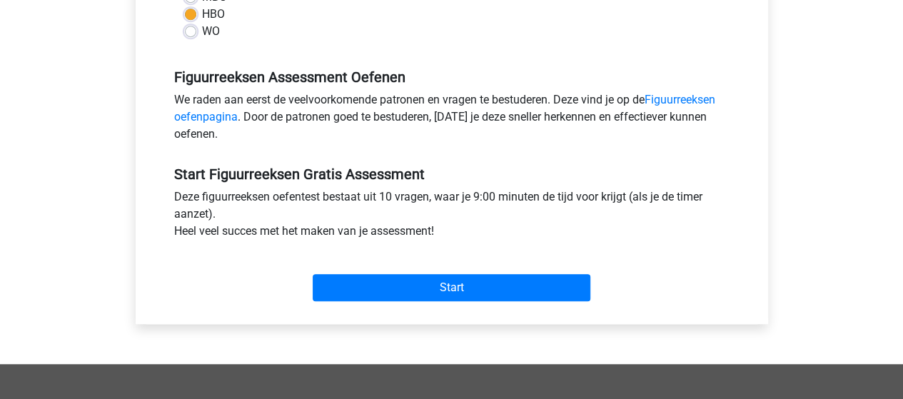
scroll to position [428, 0]
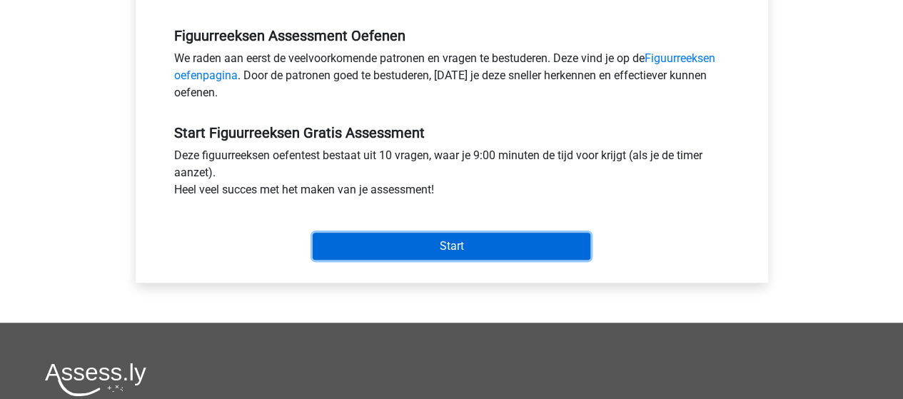
click at [350, 245] on input "Start" at bounding box center [452, 246] width 278 height 27
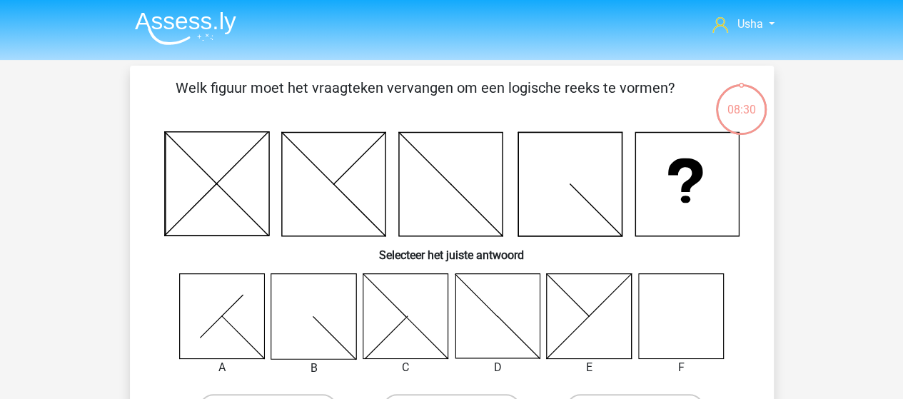
scroll to position [71, 0]
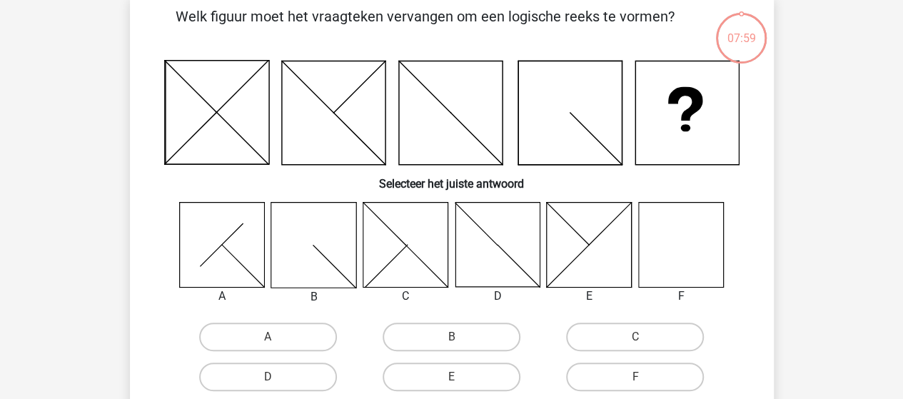
click at [699, 267] on icon at bounding box center [680, 244] width 85 height 85
click at [652, 372] on label "F" at bounding box center [635, 377] width 138 height 29
click at [644, 377] on input "F" at bounding box center [639, 381] width 9 height 9
radio input "true"
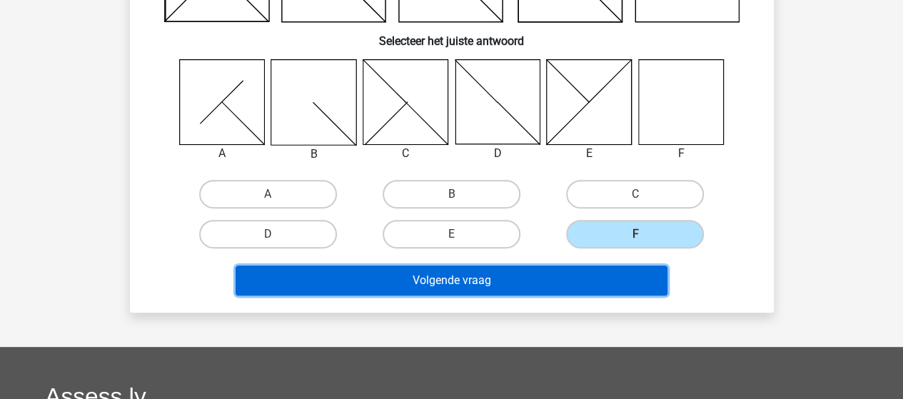
click at [516, 283] on button "Volgende vraag" at bounding box center [452, 280] width 432 height 30
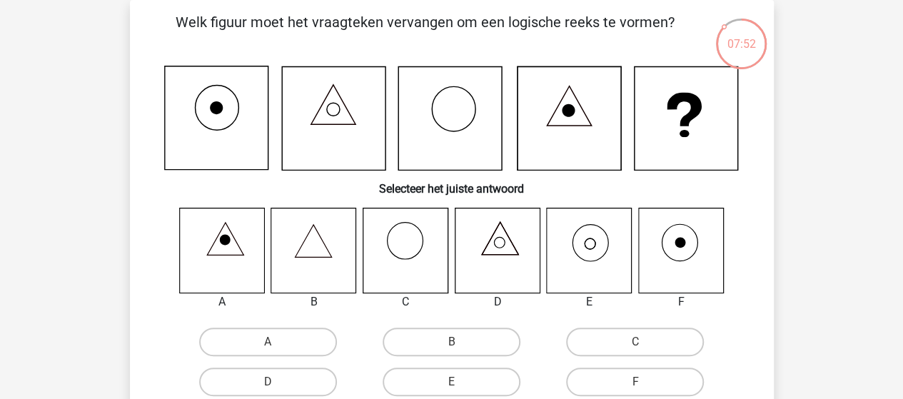
scroll to position [0, 0]
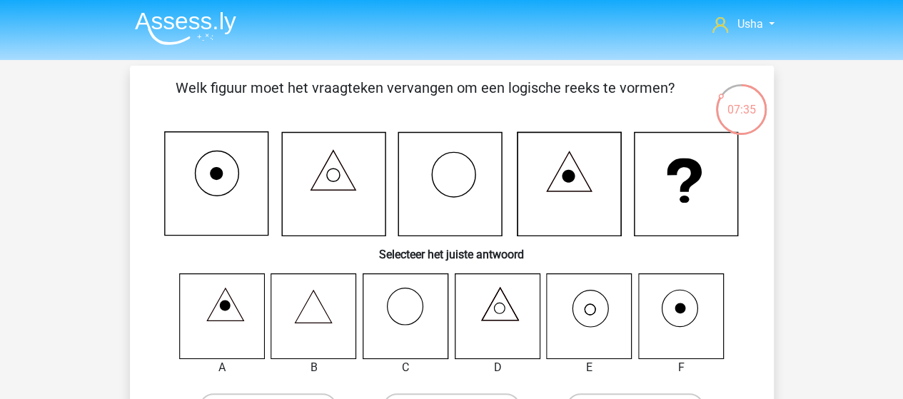
click at [584, 321] on icon at bounding box center [589, 315] width 85 height 85
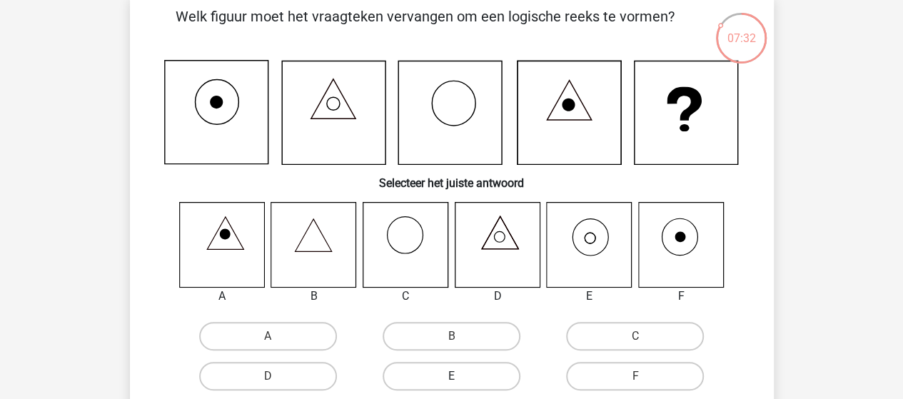
click at [473, 370] on label "E" at bounding box center [452, 376] width 138 height 29
click at [460, 376] on input "E" at bounding box center [455, 380] width 9 height 9
radio input "true"
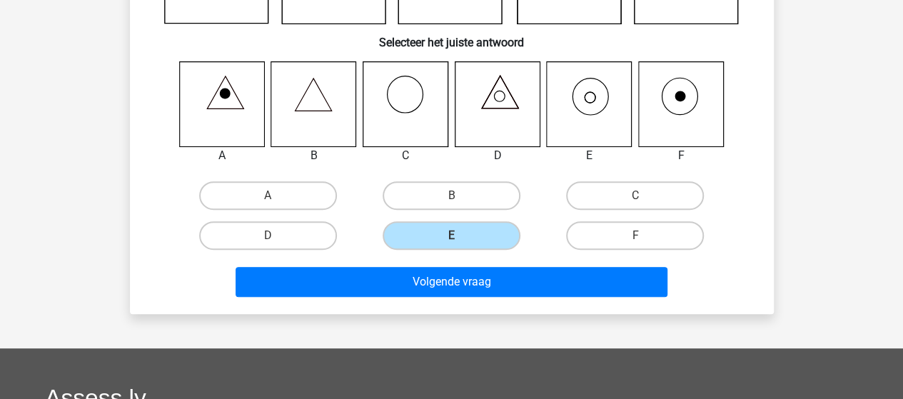
scroll to position [214, 0]
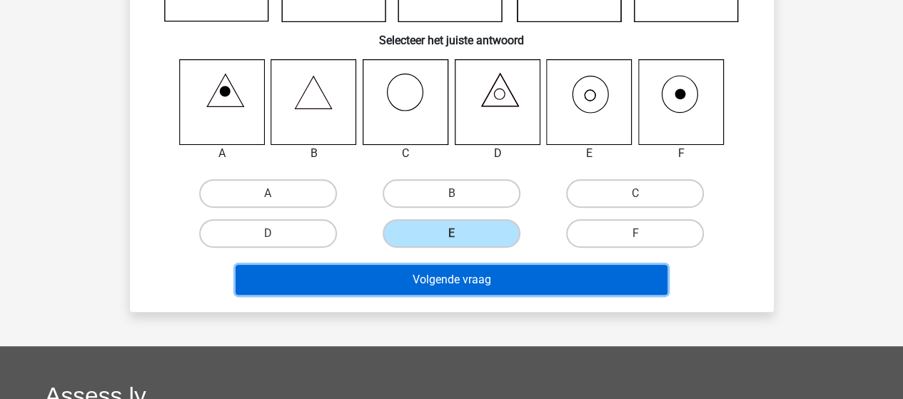
click at [479, 278] on button "Volgende vraag" at bounding box center [452, 280] width 432 height 30
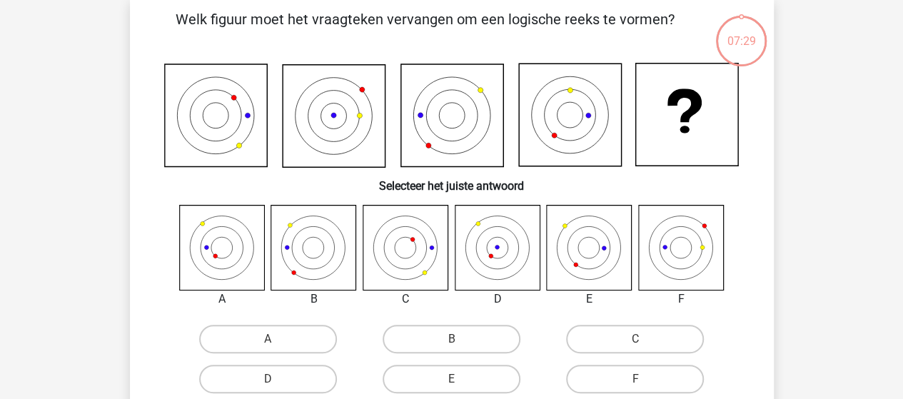
scroll to position [66, 0]
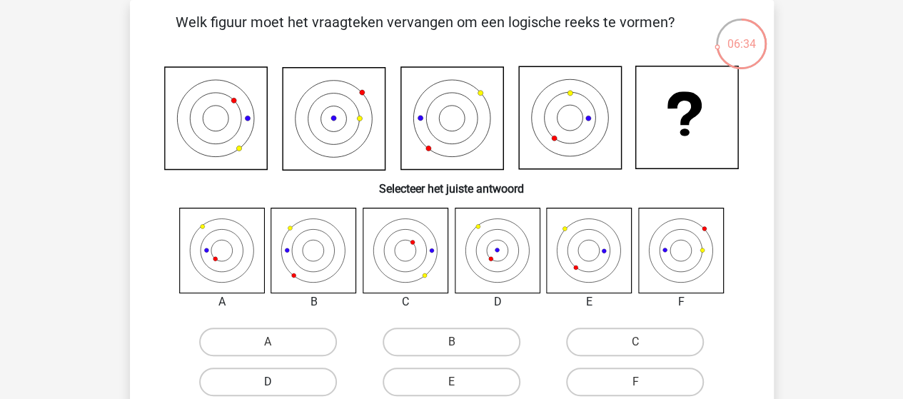
click at [273, 378] on label "D" at bounding box center [268, 382] width 138 height 29
click at [273, 382] on input "D" at bounding box center [272, 386] width 9 height 9
radio input "true"
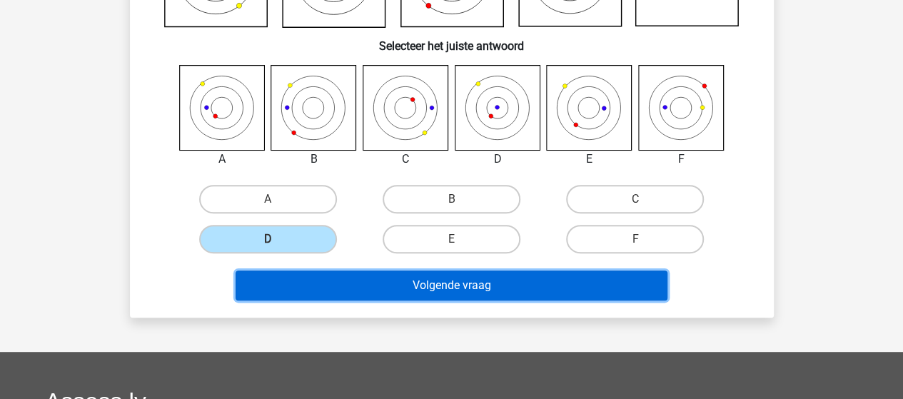
click at [472, 282] on button "Volgende vraag" at bounding box center [452, 285] width 432 height 30
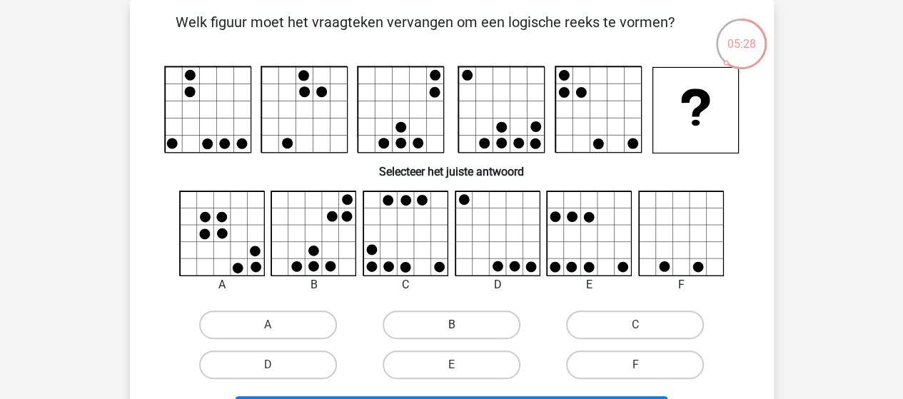
click at [435, 325] on label "B" at bounding box center [452, 324] width 138 height 29
click at [451, 325] on input "B" at bounding box center [455, 329] width 9 height 9
radio input "true"
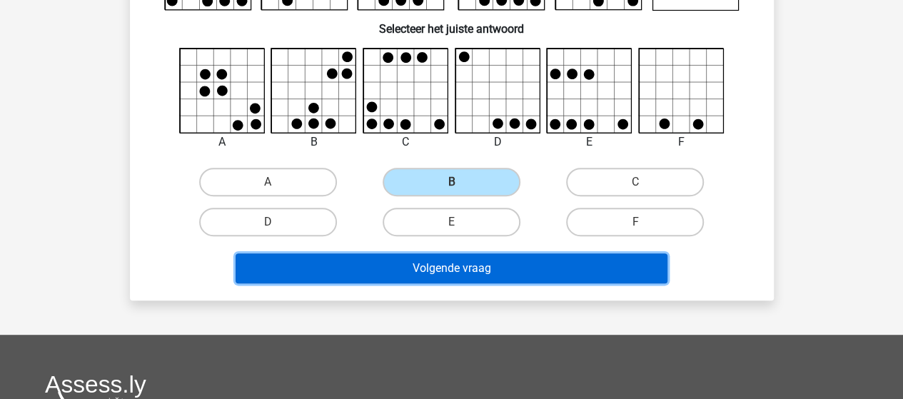
click at [445, 271] on button "Volgende vraag" at bounding box center [452, 268] width 432 height 30
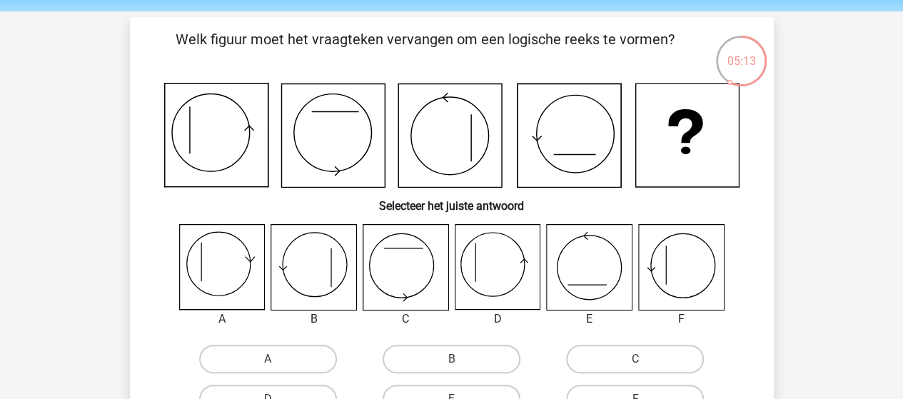
scroll to position [71, 0]
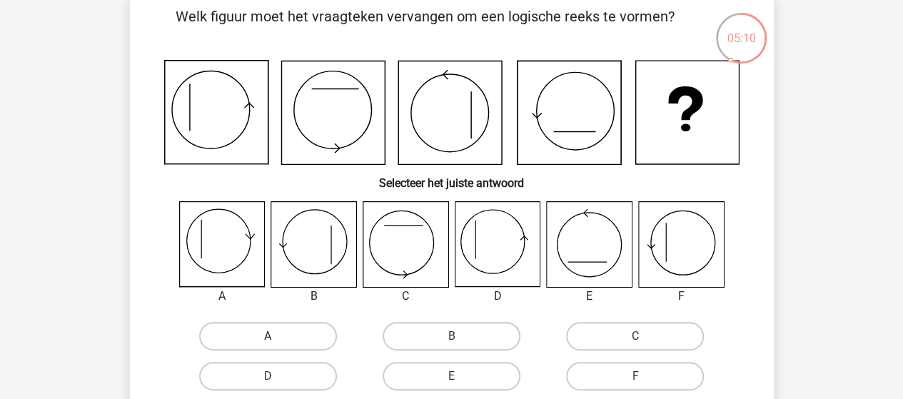
click at [234, 337] on label "A" at bounding box center [268, 336] width 138 height 29
click at [268, 337] on input "A" at bounding box center [272, 340] width 9 height 9
radio input "true"
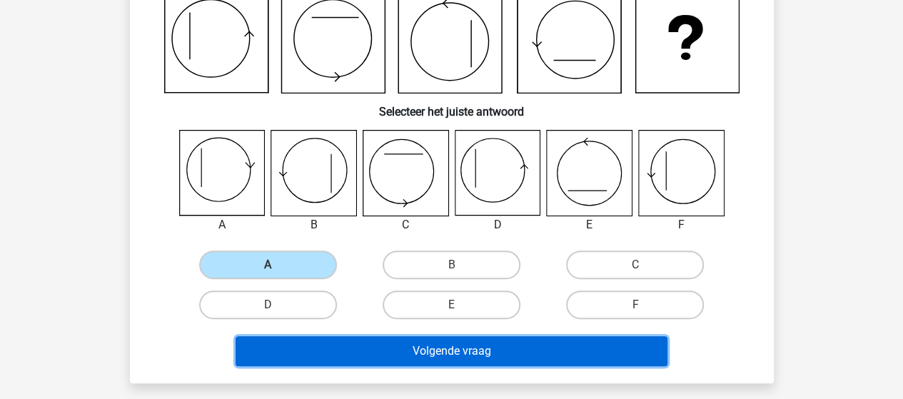
click at [471, 353] on button "Volgende vraag" at bounding box center [452, 351] width 432 height 30
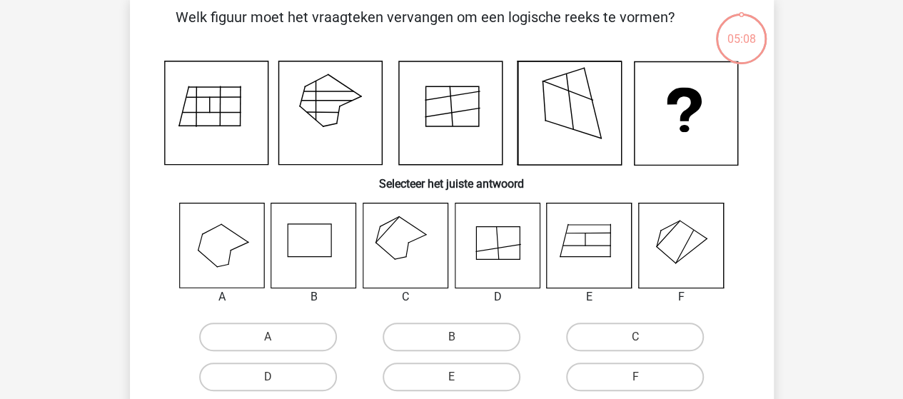
scroll to position [66, 0]
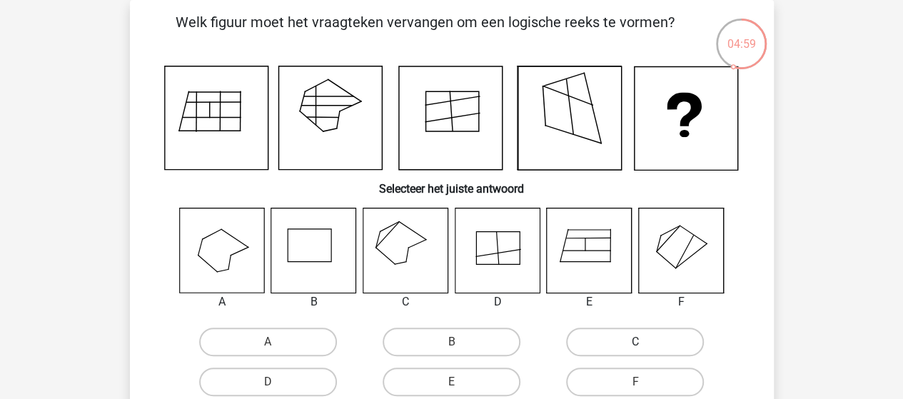
click at [621, 342] on label "C" at bounding box center [635, 342] width 138 height 29
click at [635, 342] on input "C" at bounding box center [639, 346] width 9 height 9
radio input "true"
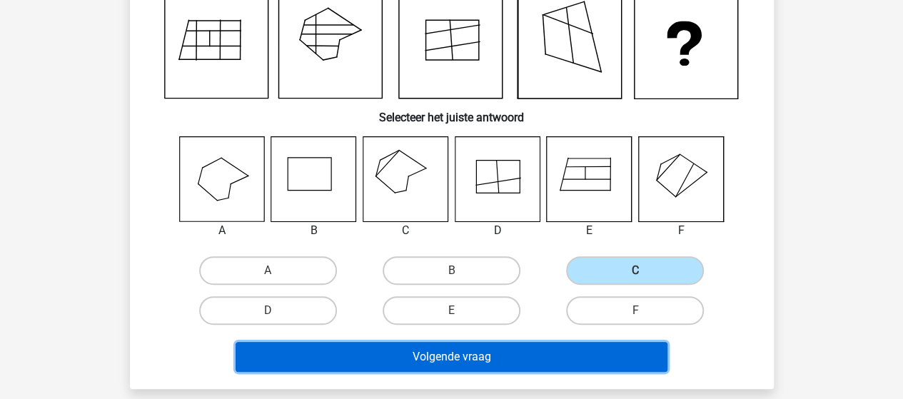
click at [548, 350] on button "Volgende vraag" at bounding box center [452, 357] width 432 height 30
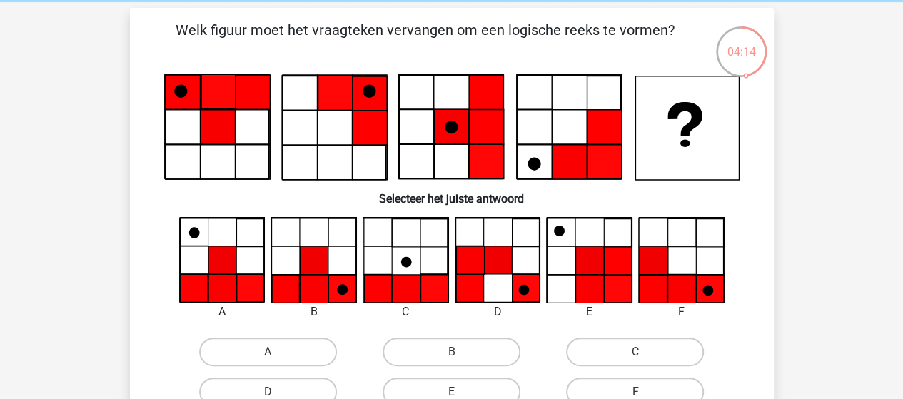
scroll to position [71, 0]
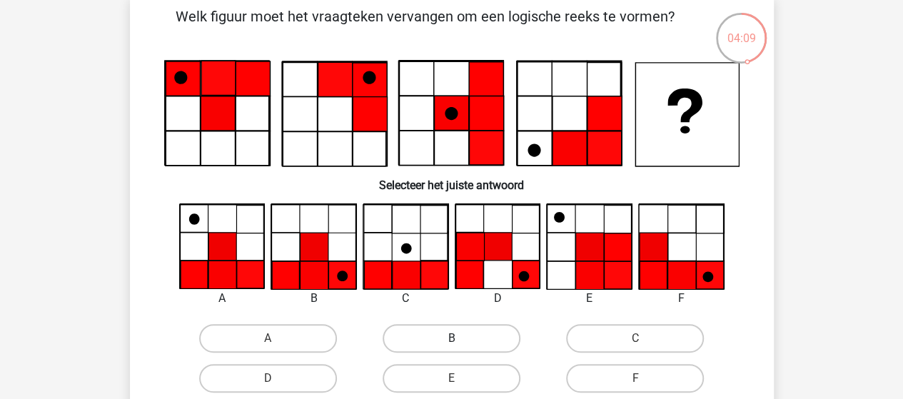
click at [429, 333] on label "B" at bounding box center [452, 338] width 138 height 29
click at [451, 338] on input "B" at bounding box center [455, 342] width 9 height 9
radio input "true"
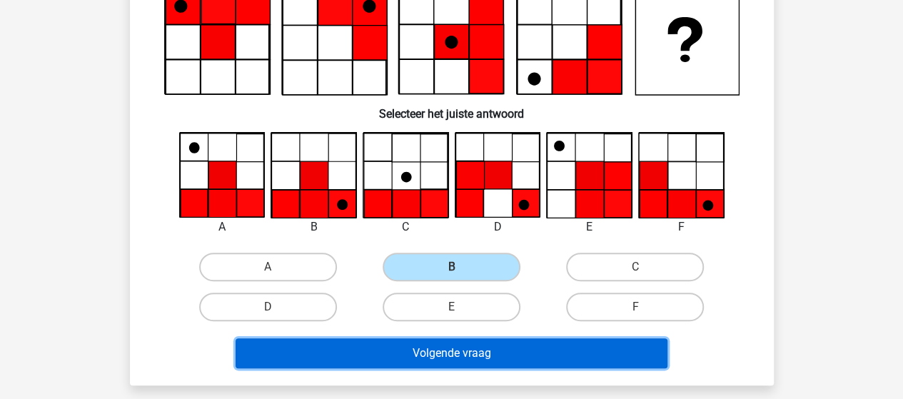
click at [492, 345] on button "Volgende vraag" at bounding box center [452, 353] width 432 height 30
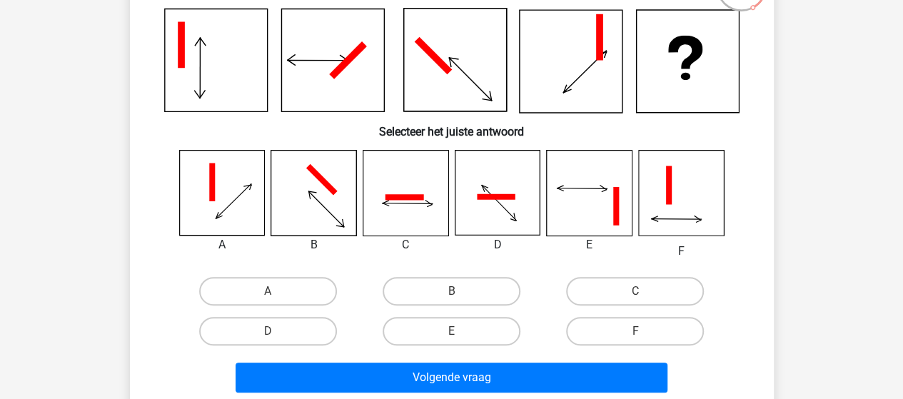
scroll to position [137, 0]
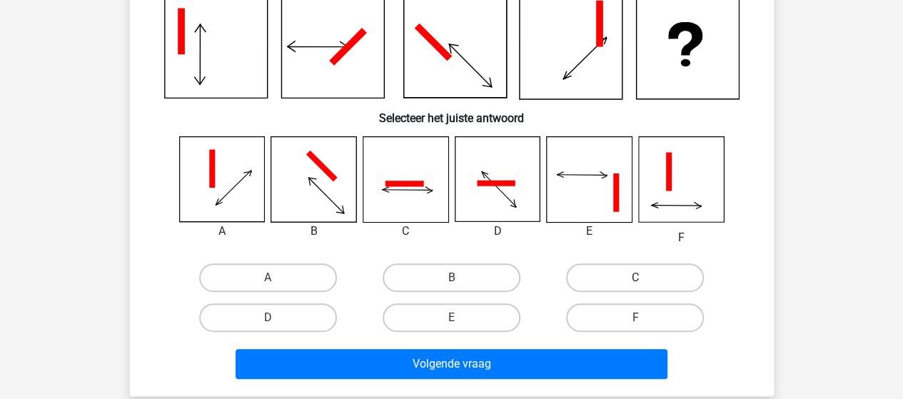
click at [648, 278] on label "C" at bounding box center [635, 277] width 138 height 29
click at [644, 278] on input "C" at bounding box center [639, 282] width 9 height 9
radio input "true"
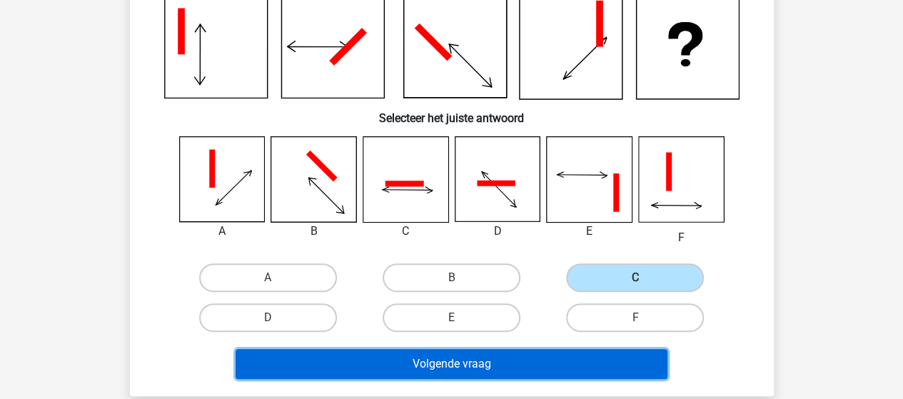
click at [527, 362] on button "Volgende vraag" at bounding box center [452, 364] width 432 height 30
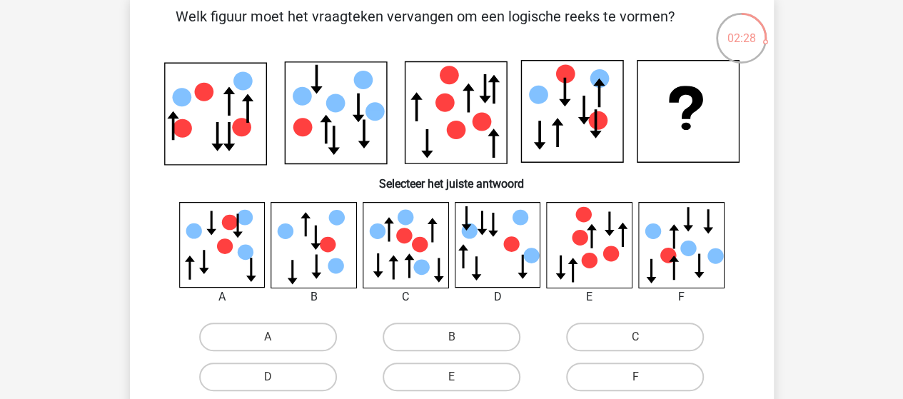
scroll to position [143, 0]
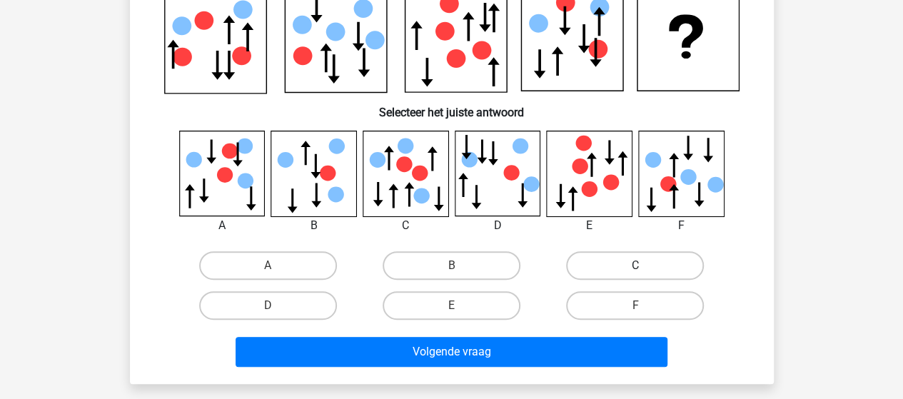
click at [616, 261] on label "C" at bounding box center [635, 265] width 138 height 29
click at [635, 265] on input "C" at bounding box center [639, 269] width 9 height 9
radio input "true"
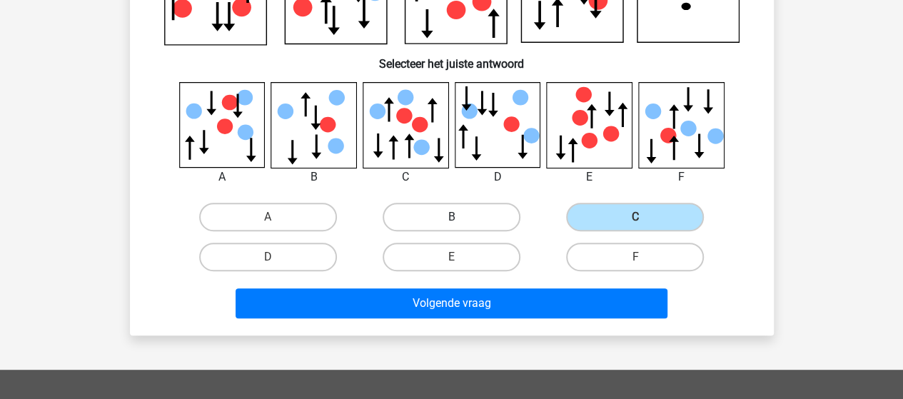
scroll to position [214, 0]
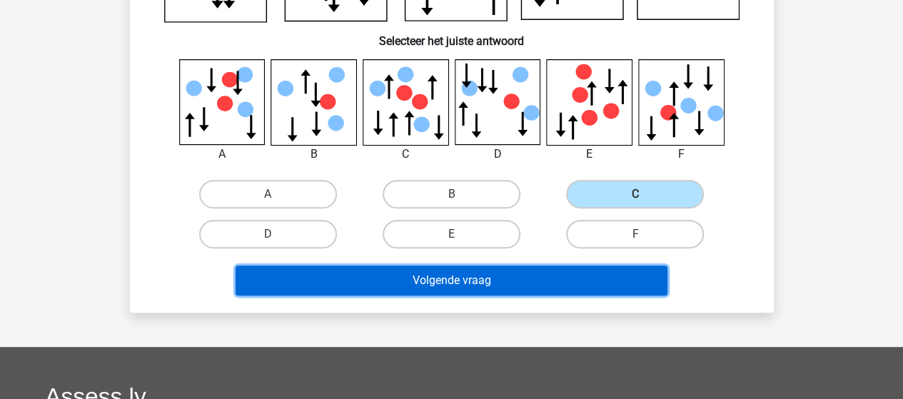
click at [443, 276] on button "Volgende vraag" at bounding box center [452, 280] width 432 height 30
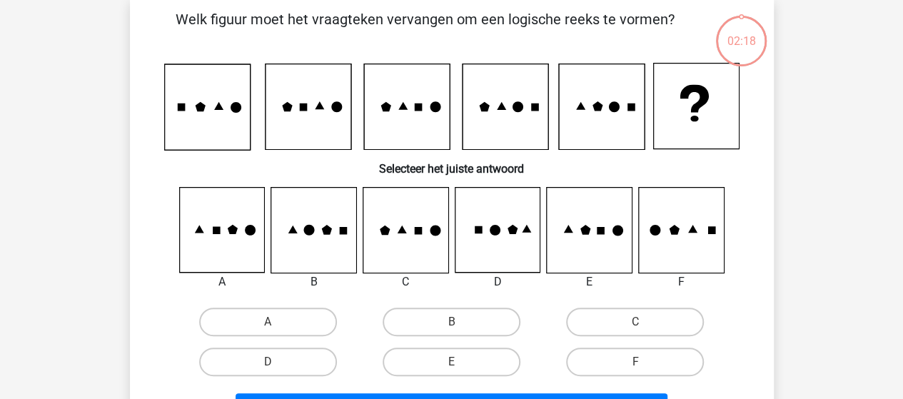
scroll to position [66, 0]
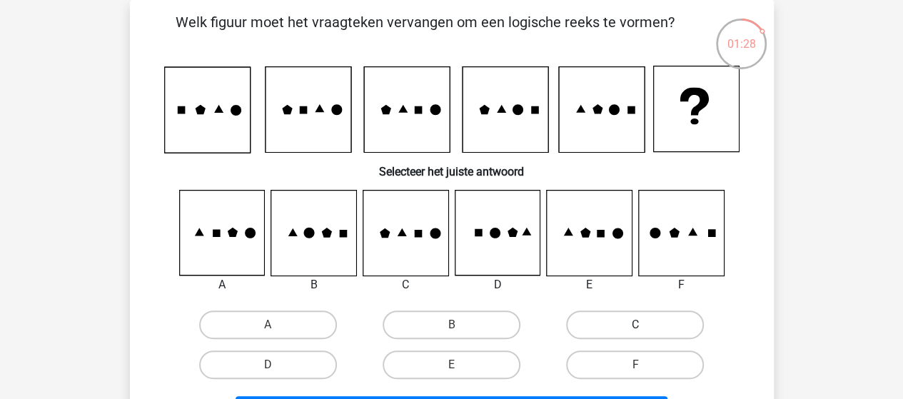
click at [619, 318] on label "C" at bounding box center [635, 324] width 138 height 29
click at [635, 325] on input "C" at bounding box center [639, 329] width 9 height 9
radio input "true"
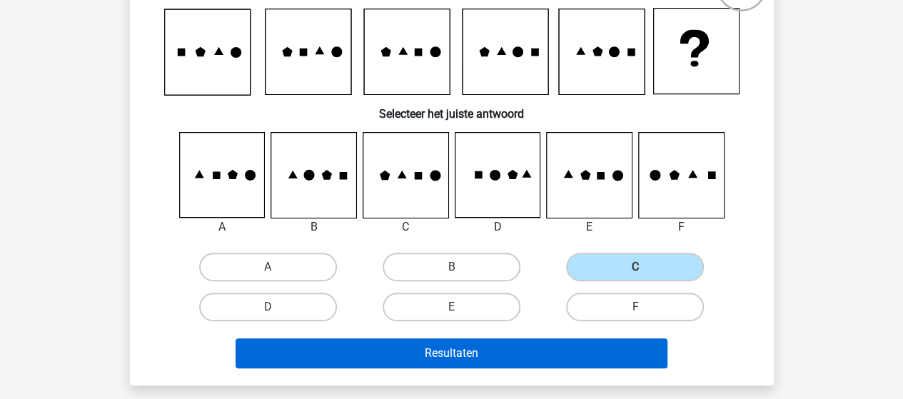
scroll to position [137, 0]
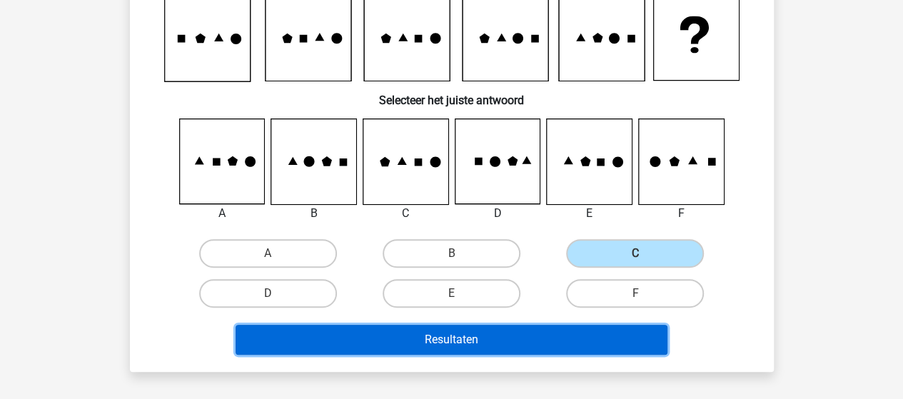
click at [537, 335] on button "Resultaten" at bounding box center [452, 340] width 432 height 30
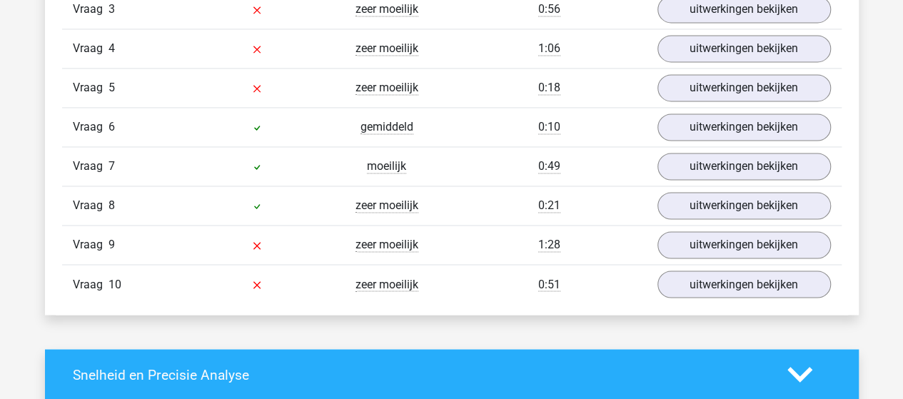
scroll to position [928, 0]
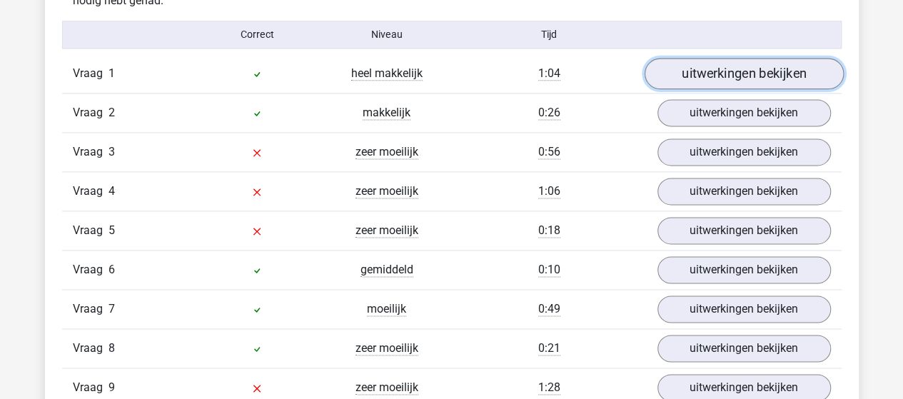
click at [763, 64] on link "uitwerkingen bekijken" at bounding box center [743, 73] width 199 height 31
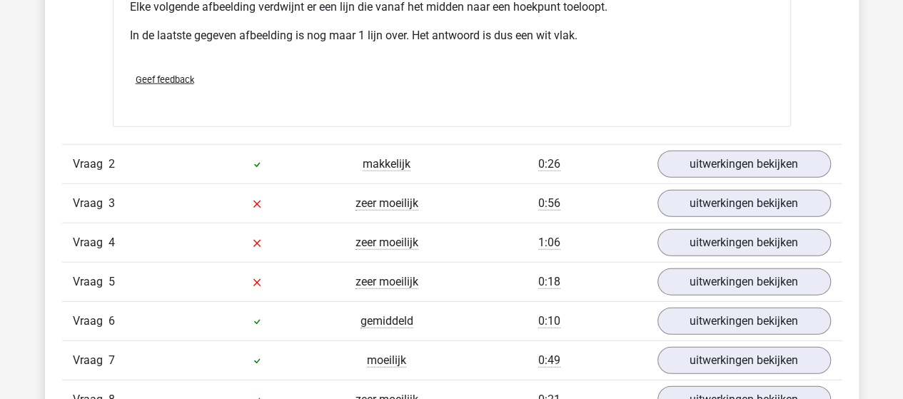
scroll to position [1713, 0]
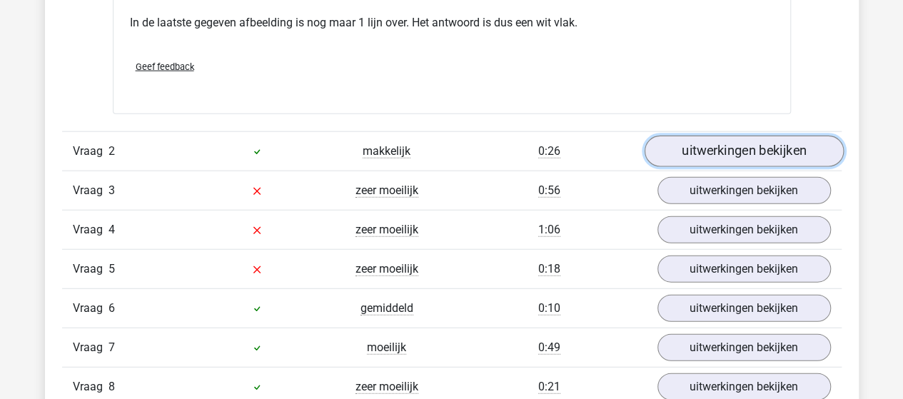
click at [692, 144] on link "uitwerkingen bekijken" at bounding box center [743, 151] width 199 height 31
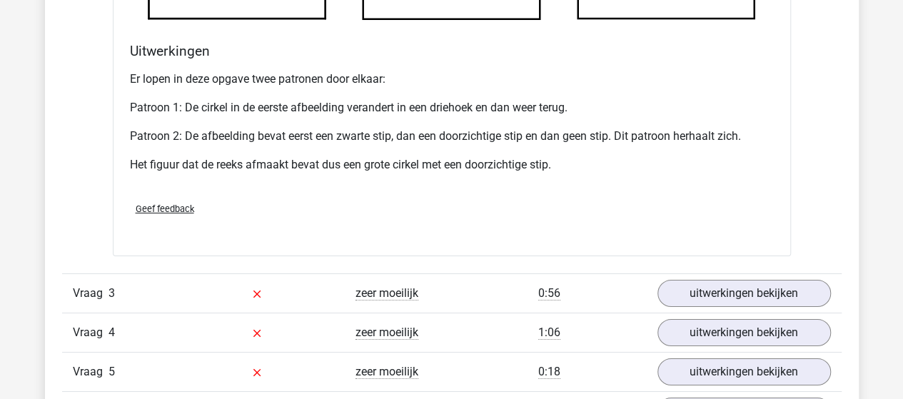
scroll to position [2569, 0]
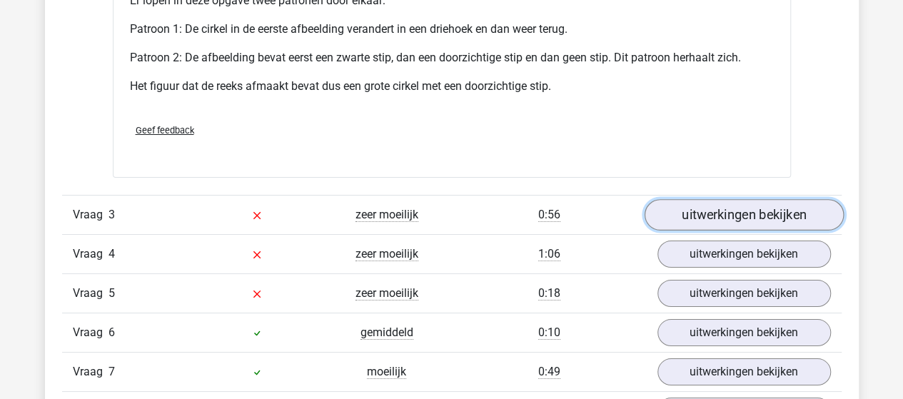
click at [677, 215] on link "uitwerkingen bekijken" at bounding box center [743, 214] width 199 height 31
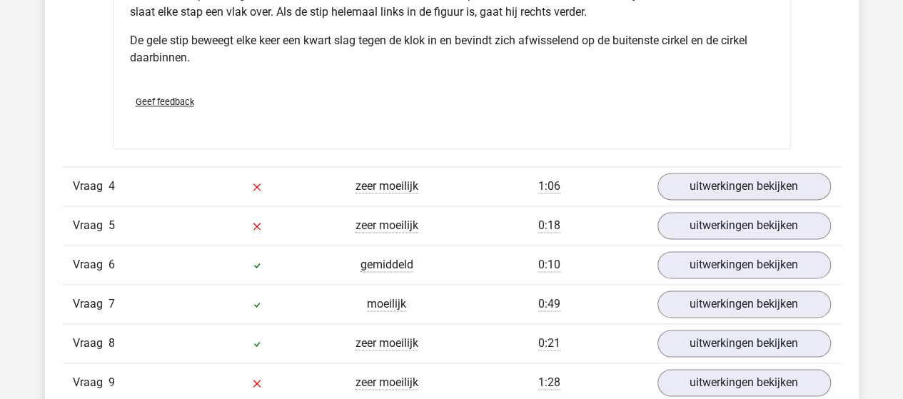
scroll to position [3640, 0]
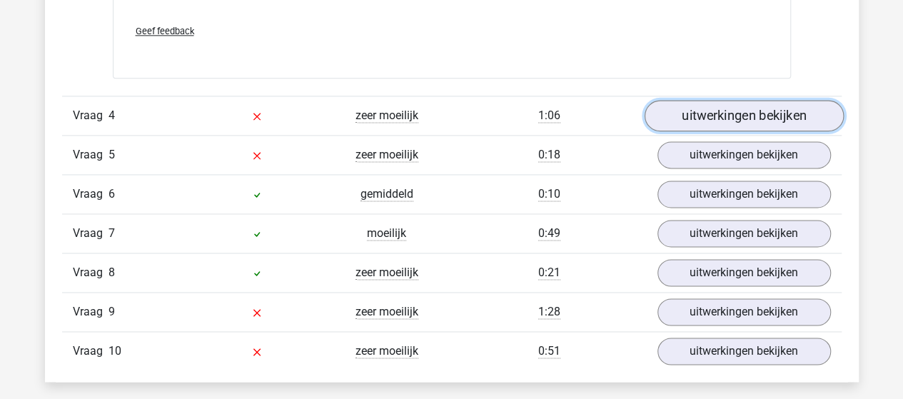
click at [800, 108] on link "uitwerkingen bekijken" at bounding box center [743, 115] width 199 height 31
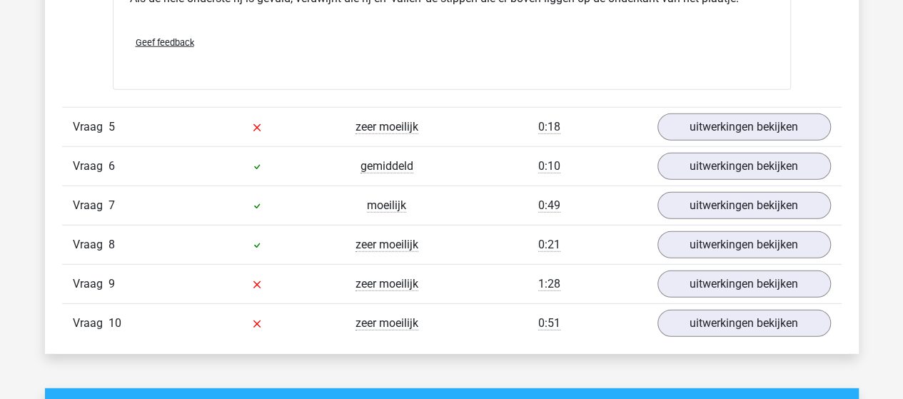
scroll to position [4496, 0]
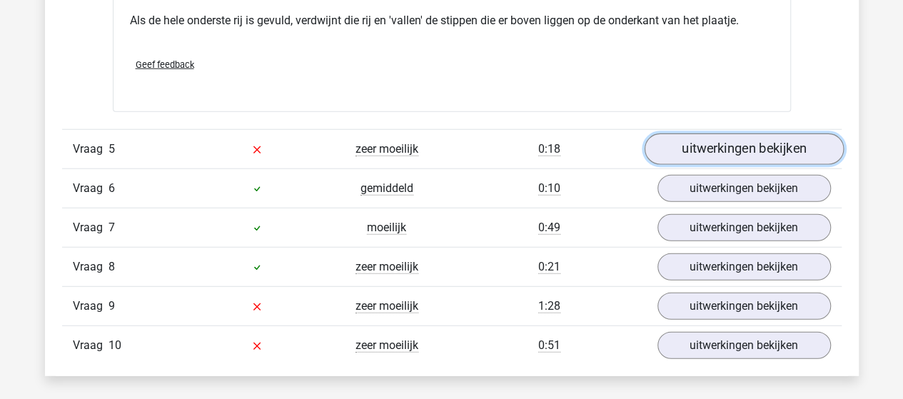
click at [712, 146] on link "uitwerkingen bekijken" at bounding box center [743, 148] width 199 height 31
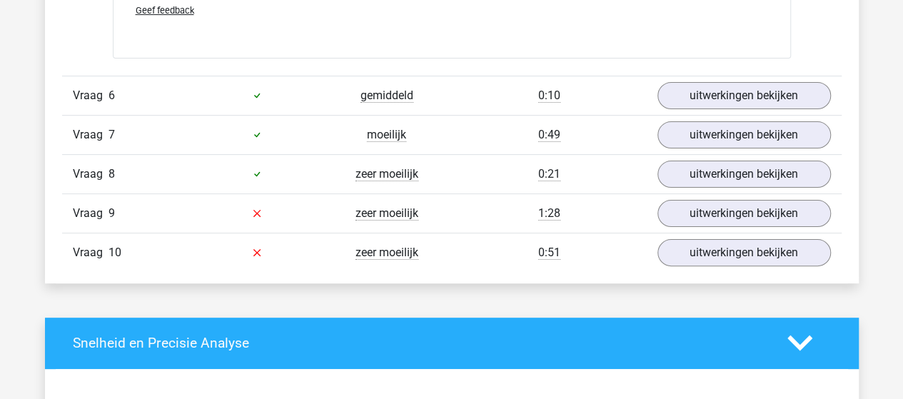
scroll to position [5495, 0]
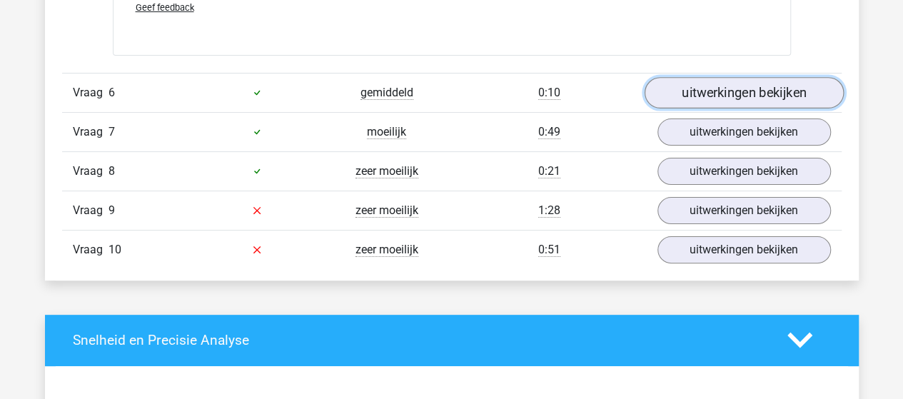
click at [793, 81] on link "uitwerkingen bekijken" at bounding box center [743, 92] width 199 height 31
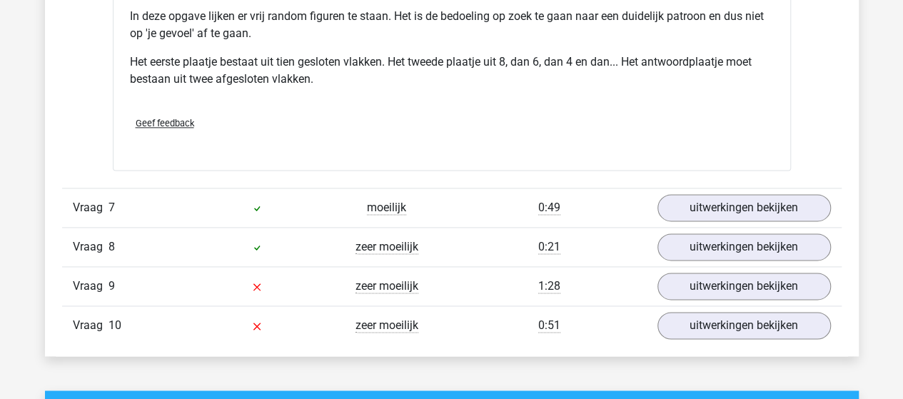
scroll to position [6280, 0]
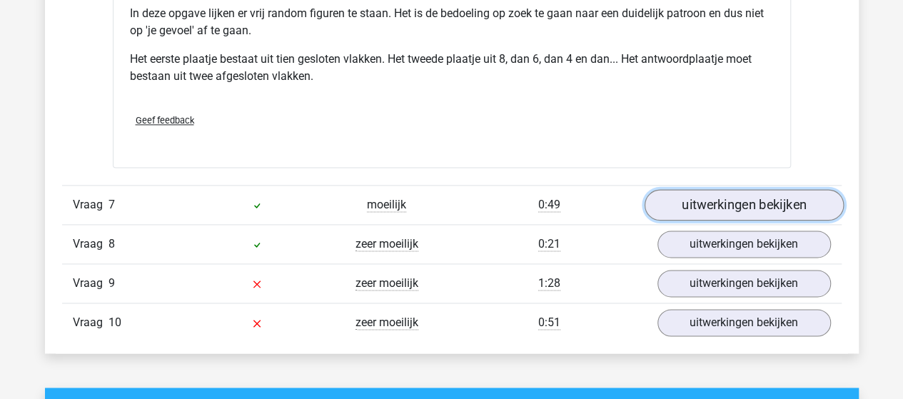
click at [704, 192] on link "uitwerkingen bekijken" at bounding box center [743, 204] width 199 height 31
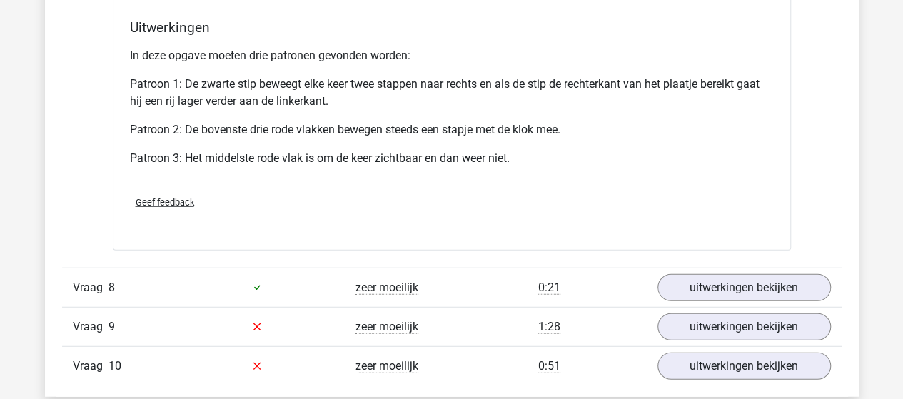
scroll to position [7208, 0]
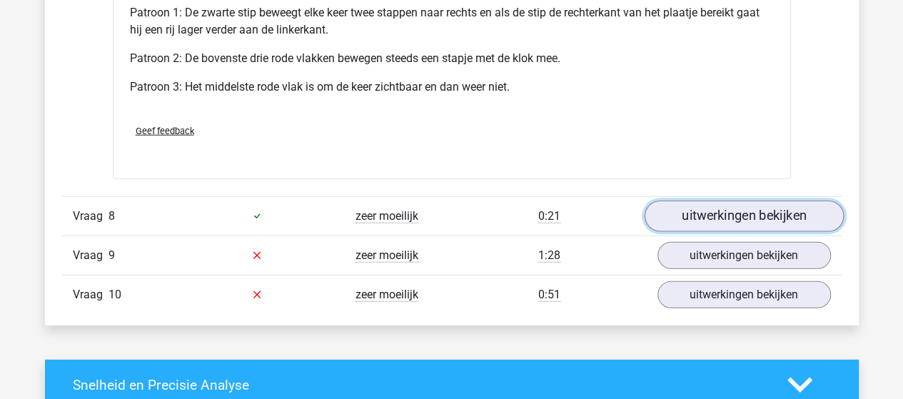
click at [682, 206] on link "uitwerkingen bekijken" at bounding box center [743, 216] width 199 height 31
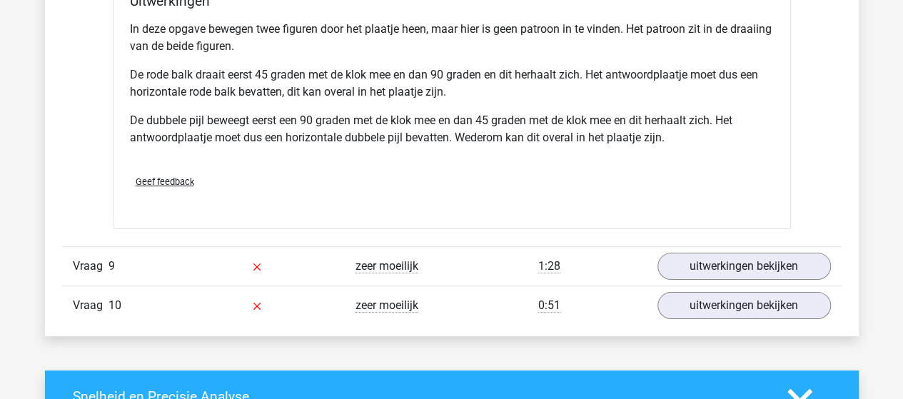
scroll to position [8136, 0]
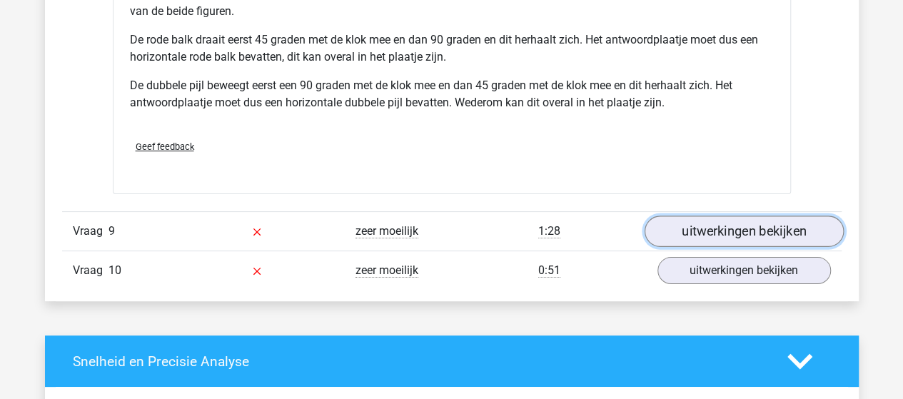
click at [808, 226] on link "uitwerkingen bekijken" at bounding box center [743, 231] width 199 height 31
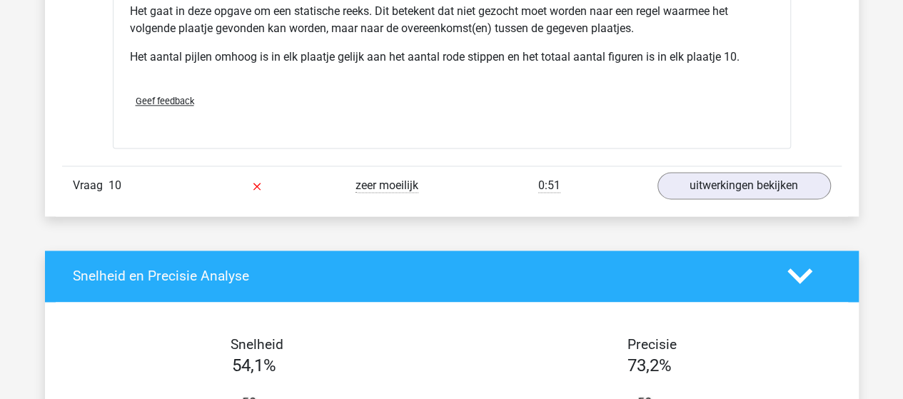
scroll to position [9063, 0]
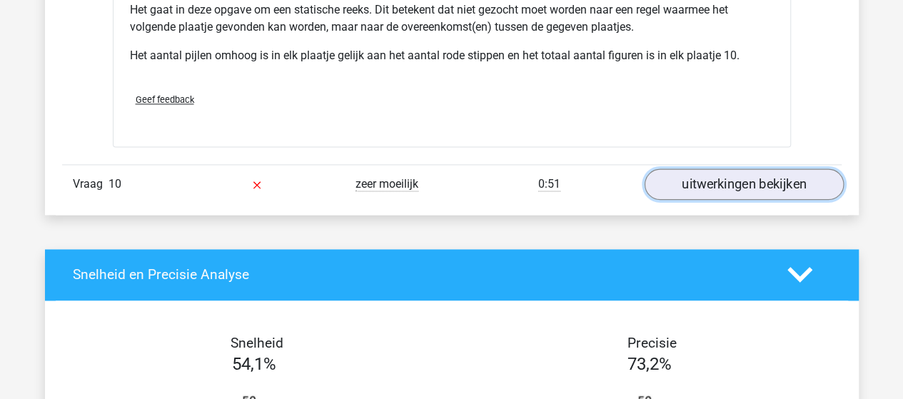
click at [696, 171] on link "uitwerkingen bekijken" at bounding box center [743, 183] width 199 height 31
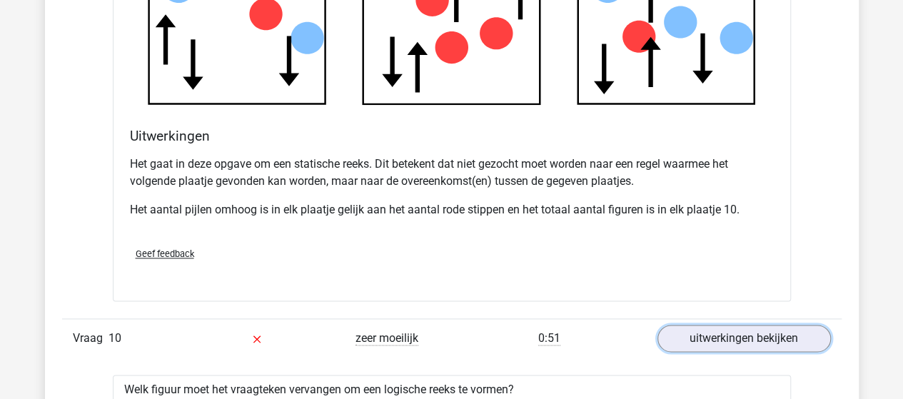
scroll to position [8992, 0]
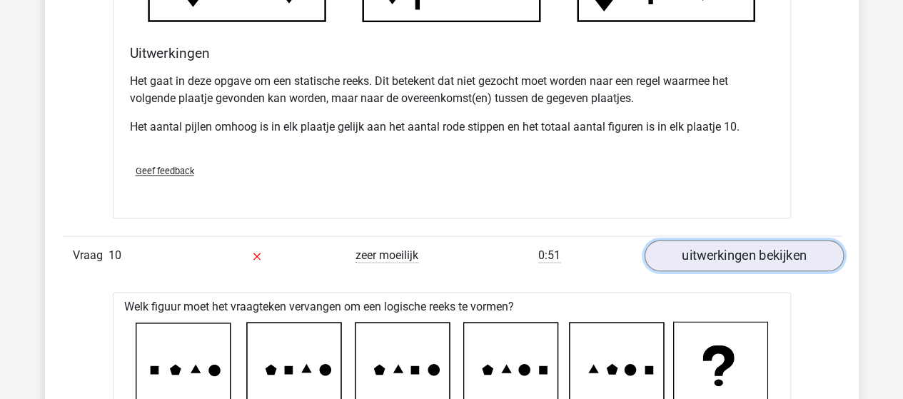
click at [679, 249] on link "uitwerkingen bekijken" at bounding box center [743, 255] width 199 height 31
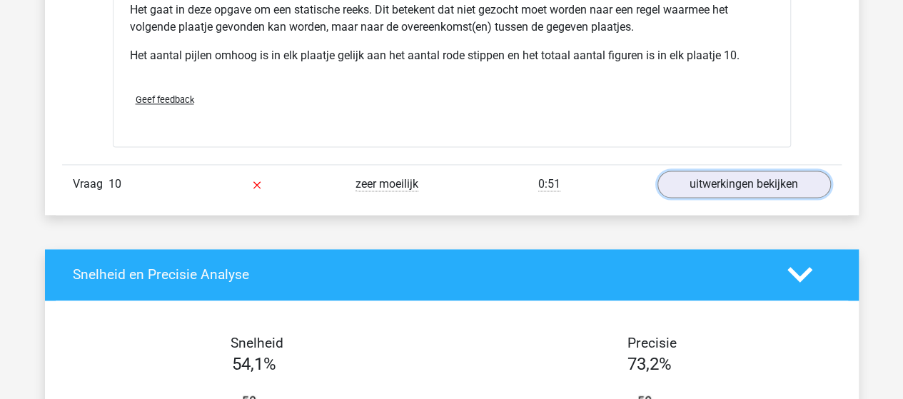
scroll to position [9135, 0]
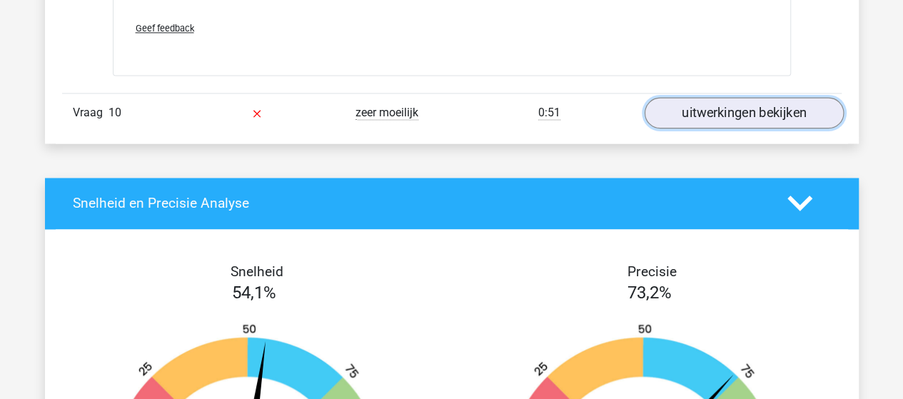
click at [675, 102] on link "uitwerkingen bekijken" at bounding box center [743, 112] width 199 height 31
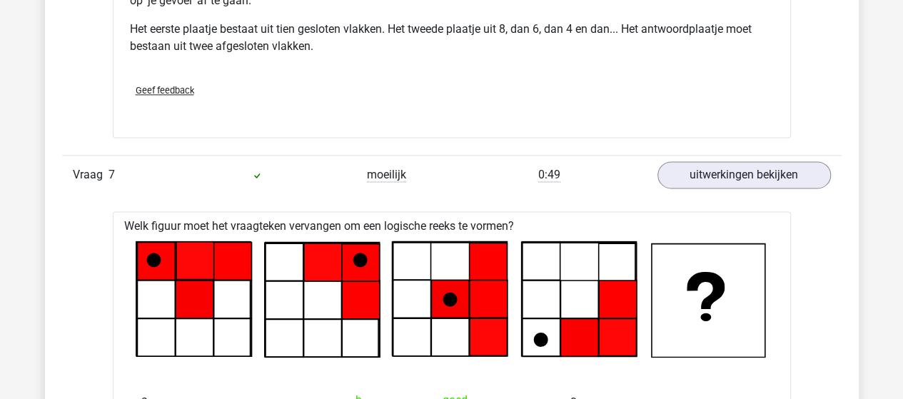
scroll to position [6209, 0]
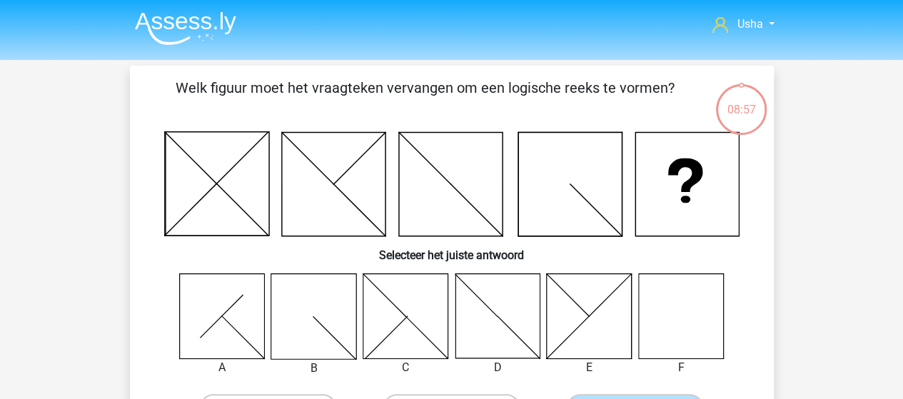
click at [188, 19] on img at bounding box center [185, 28] width 101 height 34
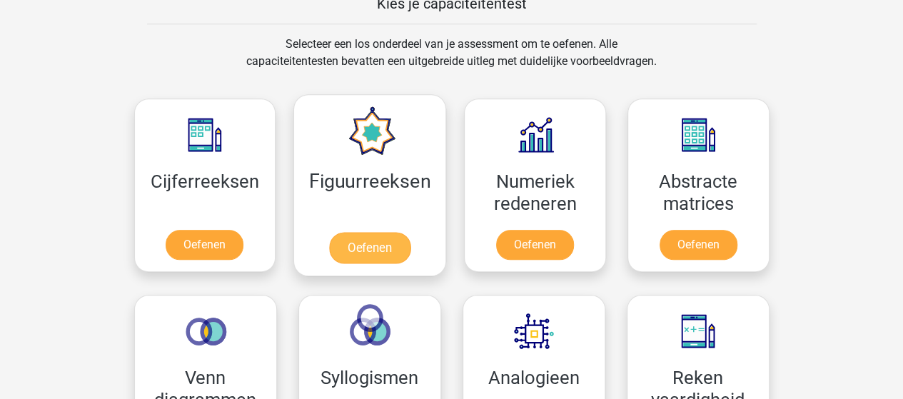
scroll to position [642, 0]
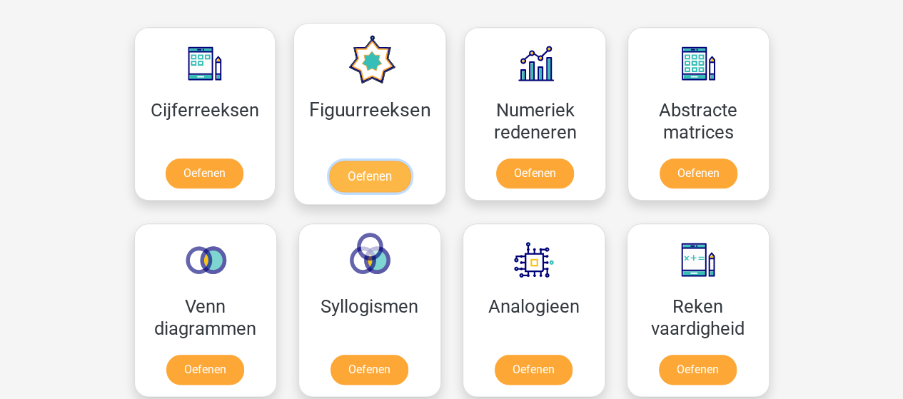
click at [368, 161] on link "Oefenen" at bounding box center [369, 176] width 81 height 31
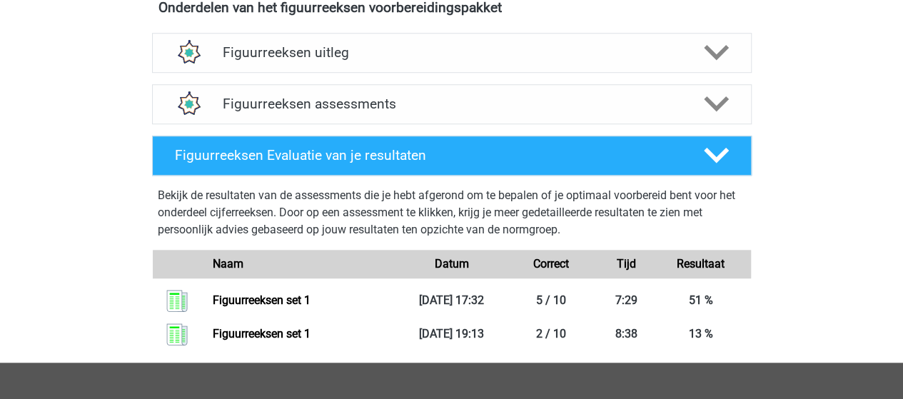
scroll to position [571, 0]
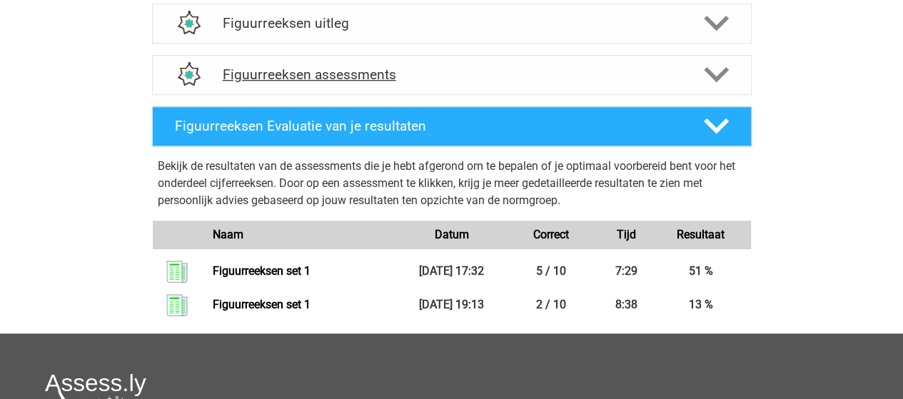
click at [294, 81] on h4 "Figuurreeksen assessments" at bounding box center [452, 74] width 458 height 16
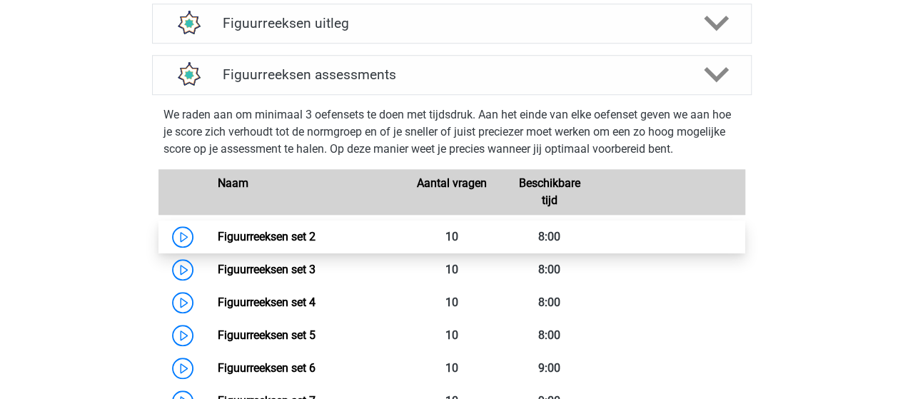
click at [250, 233] on link "Figuurreeksen set 2" at bounding box center [267, 237] width 98 height 14
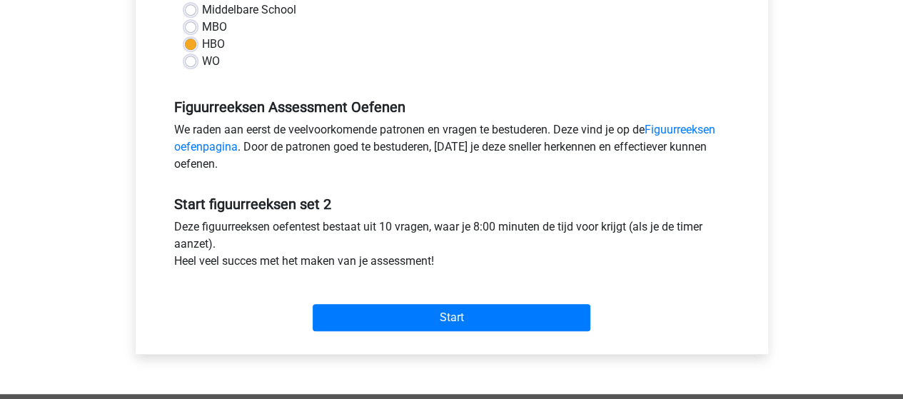
scroll to position [428, 0]
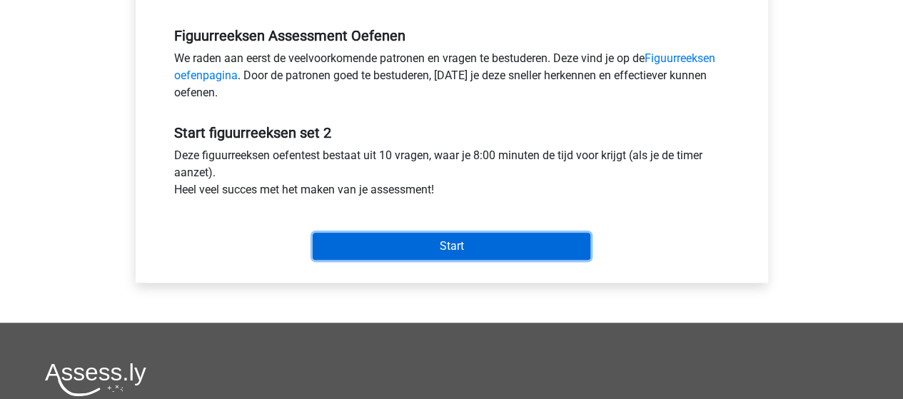
click at [394, 250] on input "Start" at bounding box center [452, 246] width 278 height 27
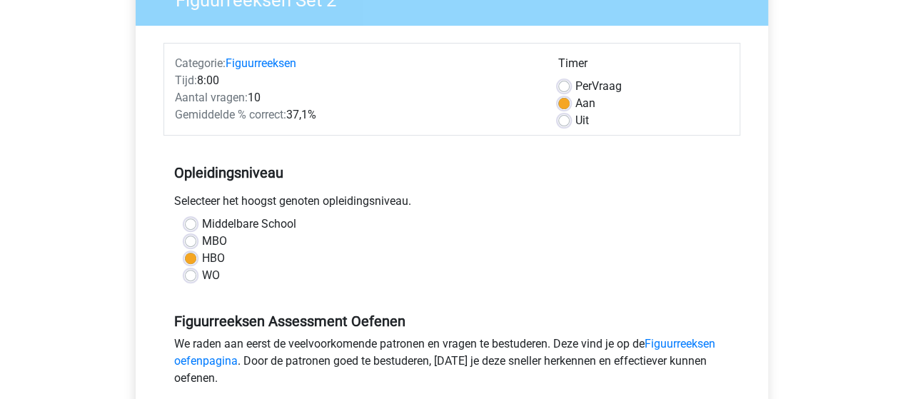
scroll to position [0, 0]
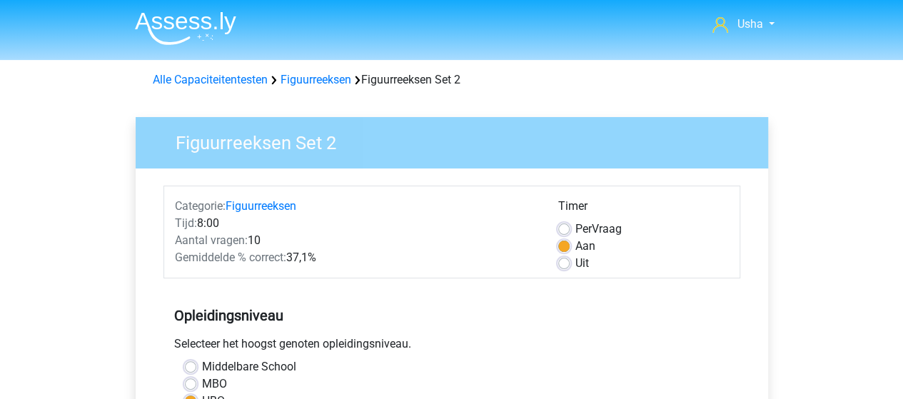
click at [204, 32] on img at bounding box center [185, 28] width 101 height 34
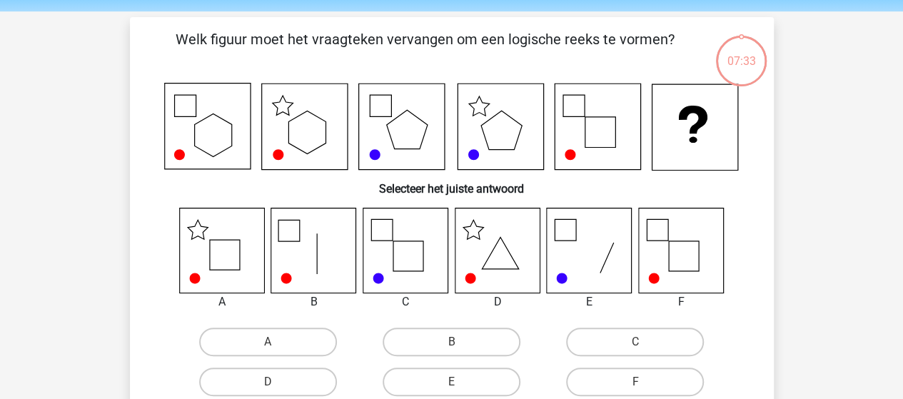
scroll to position [71, 0]
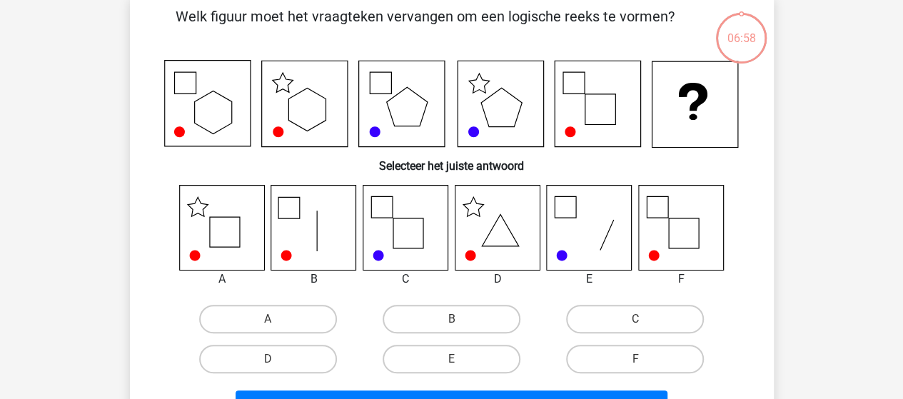
click at [400, 244] on icon at bounding box center [405, 227] width 85 height 85
click at [614, 322] on label "C" at bounding box center [635, 319] width 138 height 29
click at [635, 322] on input "C" at bounding box center [639, 323] width 9 height 9
radio input "true"
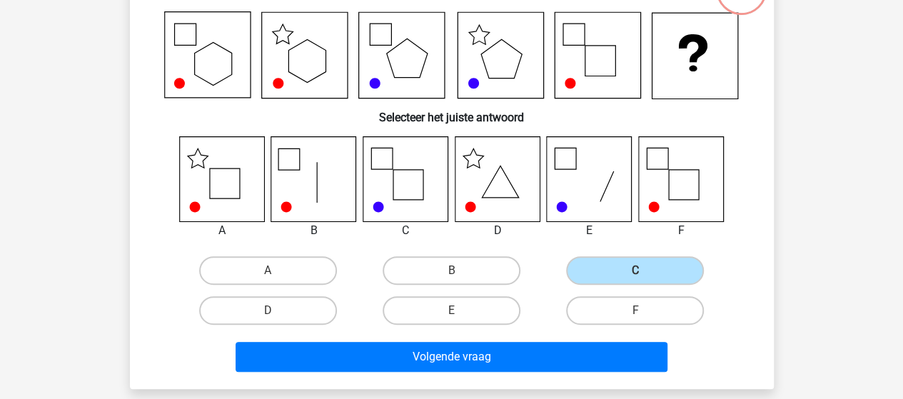
scroll to position [143, 0]
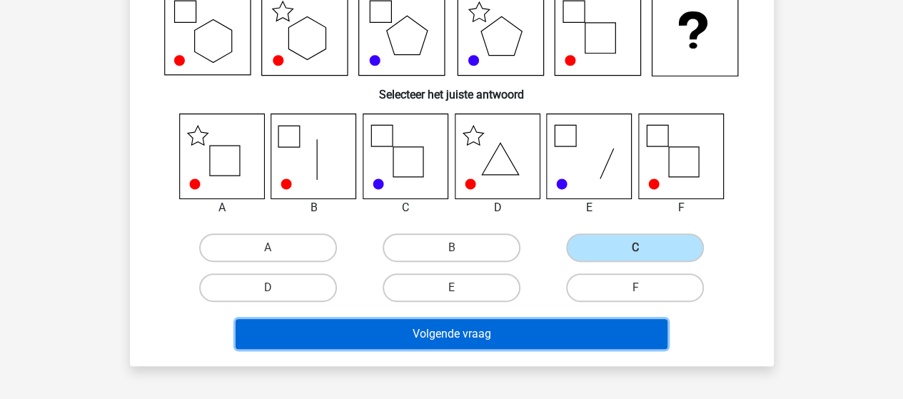
click at [473, 330] on button "Volgende vraag" at bounding box center [452, 334] width 432 height 30
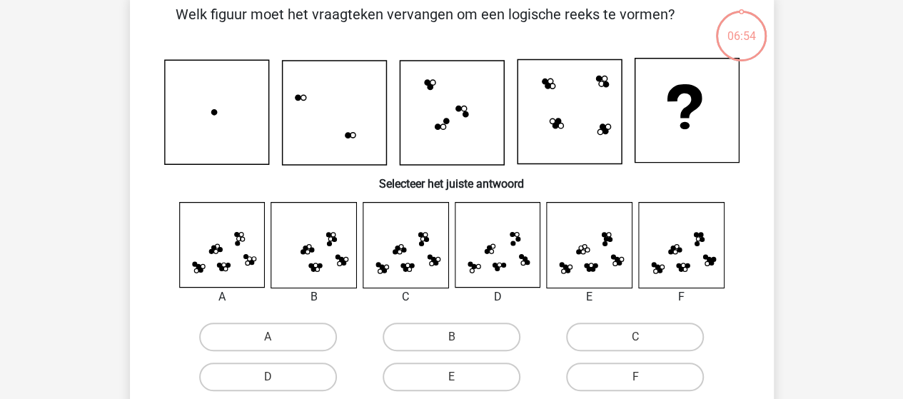
scroll to position [66, 0]
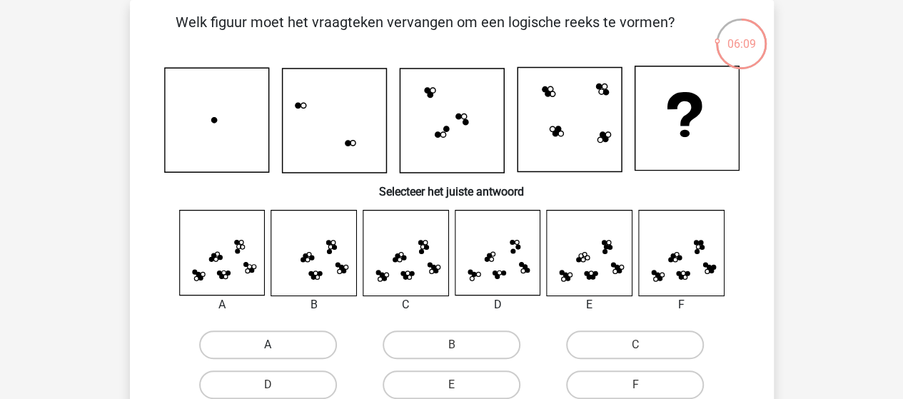
click at [264, 339] on label "A" at bounding box center [268, 344] width 138 height 29
click at [268, 345] on input "A" at bounding box center [272, 349] width 9 height 9
radio input "true"
click at [428, 268] on icon at bounding box center [405, 253] width 85 height 85
click at [607, 346] on label "C" at bounding box center [635, 344] width 138 height 29
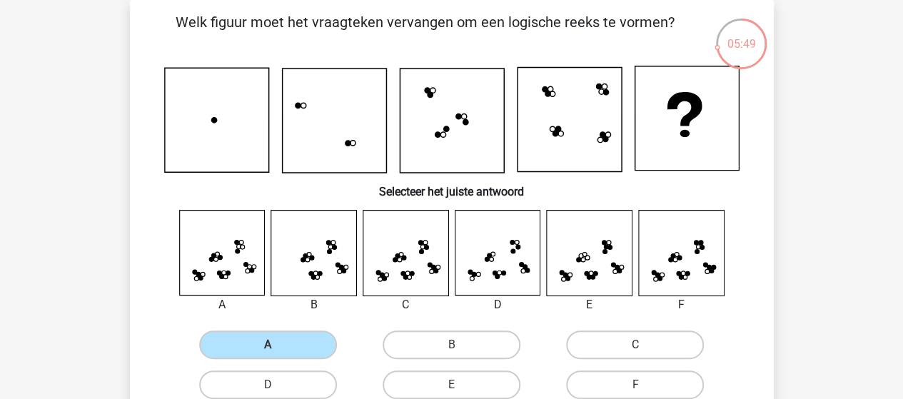
click at [635, 346] on input "C" at bounding box center [639, 349] width 9 height 9
radio input "true"
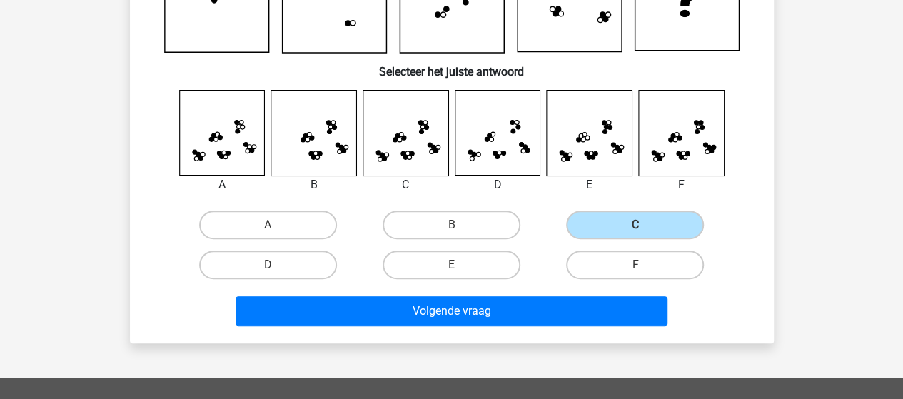
scroll to position [208, 0]
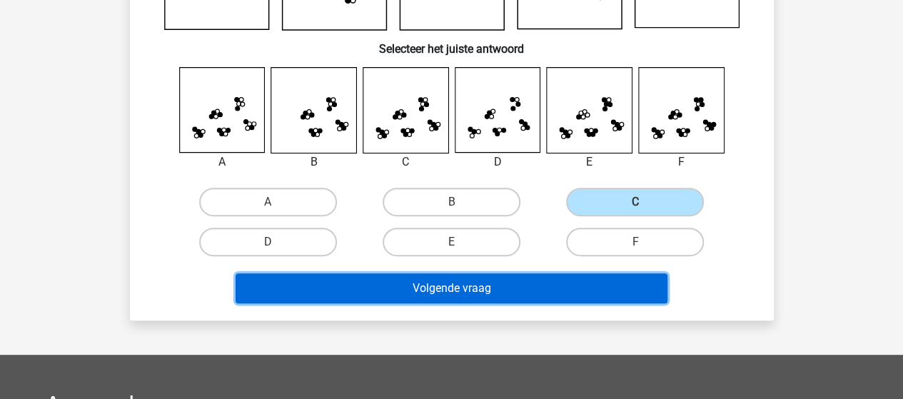
click at [396, 295] on button "Volgende vraag" at bounding box center [452, 288] width 432 height 30
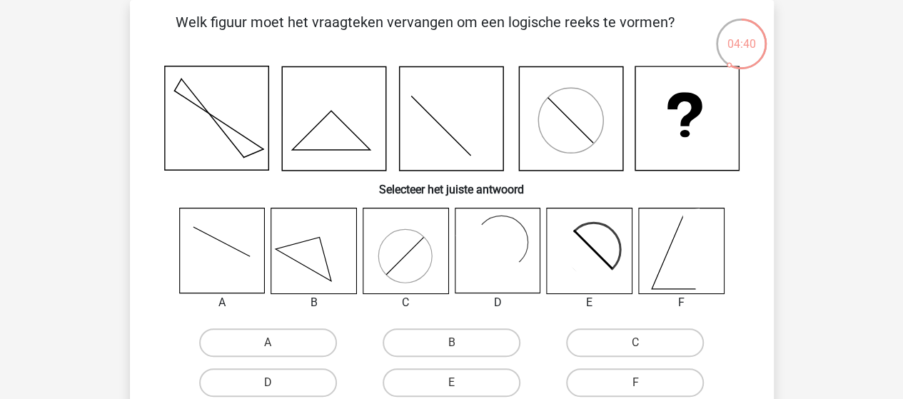
scroll to position [137, 0]
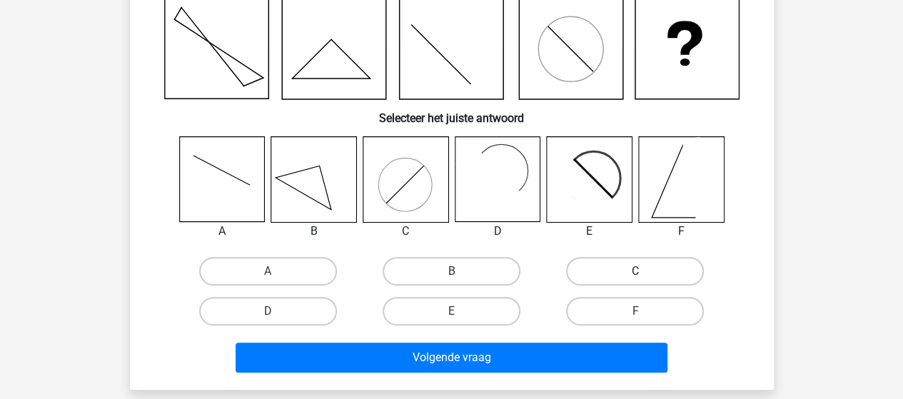
click at [596, 274] on label "C" at bounding box center [635, 271] width 138 height 29
click at [635, 274] on input "C" at bounding box center [639, 275] width 9 height 9
radio input "true"
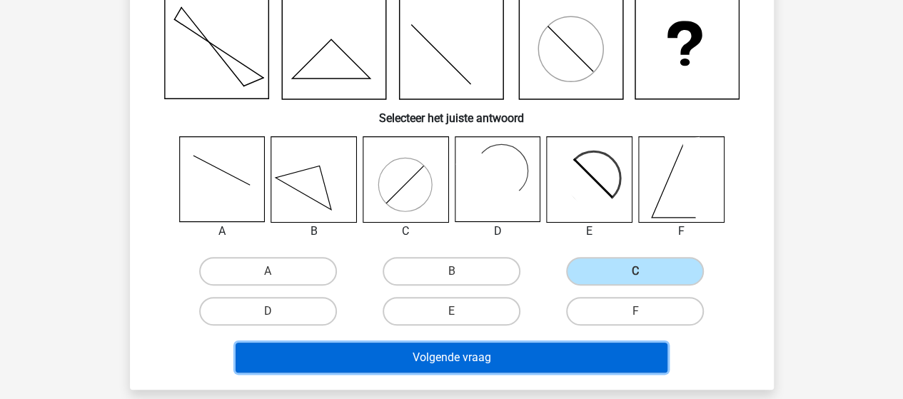
click at [482, 353] on button "Volgende vraag" at bounding box center [452, 358] width 432 height 30
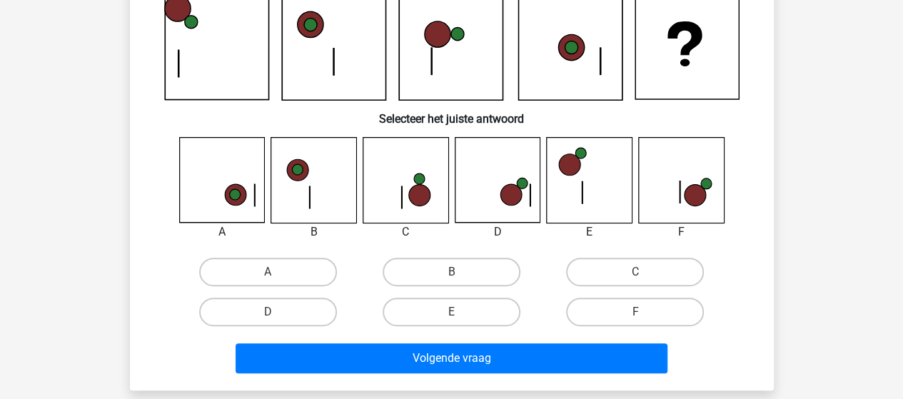
scroll to position [143, 0]
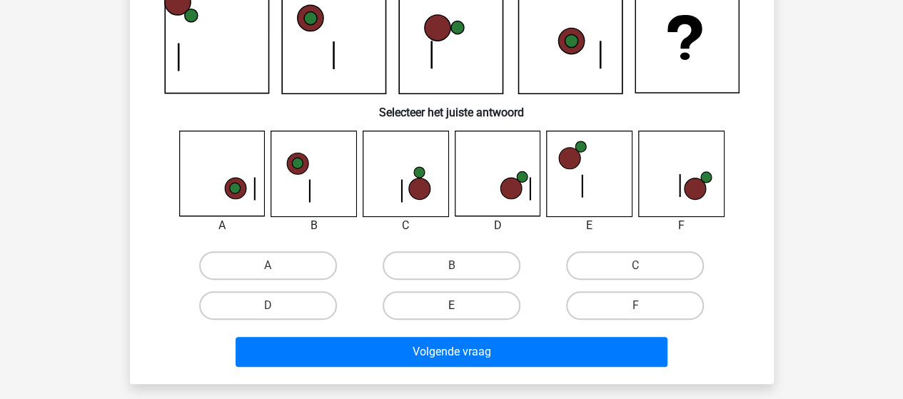
click at [477, 309] on label "E" at bounding box center [452, 305] width 138 height 29
click at [460, 309] on input "E" at bounding box center [455, 309] width 9 height 9
radio input "true"
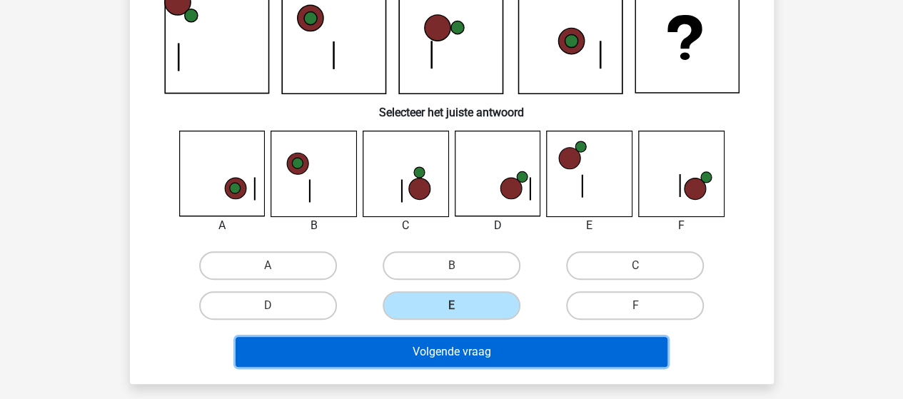
click at [484, 348] on button "Volgende vraag" at bounding box center [452, 352] width 432 height 30
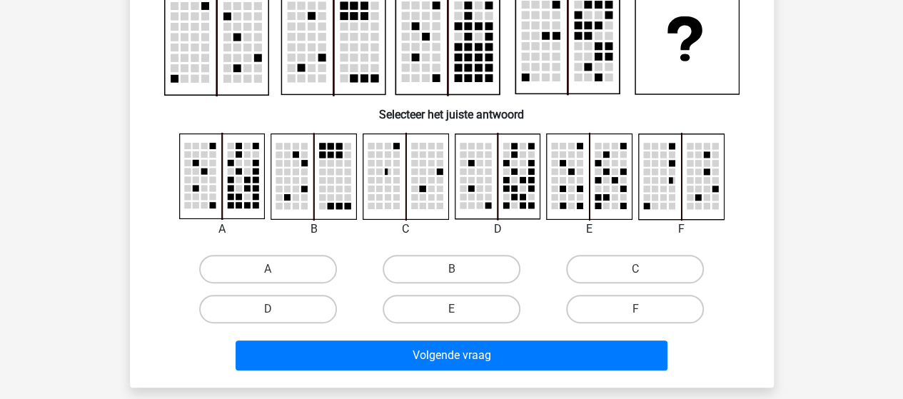
scroll to position [71, 0]
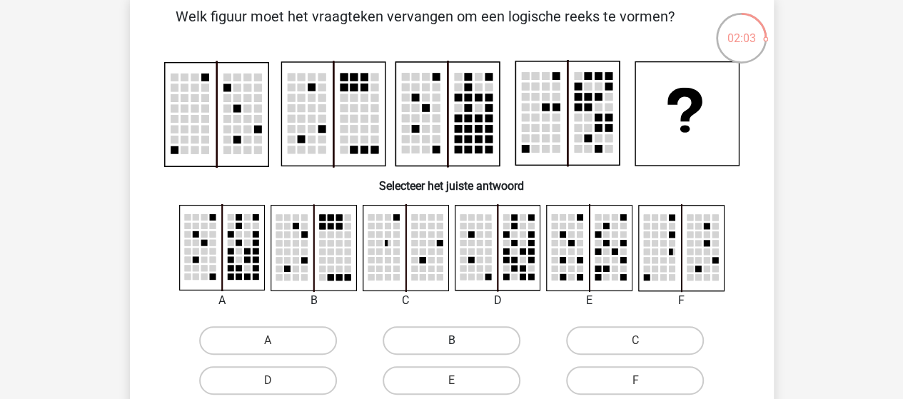
click at [458, 333] on label "B" at bounding box center [452, 340] width 138 height 29
click at [458, 340] on input "B" at bounding box center [455, 344] width 9 height 9
radio input "true"
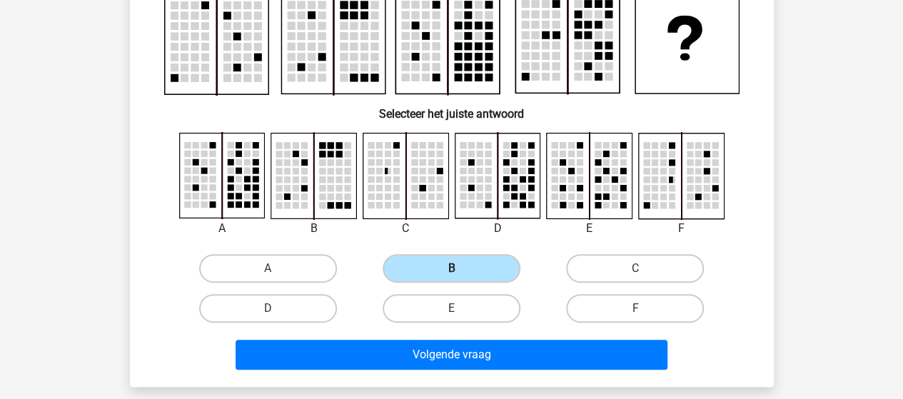
scroll to position [214, 0]
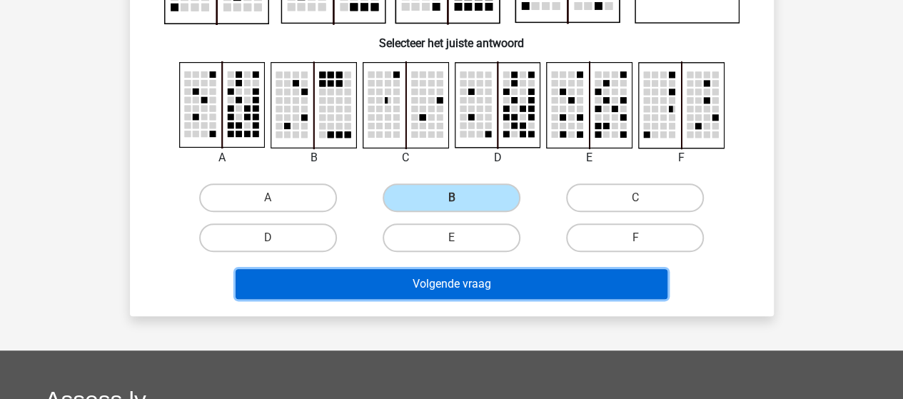
click at [416, 282] on button "Volgende vraag" at bounding box center [452, 284] width 432 height 30
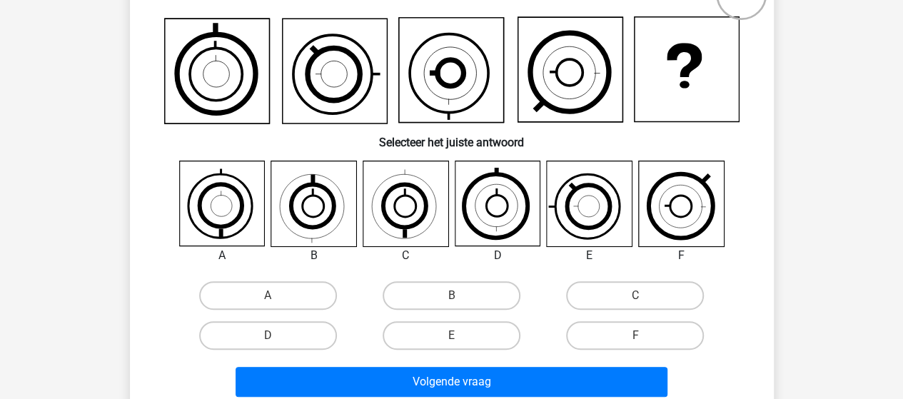
scroll to position [137, 0]
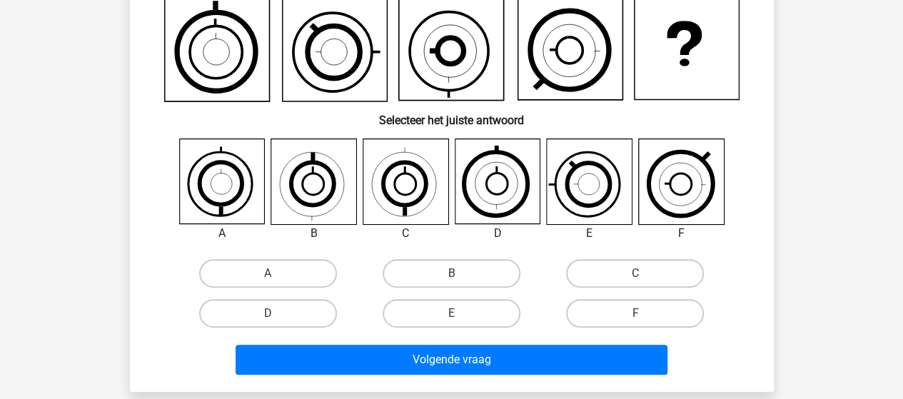
click at [455, 315] on input "E" at bounding box center [455, 317] width 9 height 9
radio input "true"
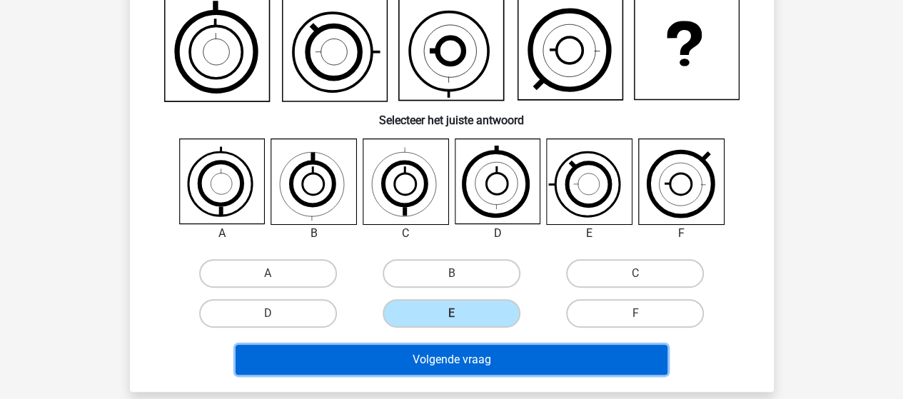
click at [459, 352] on button "Volgende vraag" at bounding box center [452, 360] width 432 height 30
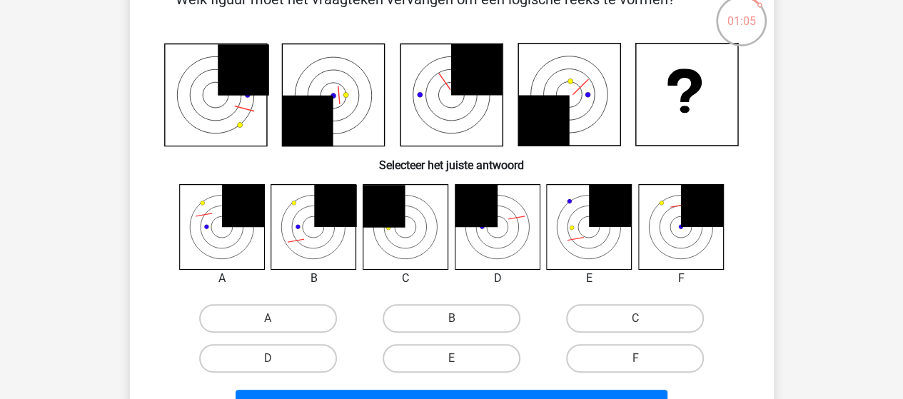
scroll to position [66, 0]
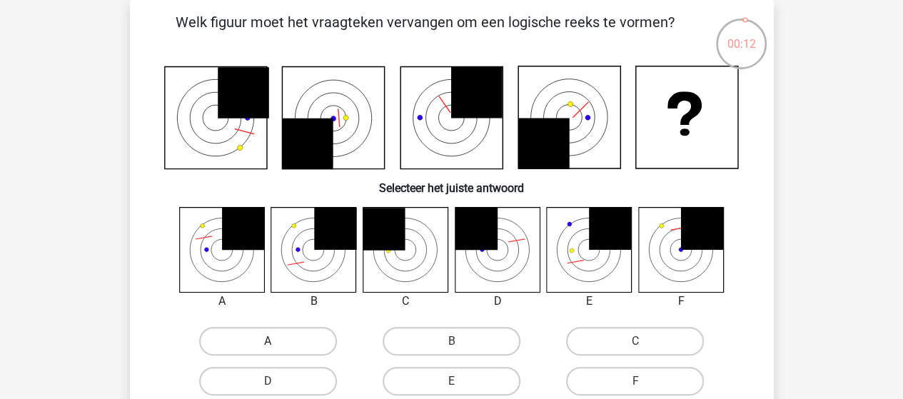
click at [259, 339] on label "A" at bounding box center [268, 341] width 138 height 29
click at [268, 341] on input "A" at bounding box center [272, 345] width 9 height 9
radio input "true"
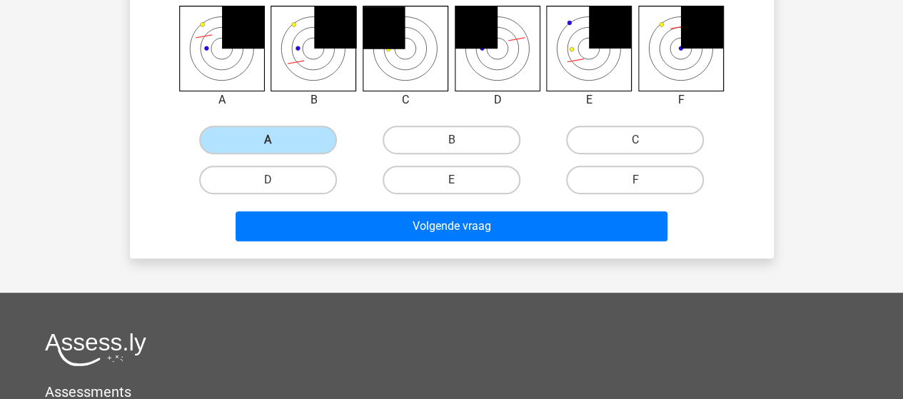
scroll to position [280, 0]
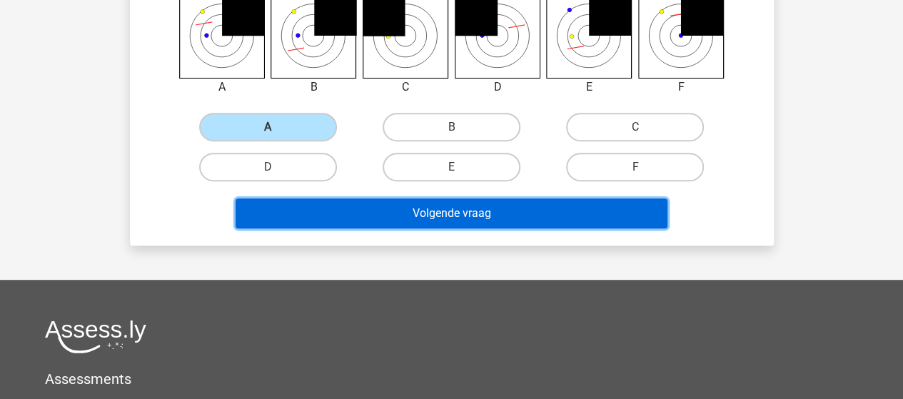
click at [419, 217] on button "Volgende vraag" at bounding box center [452, 213] width 432 height 30
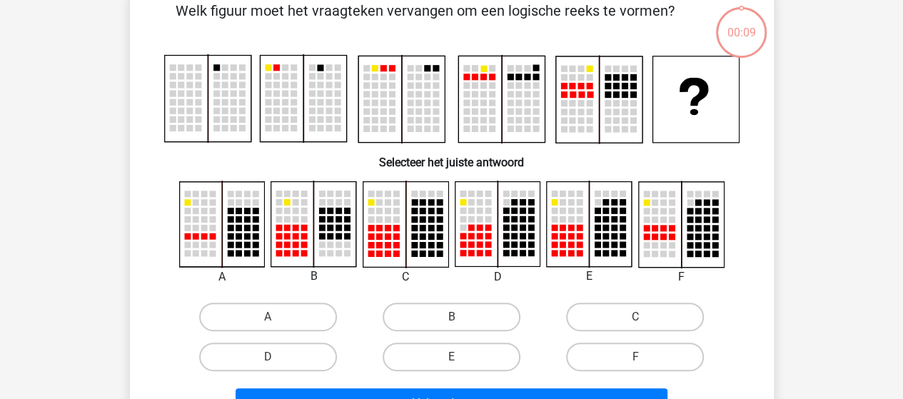
scroll to position [66, 0]
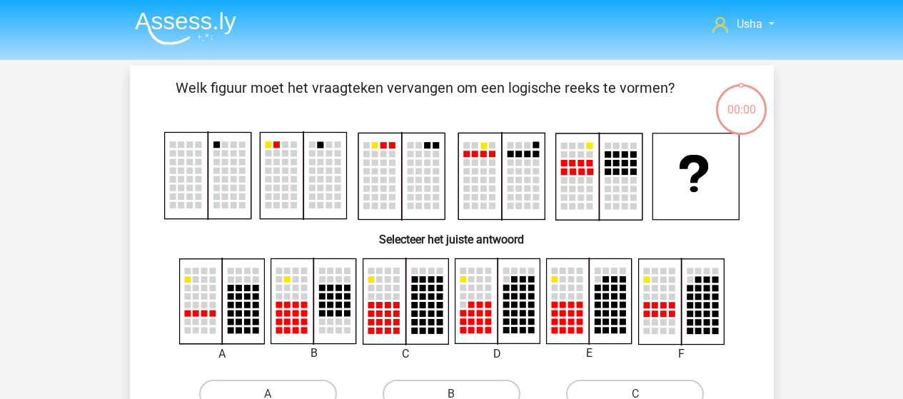
scroll to position [66, 0]
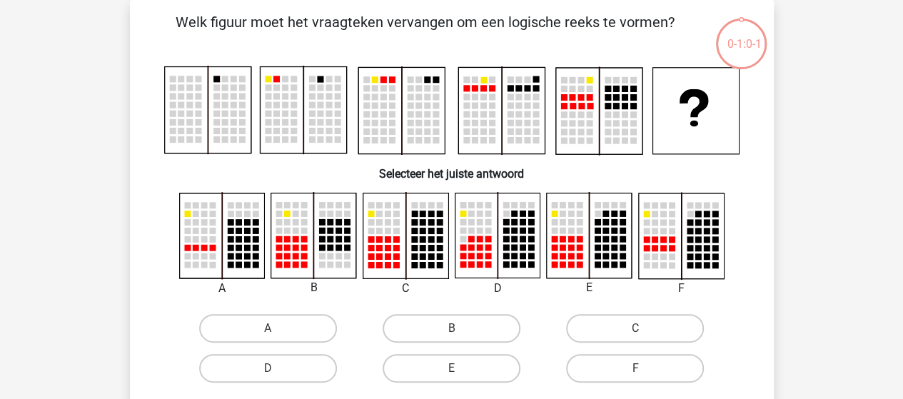
click at [480, 266] on rect at bounding box center [479, 265] width 6 height 6
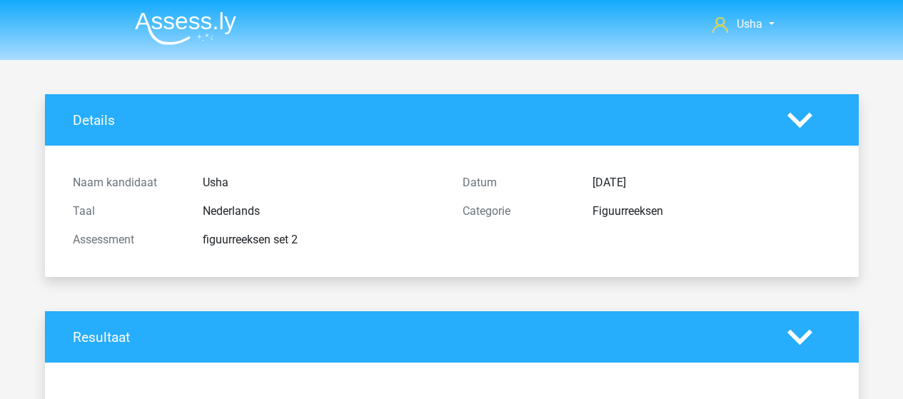
click at [622, 331] on h4 "Resultaat" at bounding box center [419, 337] width 693 height 16
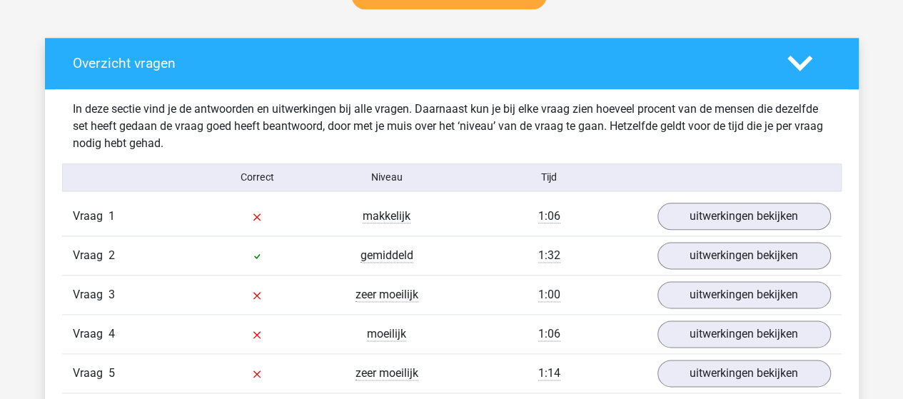
scroll to position [785, 0]
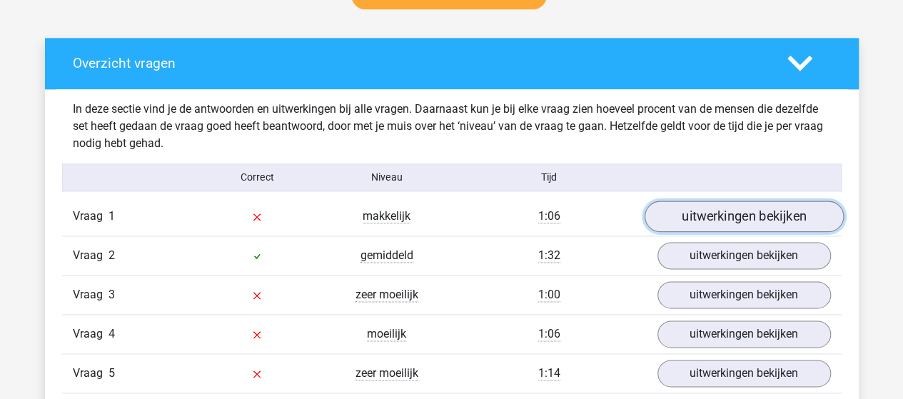
click at [687, 218] on link "uitwerkingen bekijken" at bounding box center [743, 216] width 199 height 31
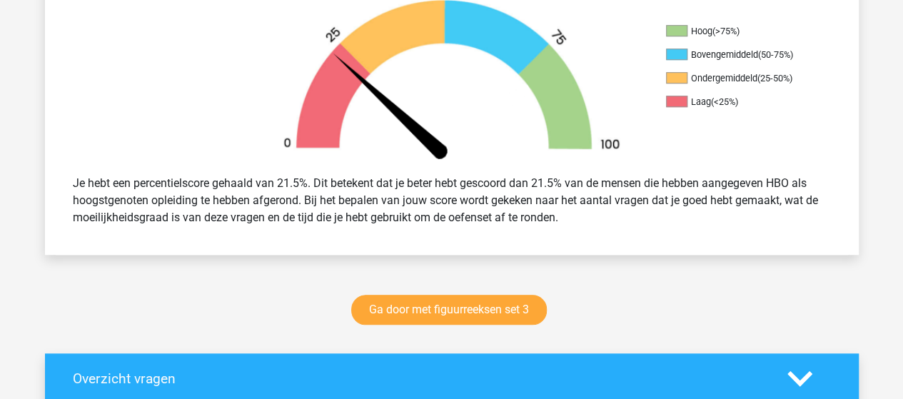
scroll to position [500, 0]
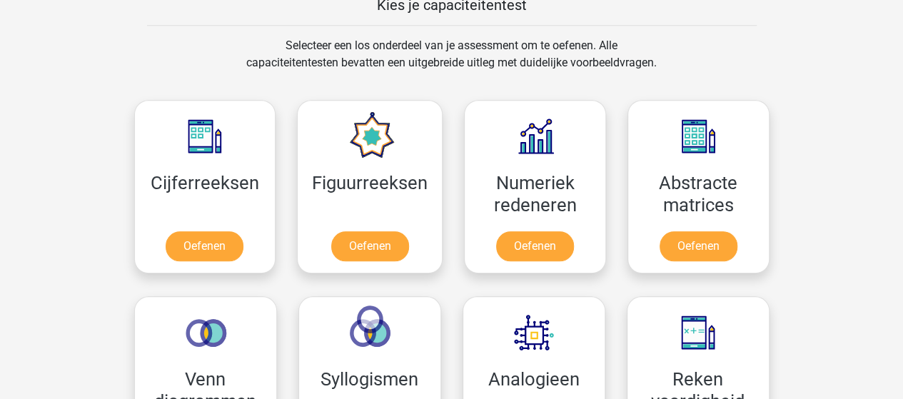
scroll to position [571, 0]
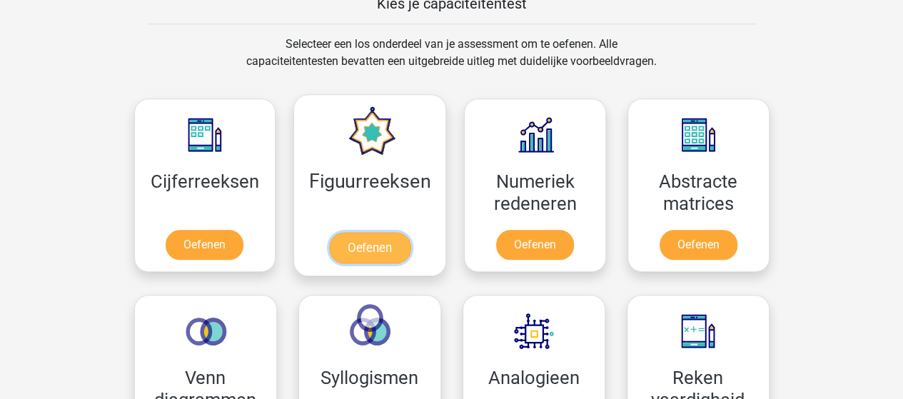
click at [371, 232] on link "Oefenen" at bounding box center [369, 247] width 81 height 31
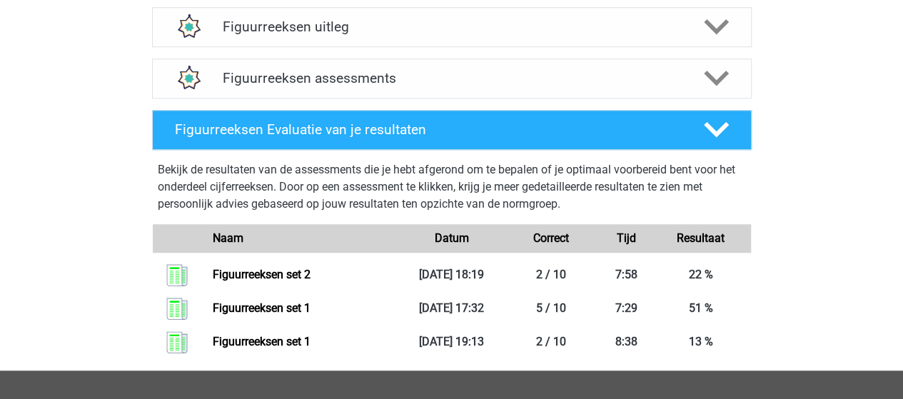
scroll to position [571, 0]
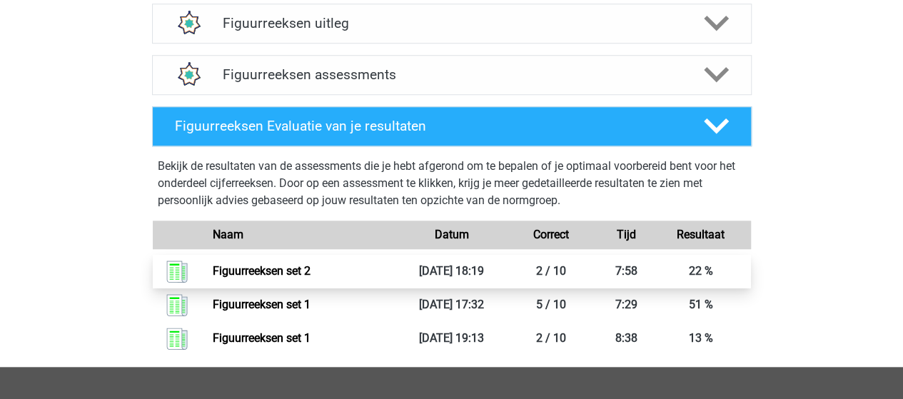
click at [278, 273] on link "Figuurreeksen set 2" at bounding box center [262, 271] width 98 height 14
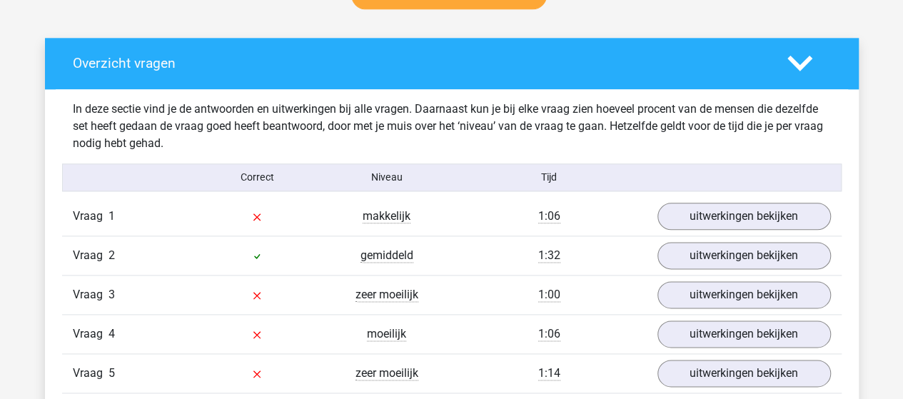
scroll to position [856, 0]
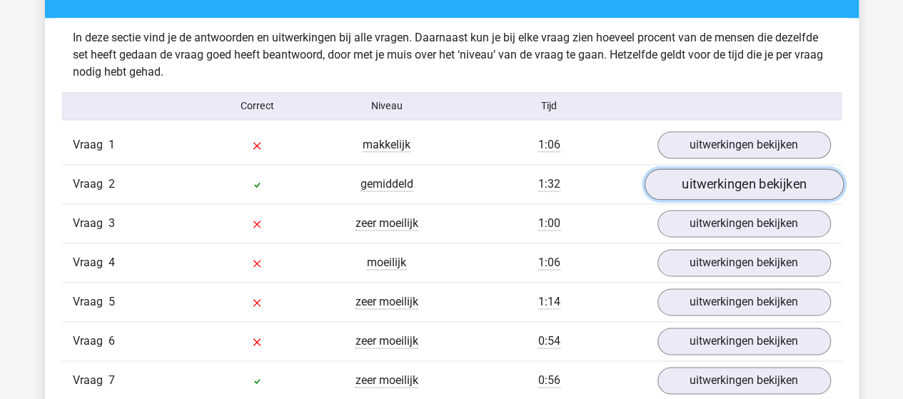
click at [773, 183] on link "uitwerkingen bekijken" at bounding box center [743, 183] width 199 height 31
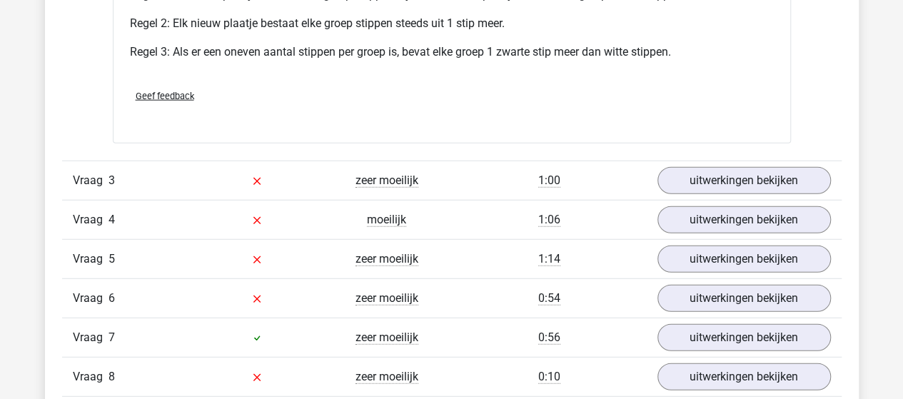
scroll to position [1784, 0]
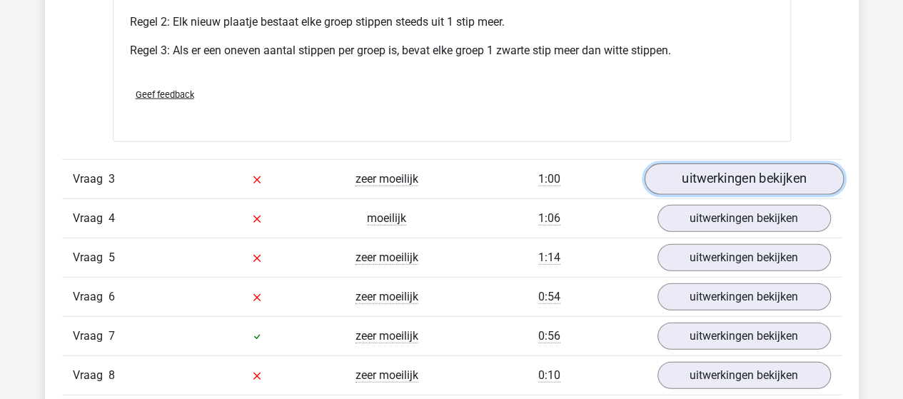
click at [758, 174] on link "uitwerkingen bekijken" at bounding box center [743, 178] width 199 height 31
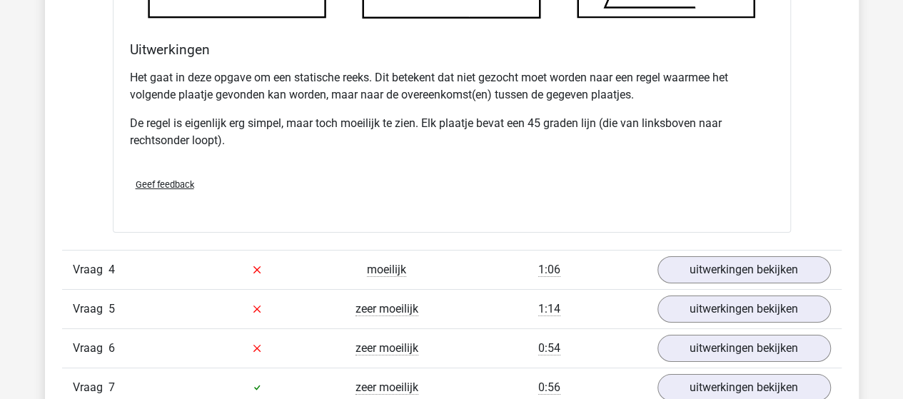
scroll to position [2640, 0]
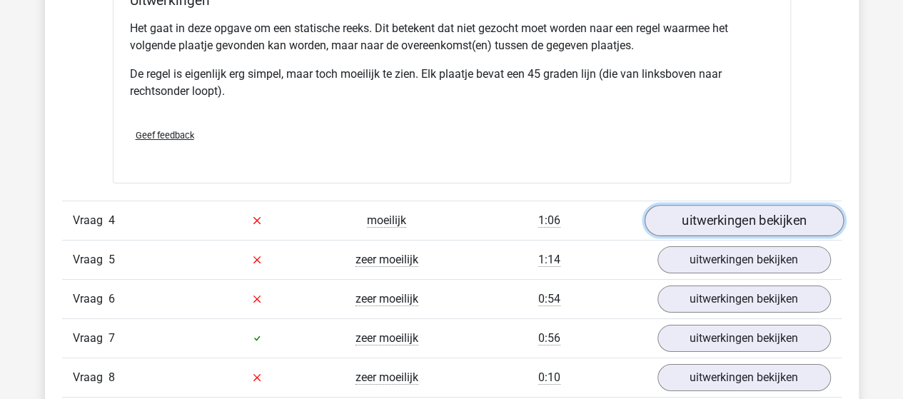
click at [759, 213] on link "uitwerkingen bekijken" at bounding box center [743, 220] width 199 height 31
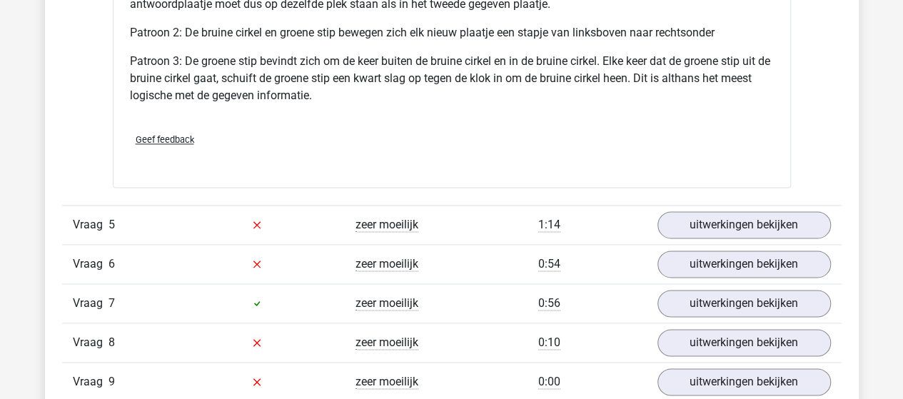
scroll to position [3640, 0]
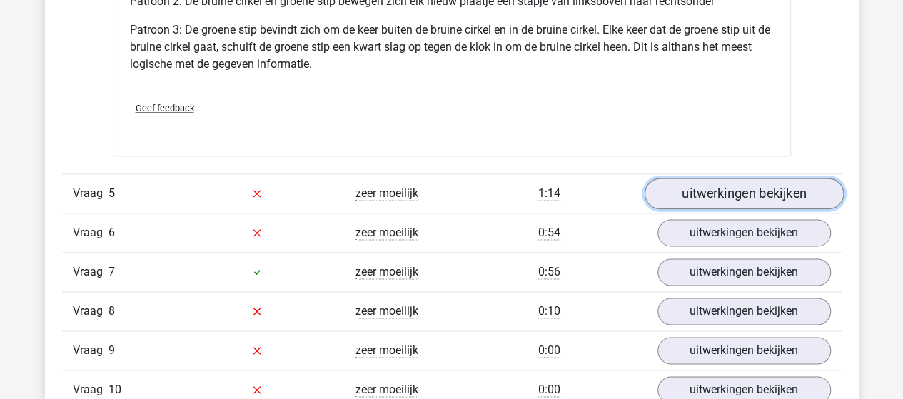
click at [765, 191] on link "uitwerkingen bekijken" at bounding box center [743, 193] width 199 height 31
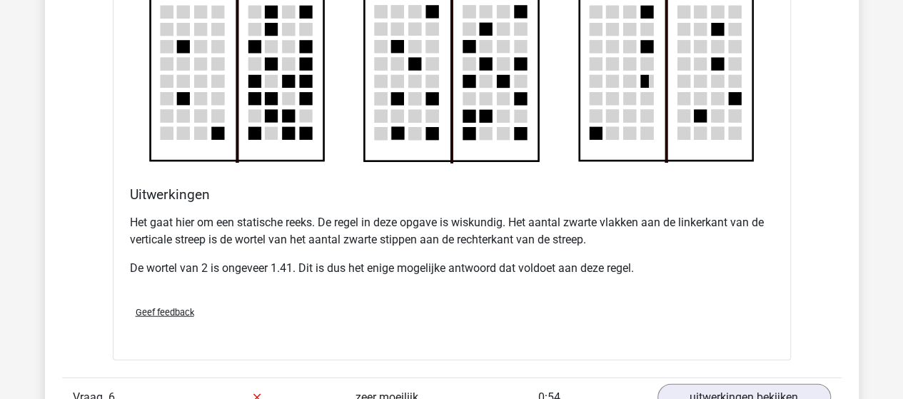
scroll to position [4425, 0]
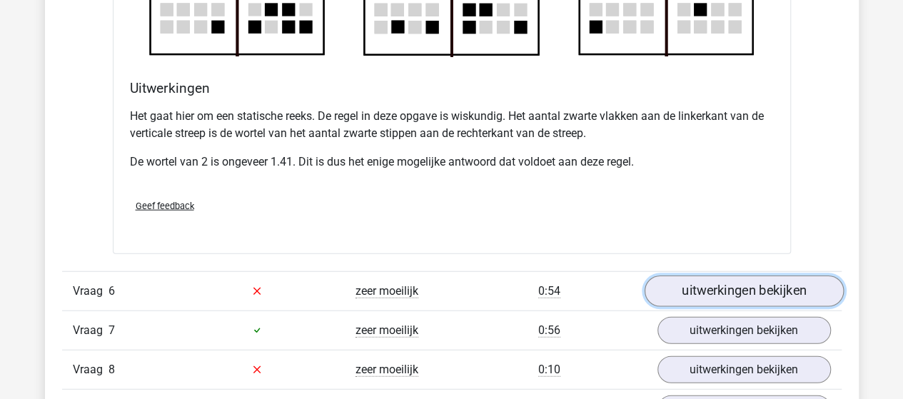
click at [701, 282] on link "uitwerkingen bekijken" at bounding box center [743, 290] width 199 height 31
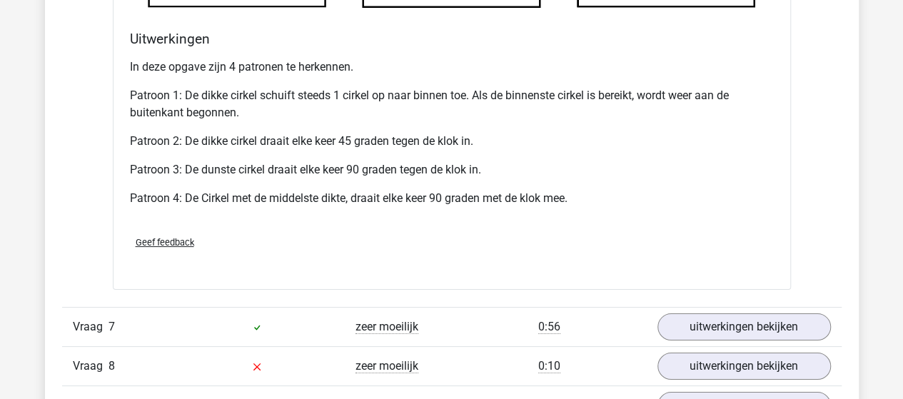
scroll to position [5495, 0]
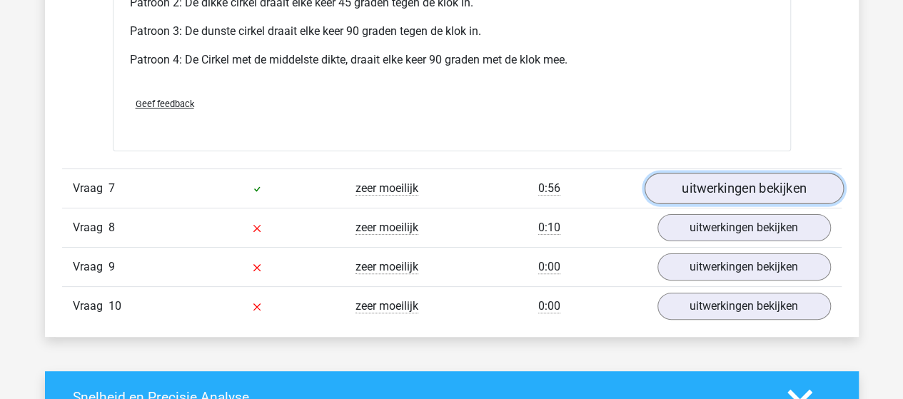
click at [693, 182] on link "uitwerkingen bekijken" at bounding box center [743, 188] width 199 height 31
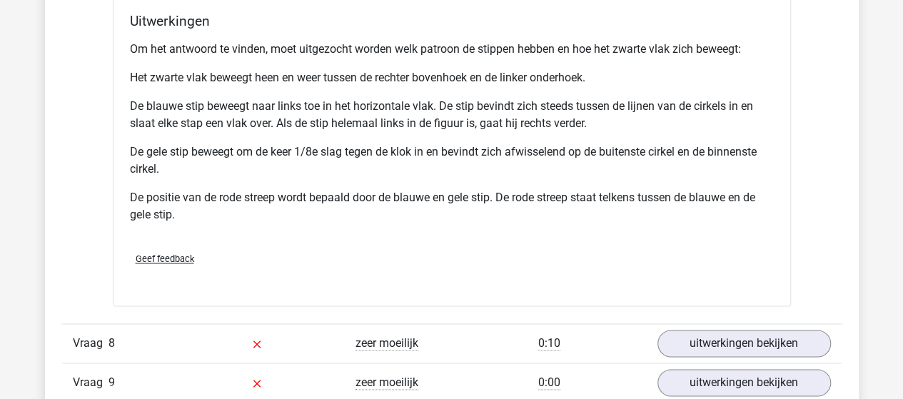
scroll to position [6423, 0]
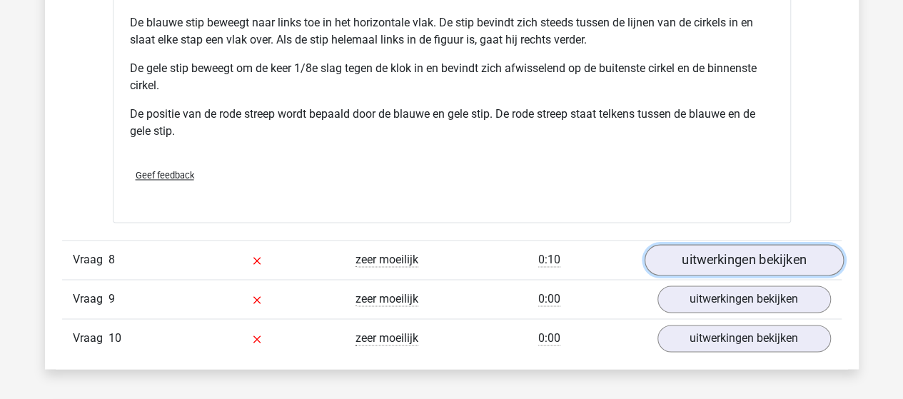
click at [684, 248] on link "uitwerkingen bekijken" at bounding box center [743, 260] width 199 height 31
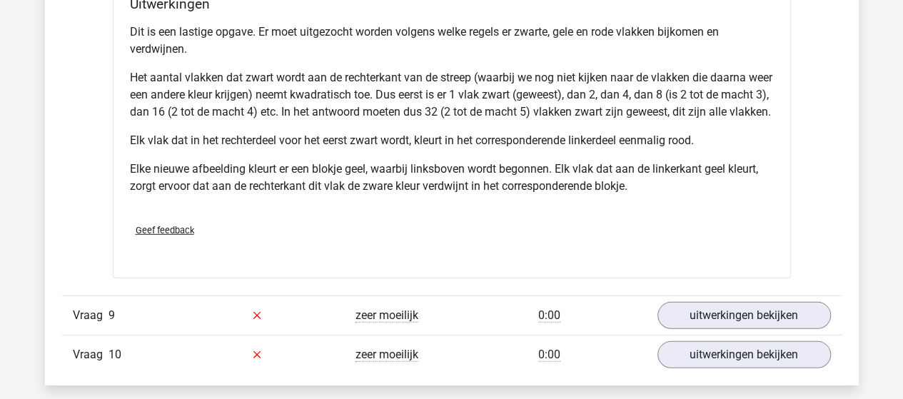
scroll to position [7422, 0]
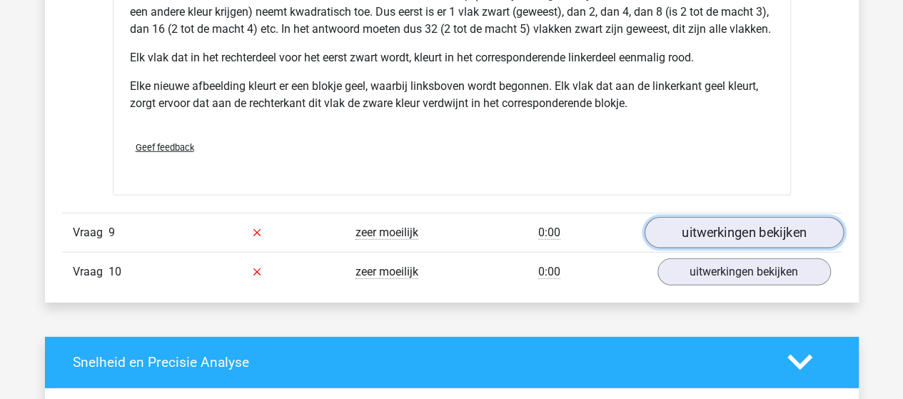
click at [694, 236] on link "uitwerkingen bekijken" at bounding box center [743, 232] width 199 height 31
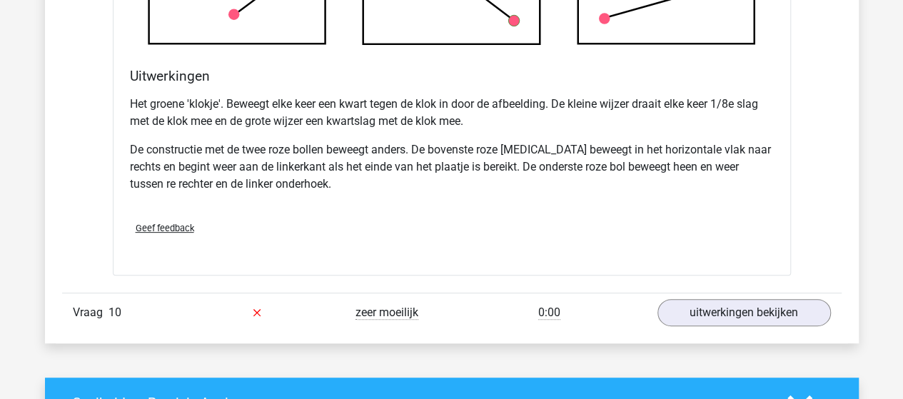
scroll to position [8350, 0]
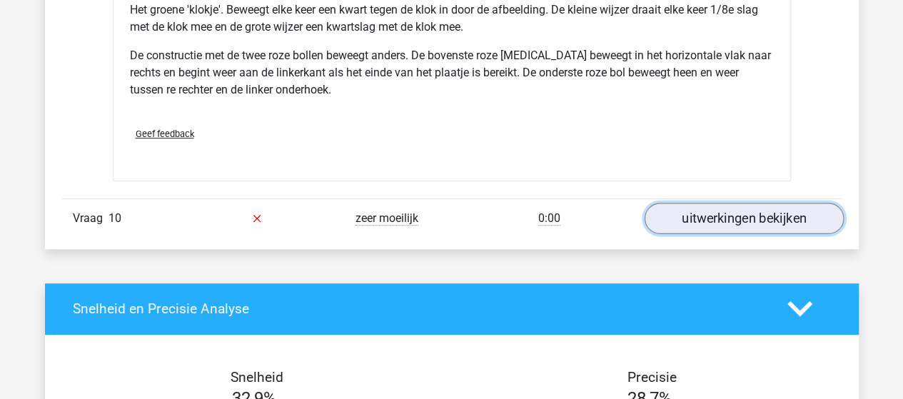
click at [691, 216] on link "uitwerkingen bekijken" at bounding box center [743, 218] width 199 height 31
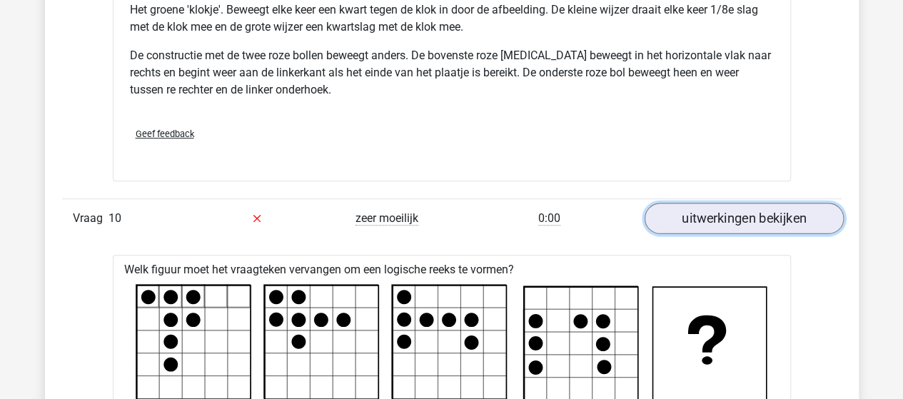
click at [675, 229] on link "uitwerkingen bekijken" at bounding box center [743, 218] width 199 height 31
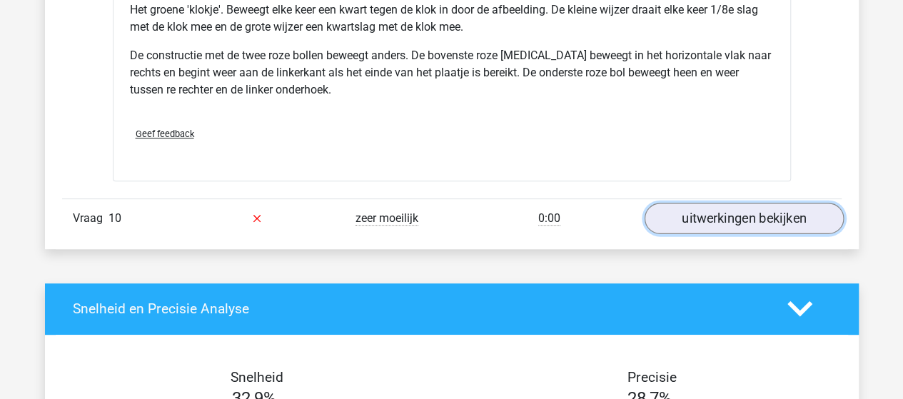
click at [698, 226] on link "uitwerkingen bekijken" at bounding box center [743, 218] width 199 height 31
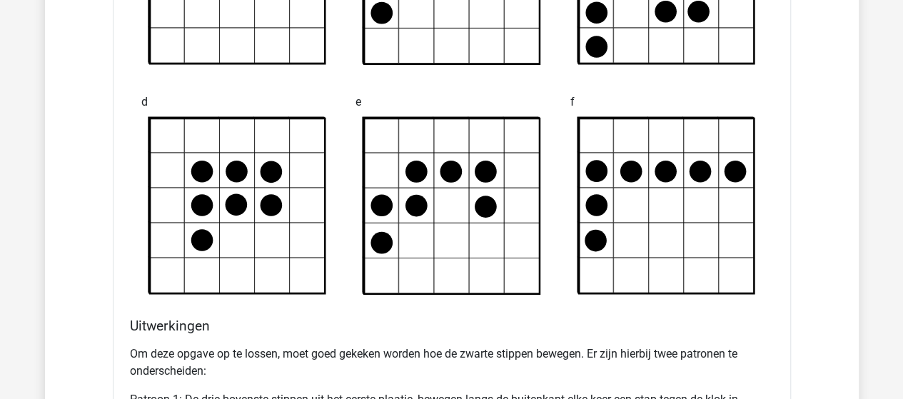
scroll to position [8992, 0]
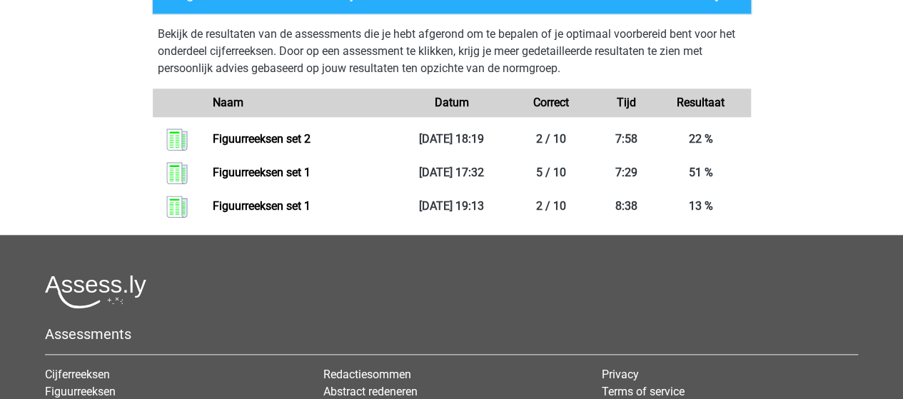
scroll to position [714, 0]
